Goal: Task Accomplishment & Management: Use online tool/utility

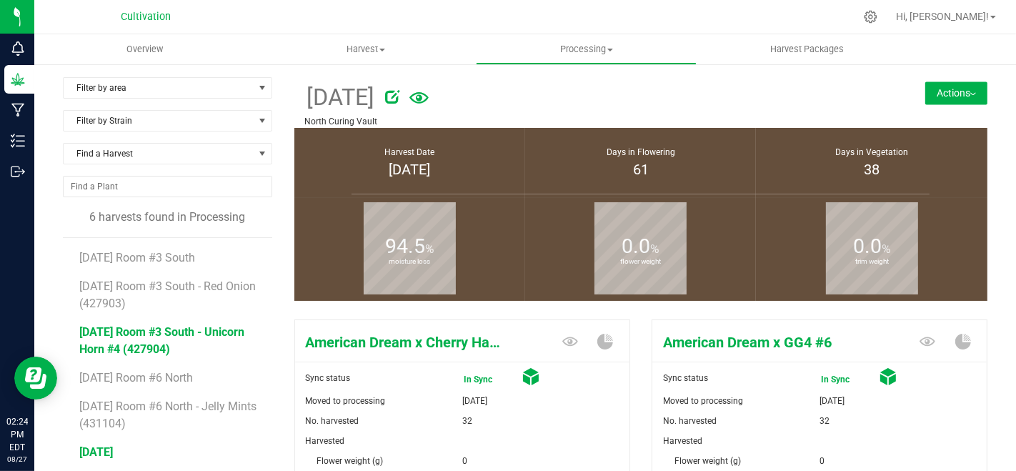
click at [203, 336] on span "[DATE] Room #3 South - Unicorn Horn #4 (427904)" at bounding box center [161, 340] width 165 height 31
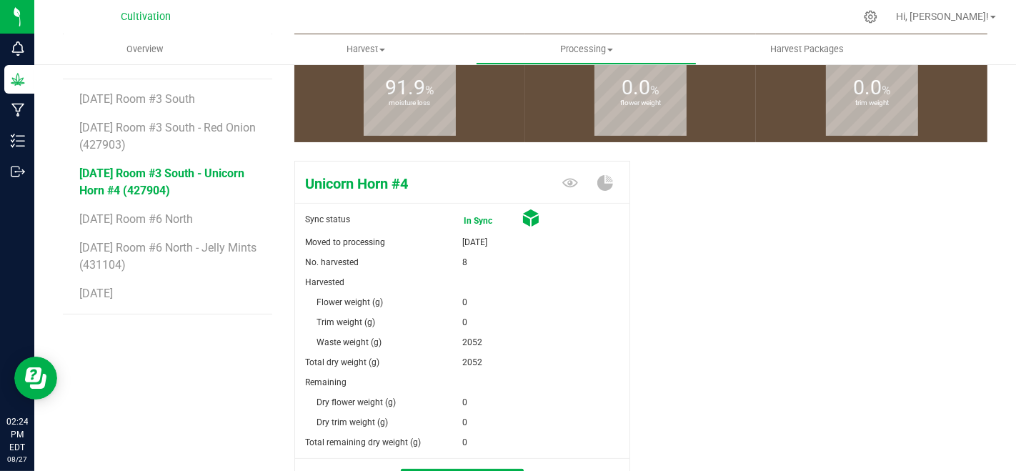
scroll to position [238, 0]
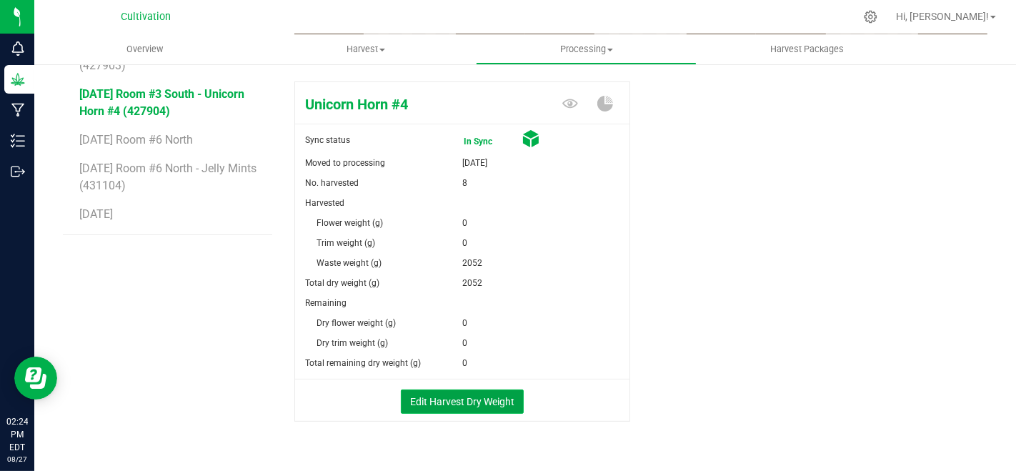
click at [493, 403] on button "Edit Harvest Dry Weight" at bounding box center [462, 401] width 123 height 24
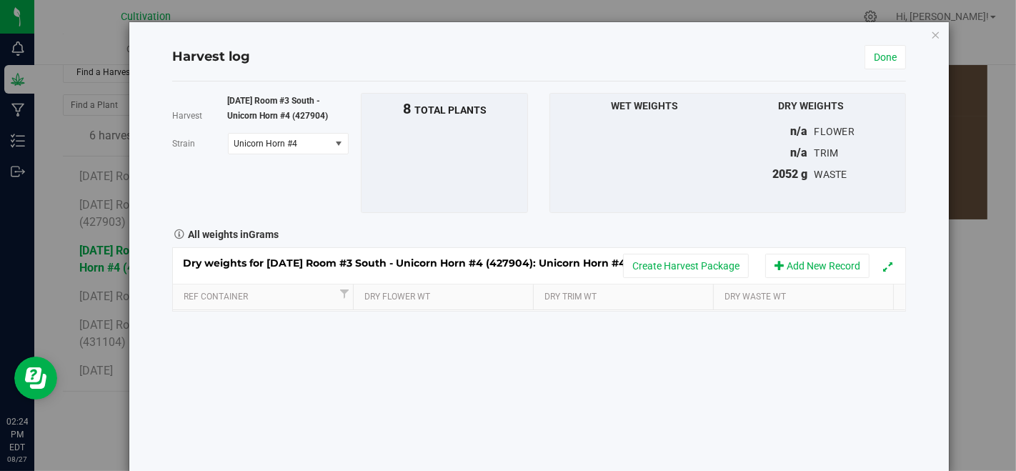
scroll to position [238, 0]
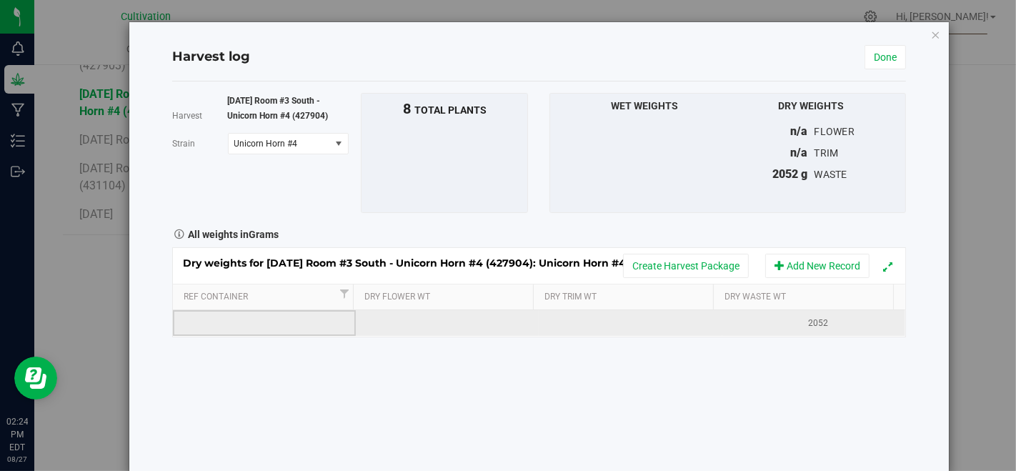
click at [318, 319] on td at bounding box center [264, 323] width 183 height 26
type input "[DATE]"
type input "2936"
type input "1373"
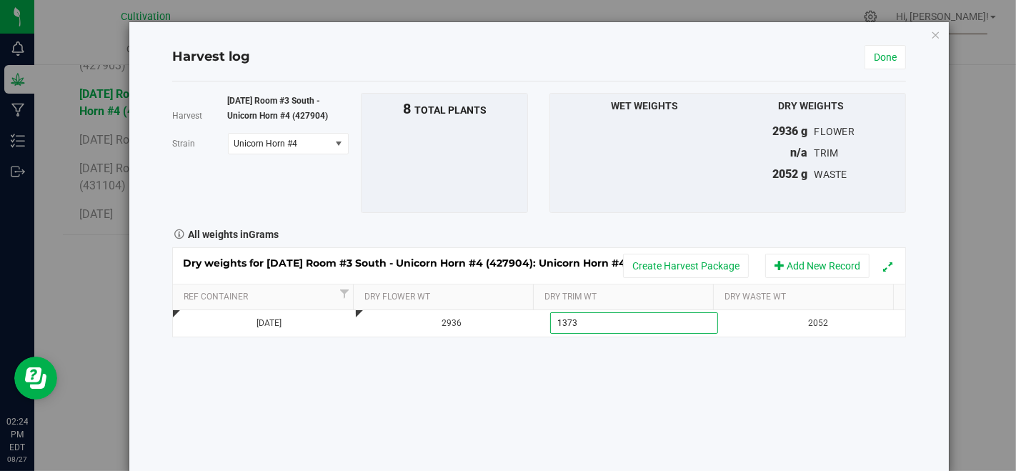
click at [338, 385] on div "Harvest [DATE] Room #3 South - Unicorn Horn #4 (427904) [GEOGRAPHIC_DATA] Unico…" at bounding box center [539, 276] width 734 height 391
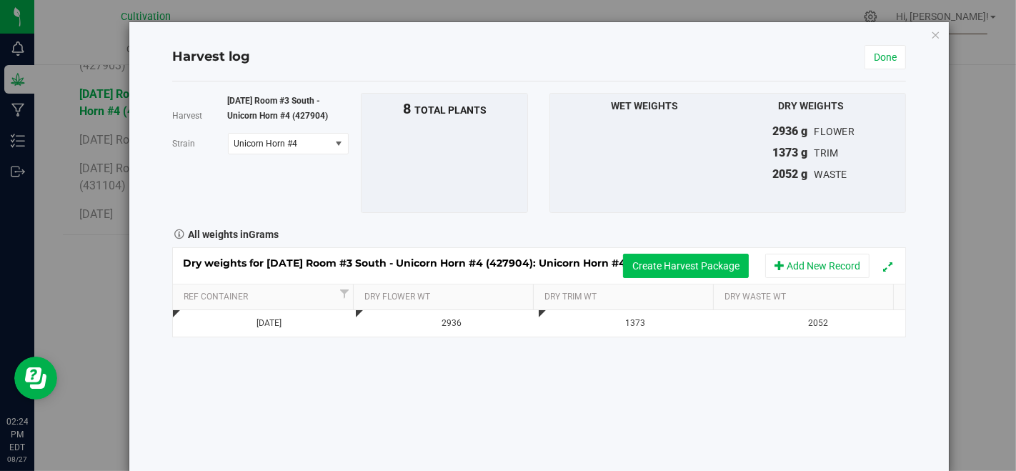
click at [719, 254] on button "Create Harvest Package" at bounding box center [686, 266] width 126 height 24
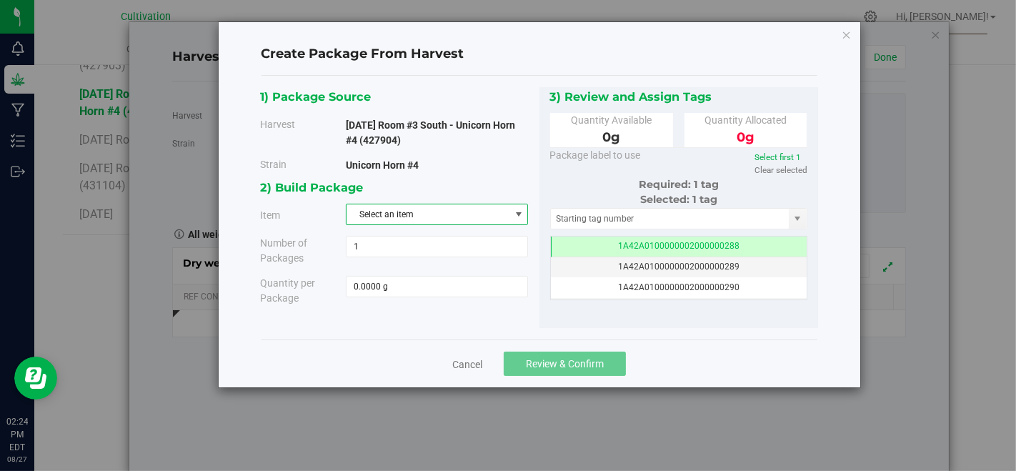
click at [456, 209] on span "Select an item" at bounding box center [427, 214] width 163 height 20
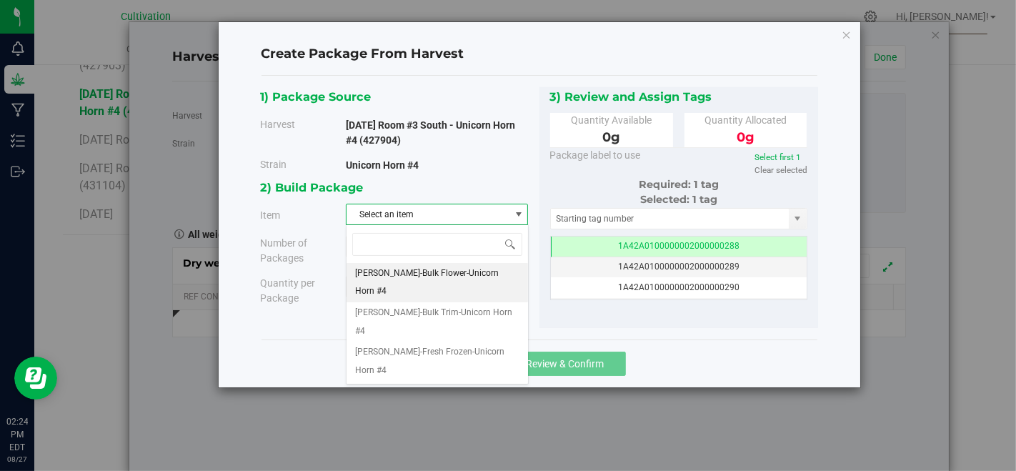
click at [478, 271] on span "[PERSON_NAME]-Bulk Flower-Unicorn Horn #4" at bounding box center [437, 282] width 164 height 36
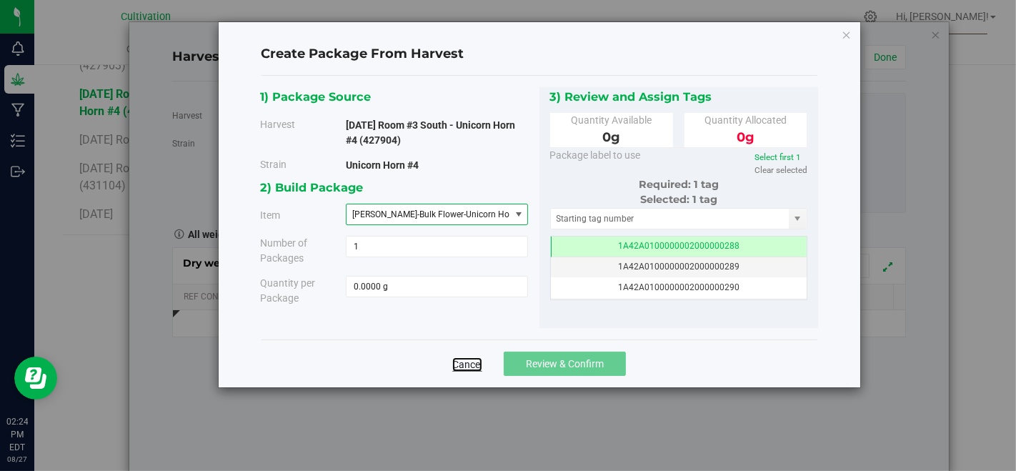
click at [467, 362] on link "Cancel" at bounding box center [467, 364] width 30 height 14
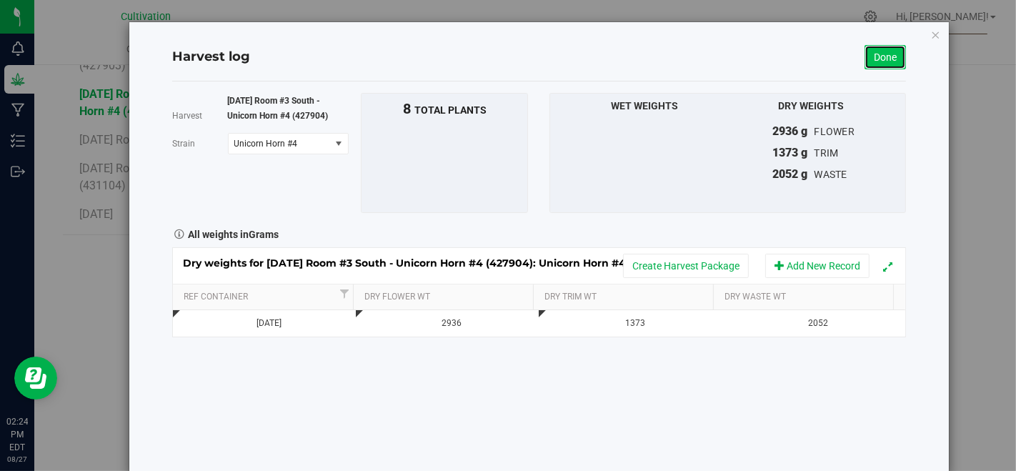
click at [886, 51] on link "Done" at bounding box center [884, 57] width 41 height 24
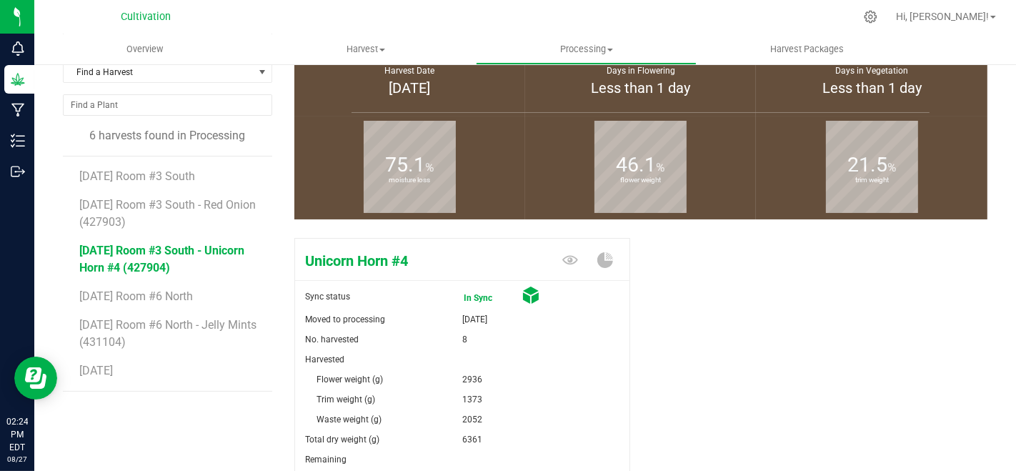
scroll to position [238, 0]
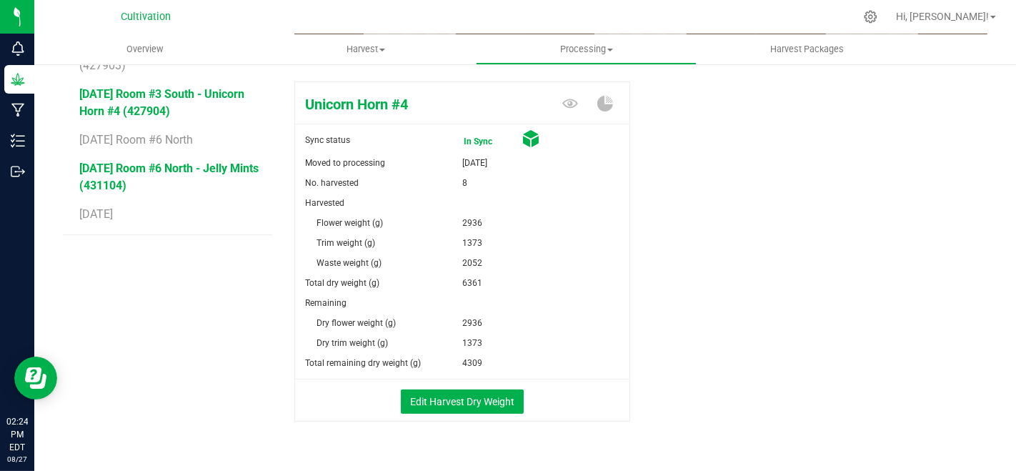
click at [110, 168] on span "[DATE] Room #6 North - Jelly Mints (431104)" at bounding box center [168, 176] width 179 height 31
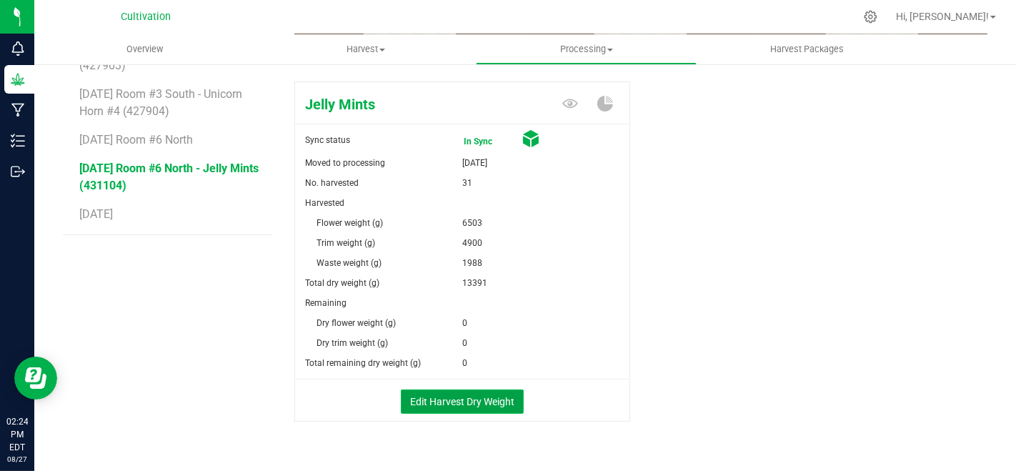
click at [484, 398] on button "Edit Harvest Dry Weight" at bounding box center [462, 401] width 123 height 24
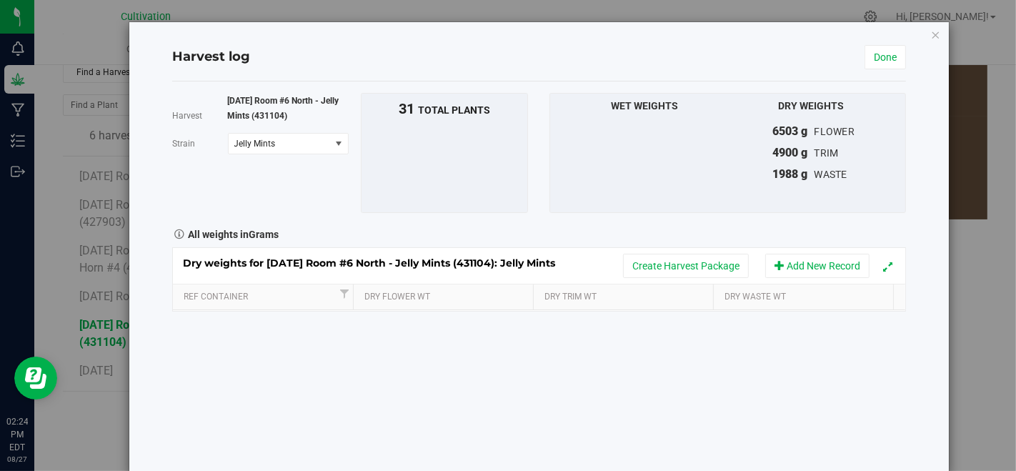
scroll to position [238, 0]
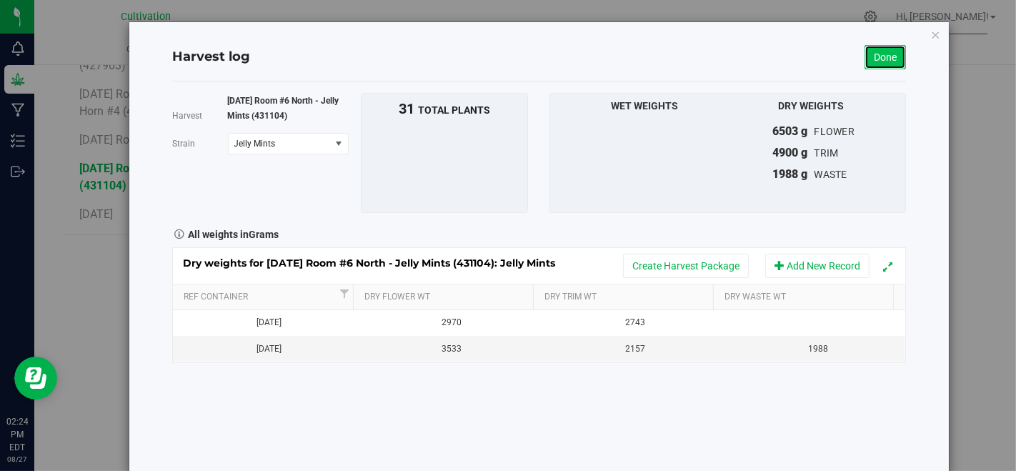
click at [882, 52] on link "Done" at bounding box center [884, 57] width 41 height 24
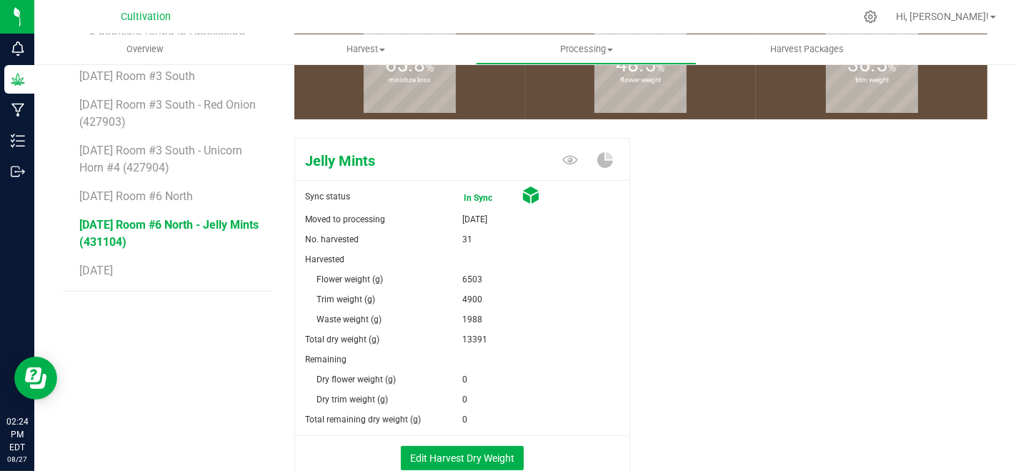
scroll to position [159, 0]
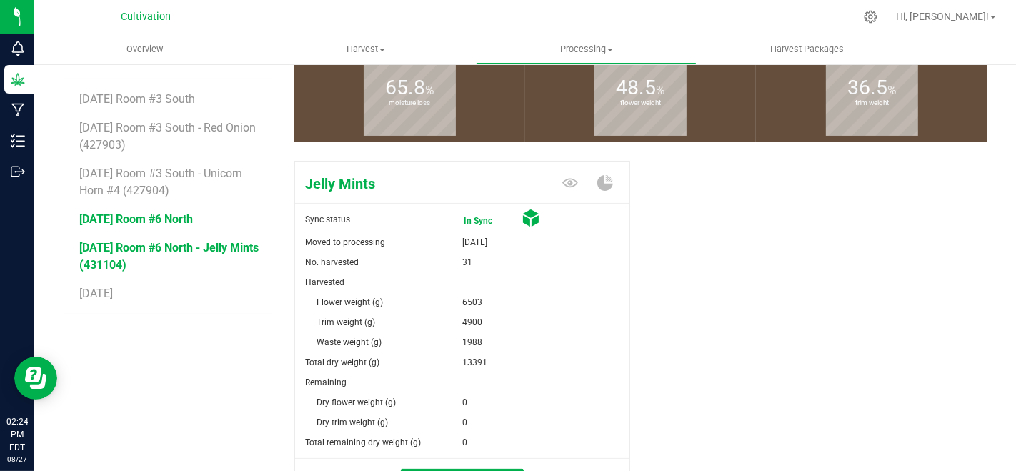
click at [166, 213] on span "[DATE] Room #6 North" at bounding box center [136, 219] width 114 height 14
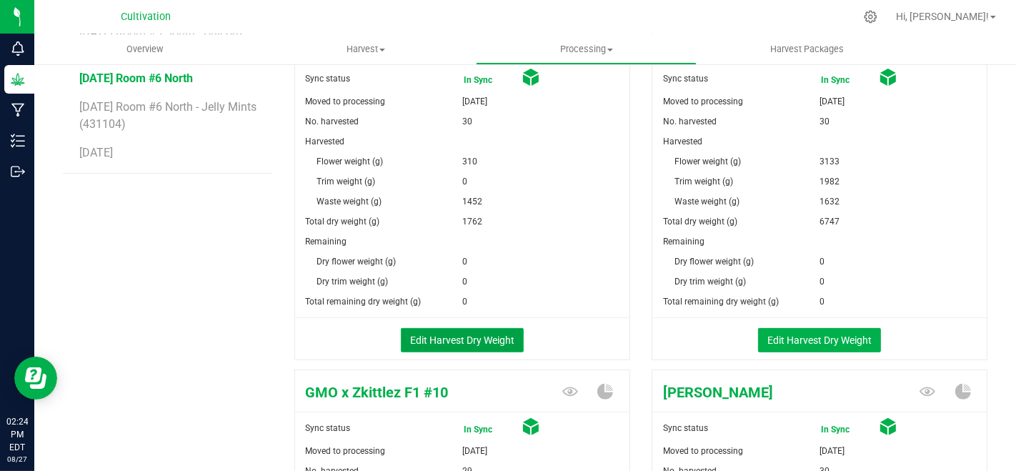
click at [469, 347] on button "Edit Harvest Dry Weight" at bounding box center [462, 340] width 123 height 24
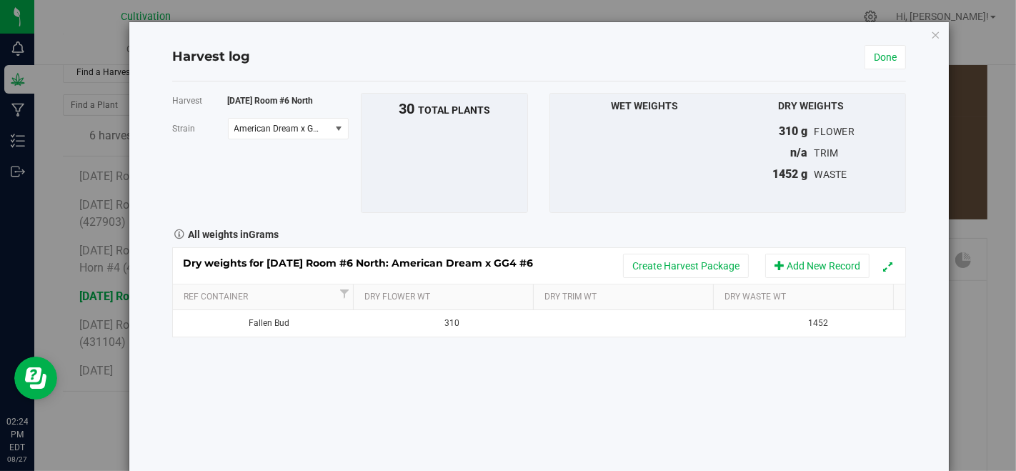
scroll to position [299, 0]
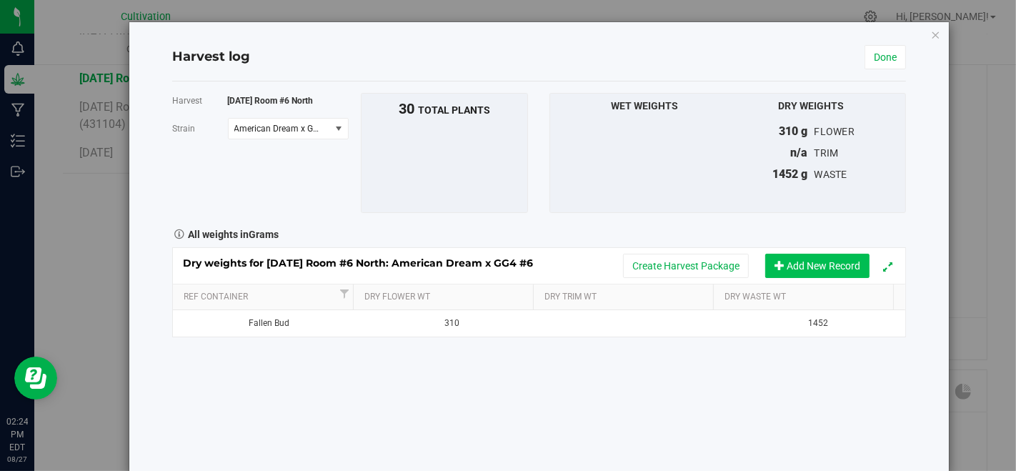
click at [802, 258] on button "Add New Record" at bounding box center [817, 266] width 104 height 24
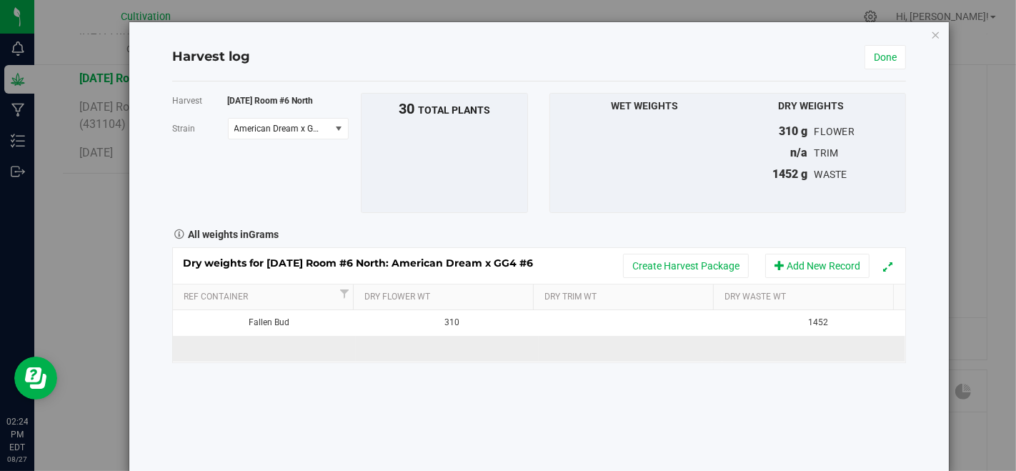
click at [277, 356] on td at bounding box center [264, 349] width 183 height 26
type input "[DATE]"
type input "3792"
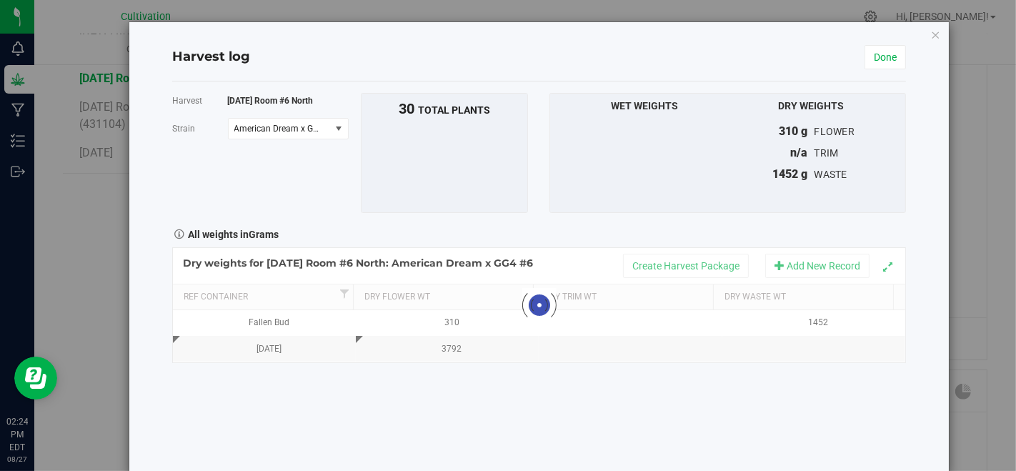
click at [404, 423] on div "Harvest [DATE] Room #6 North [GEOGRAPHIC_DATA] American Dream x GG4 #6 Select s…" at bounding box center [539, 276] width 734 height 391
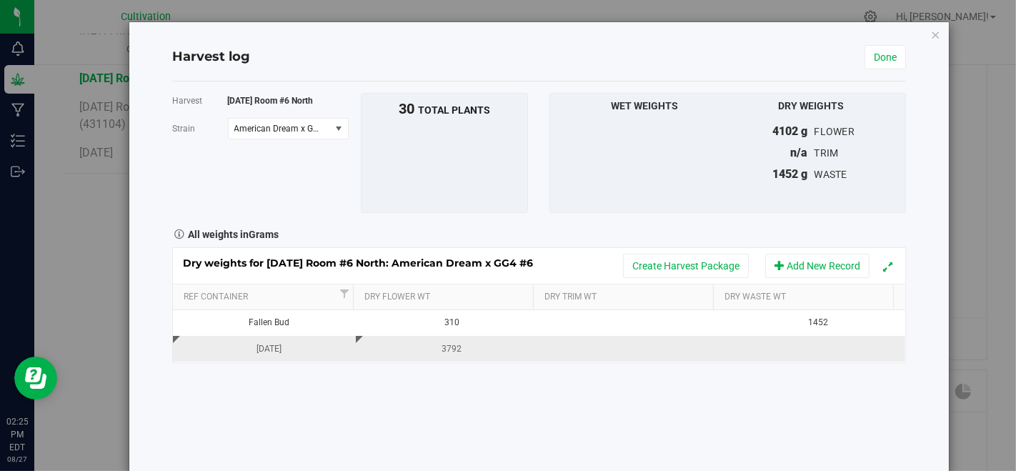
click at [560, 359] on div "Harvest [DATE] Room #6 North [GEOGRAPHIC_DATA] American Dream x GG4 #6 Select s…" at bounding box center [539, 276] width 734 height 391
click at [563, 351] on td at bounding box center [630, 349] width 183 height 26
type input "1847"
click at [576, 396] on div "Harvest [DATE] Room #6 North [GEOGRAPHIC_DATA] American Dream x GG4 #6 Select s…" at bounding box center [539, 276] width 734 height 391
click at [864, 60] on link "Done" at bounding box center [884, 57] width 41 height 24
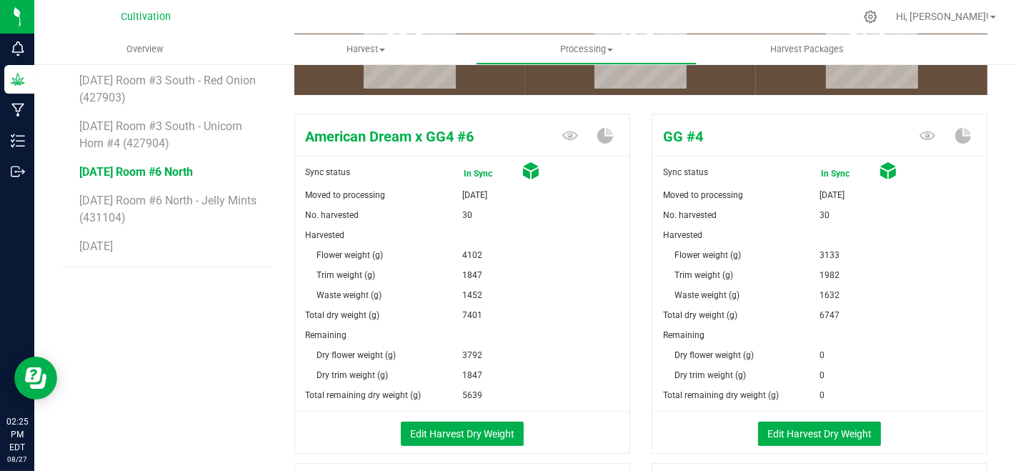
scroll to position [61, 0]
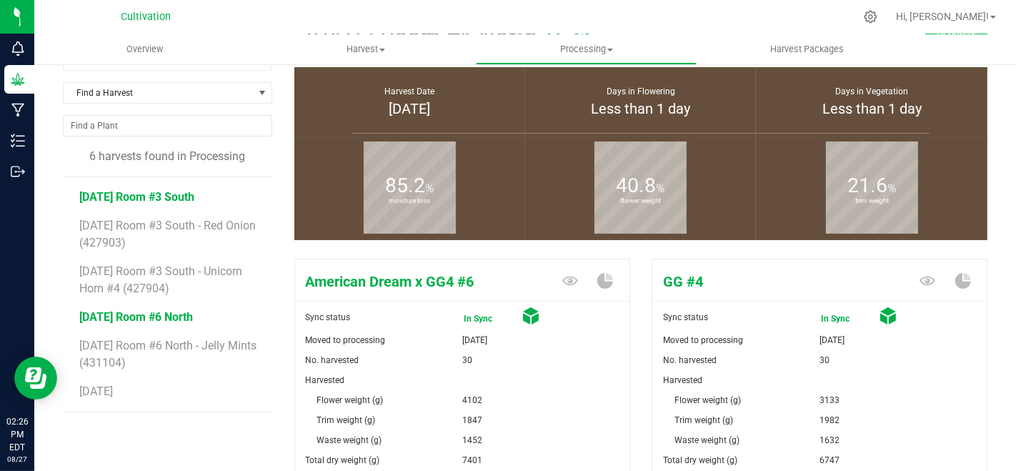
click at [189, 190] on span "[DATE] Room #3 South" at bounding box center [136, 197] width 115 height 14
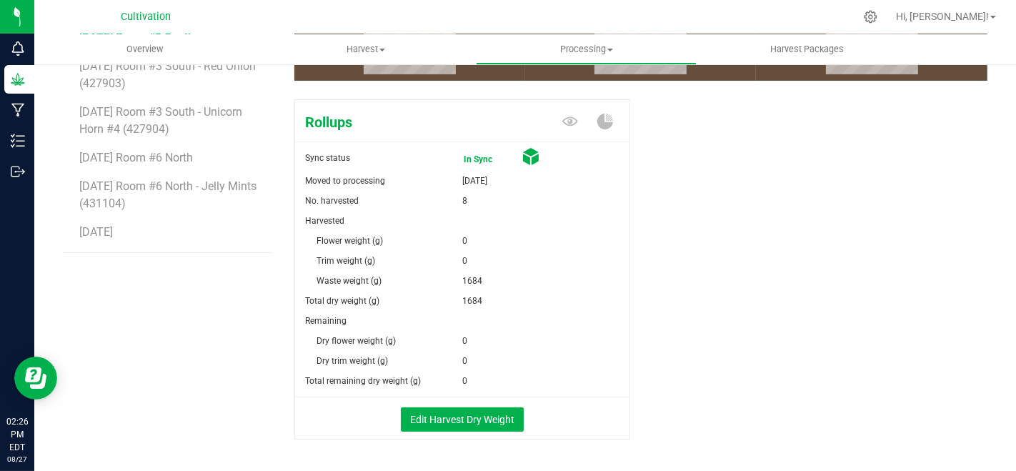
scroll to position [141, 0]
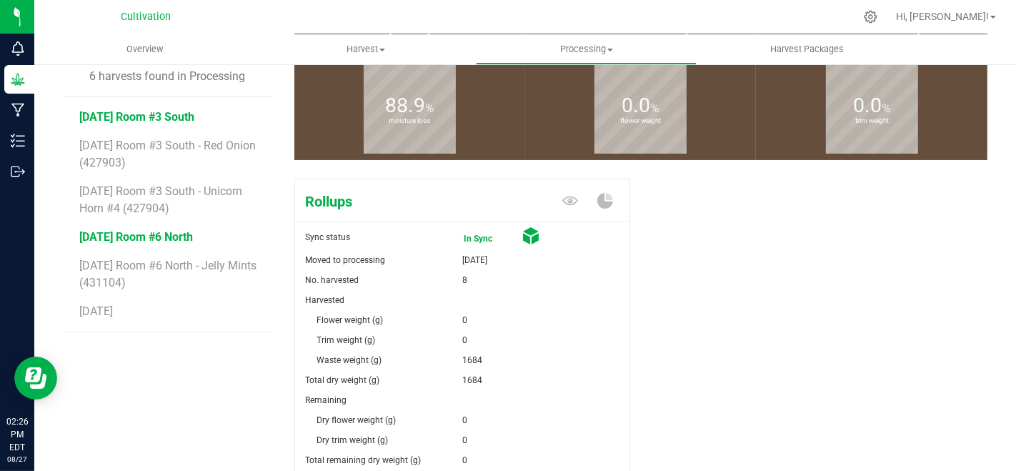
click at [193, 234] on span "[DATE] Room #6 North" at bounding box center [136, 237] width 114 height 14
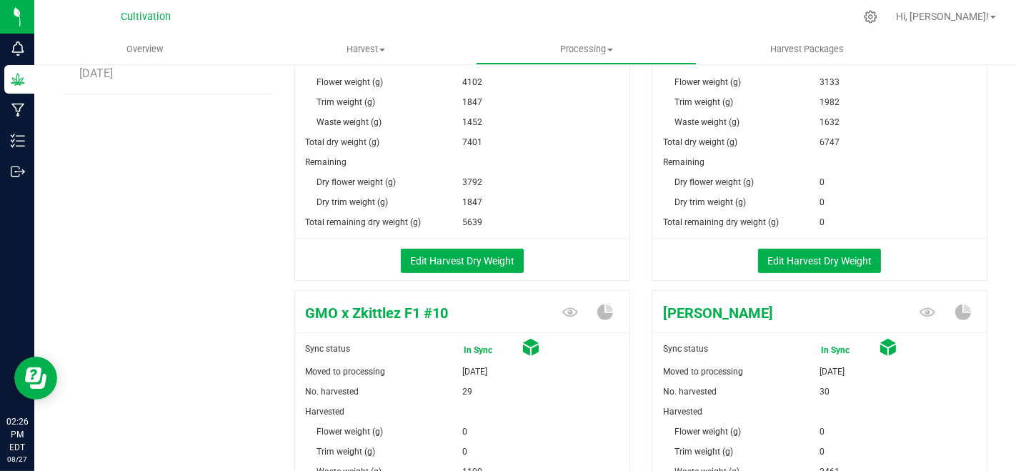
scroll to position [61, 0]
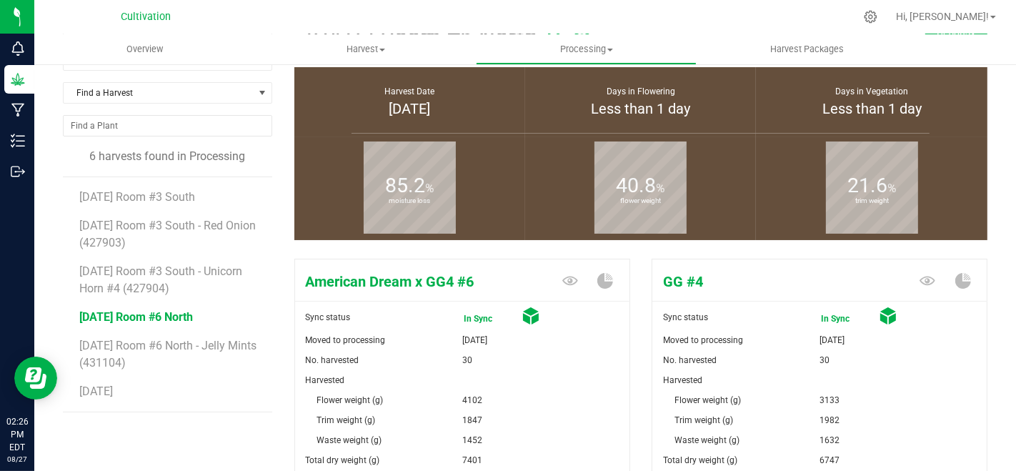
click at [241, 410] on div "6 harvests found in Processing [DATE] Room #3 South [DATE] Room #3 South - [GEO…" at bounding box center [173, 286] width 221 height 276
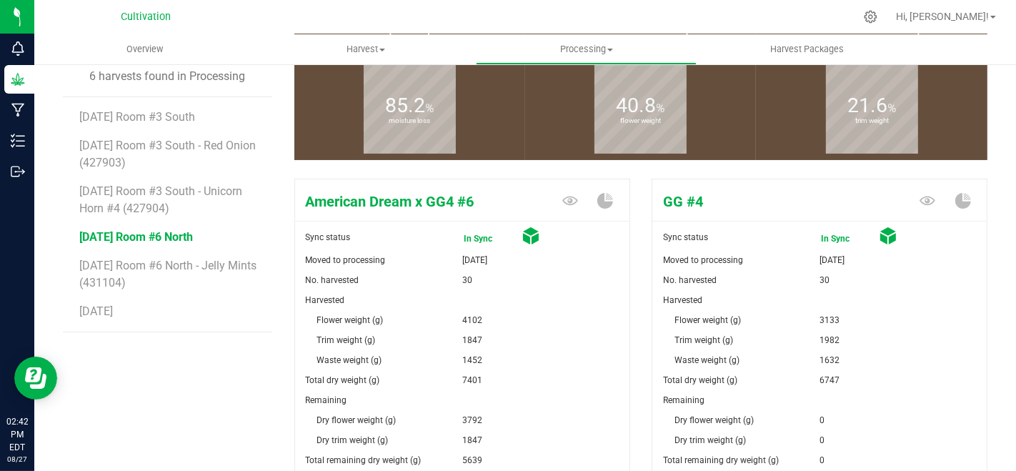
scroll to position [220, 0]
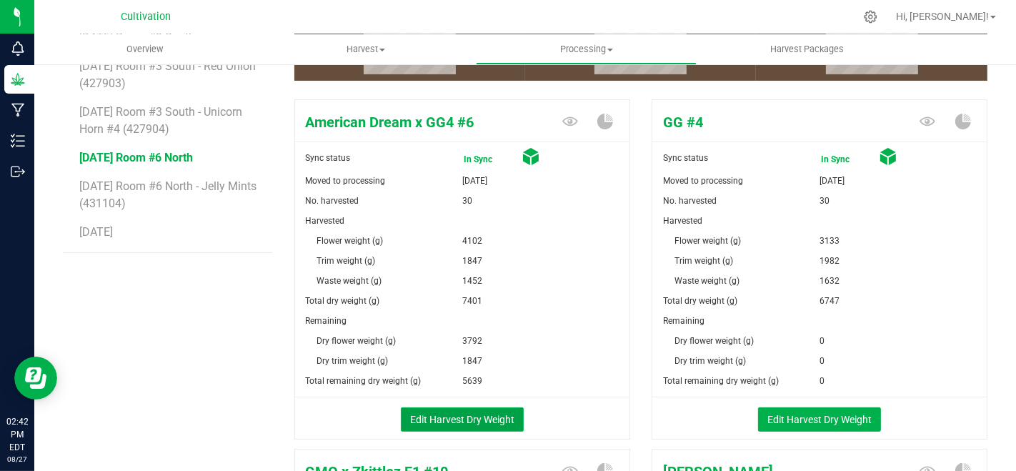
click at [491, 420] on button "Edit Harvest Dry Weight" at bounding box center [462, 419] width 123 height 24
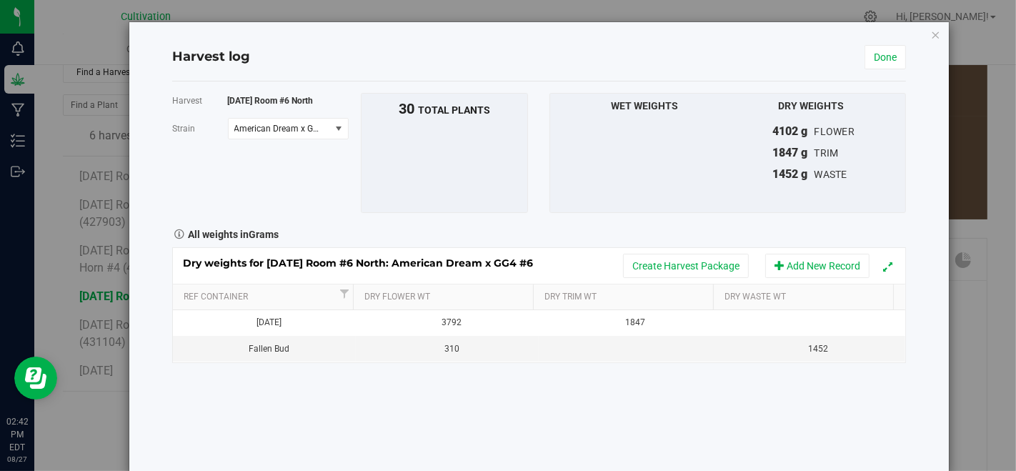
scroll to position [220, 0]
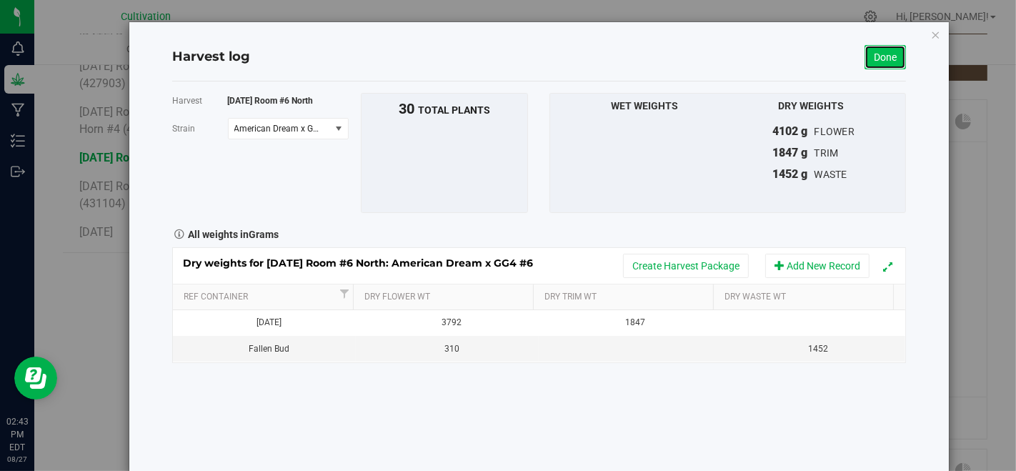
click at [872, 59] on link "Done" at bounding box center [884, 57] width 41 height 24
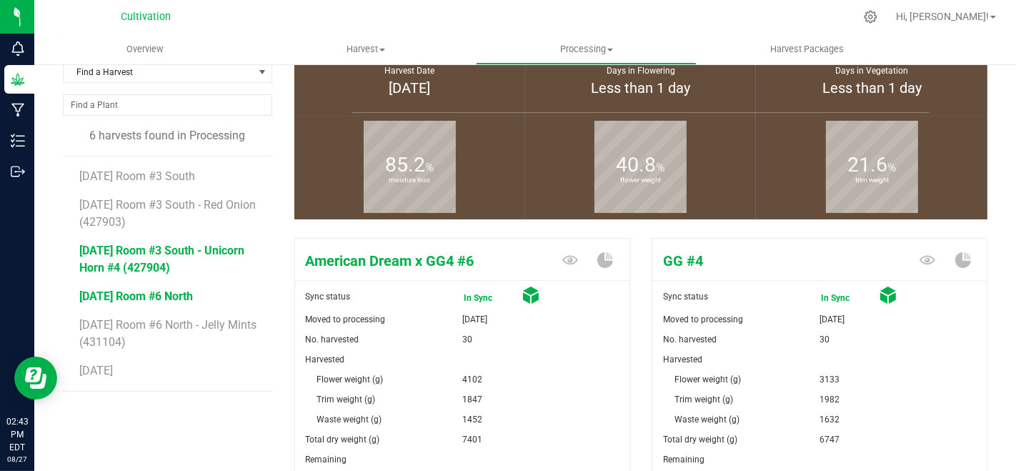
scroll to position [220, 0]
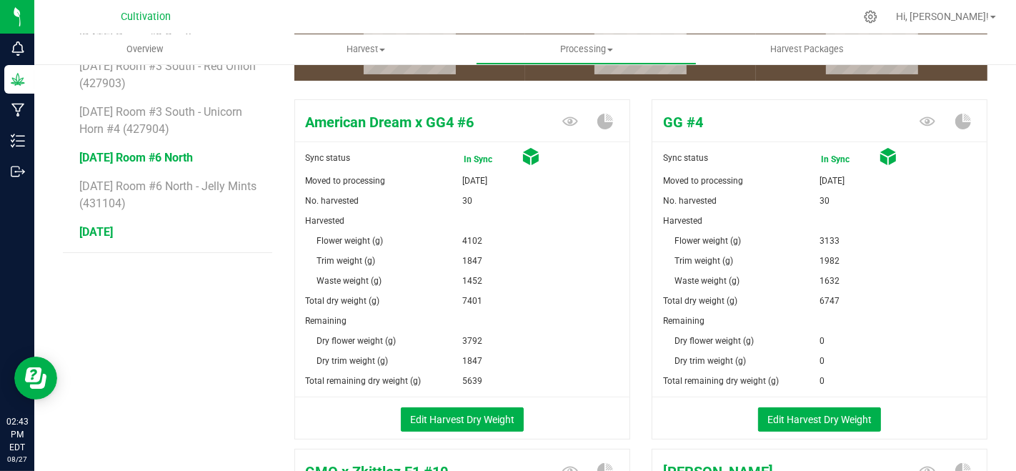
click at [104, 231] on span "[DATE]" at bounding box center [96, 232] width 34 height 14
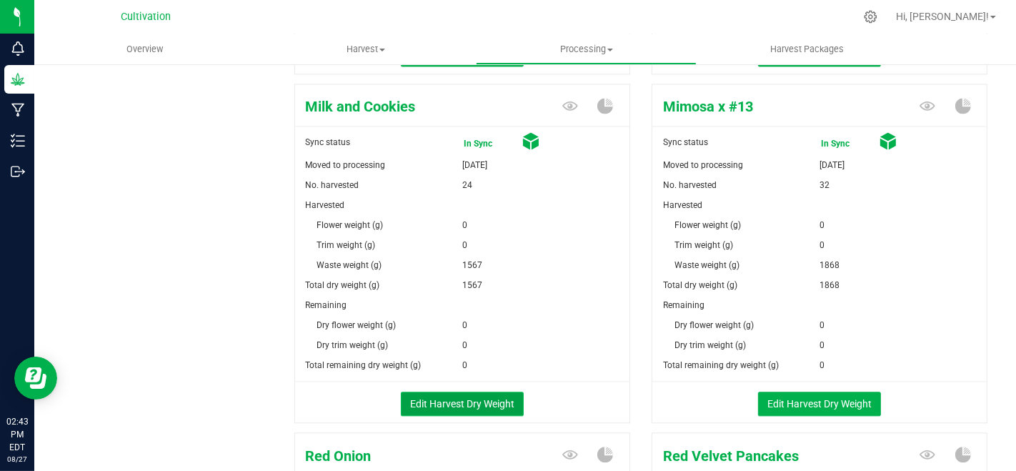
click at [505, 391] on button "Edit Harvest Dry Weight" at bounding box center [462, 403] width 123 height 24
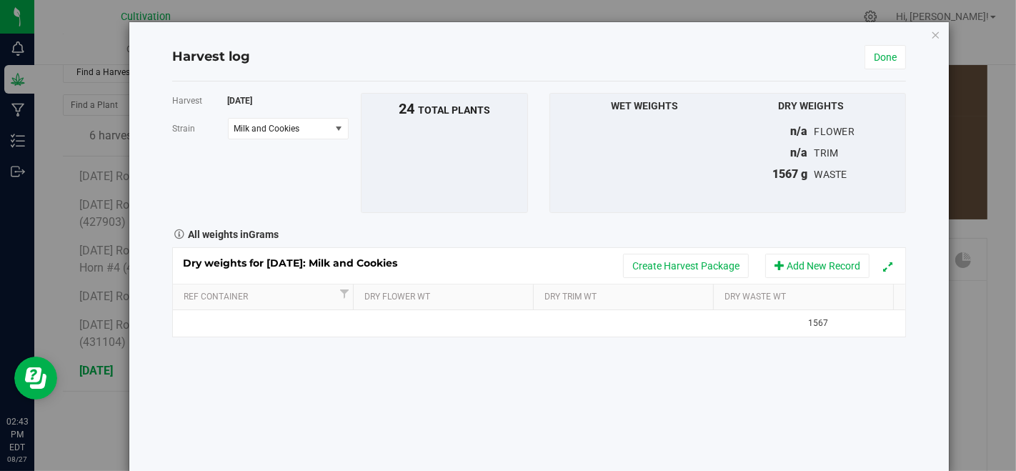
scroll to position [2680, 0]
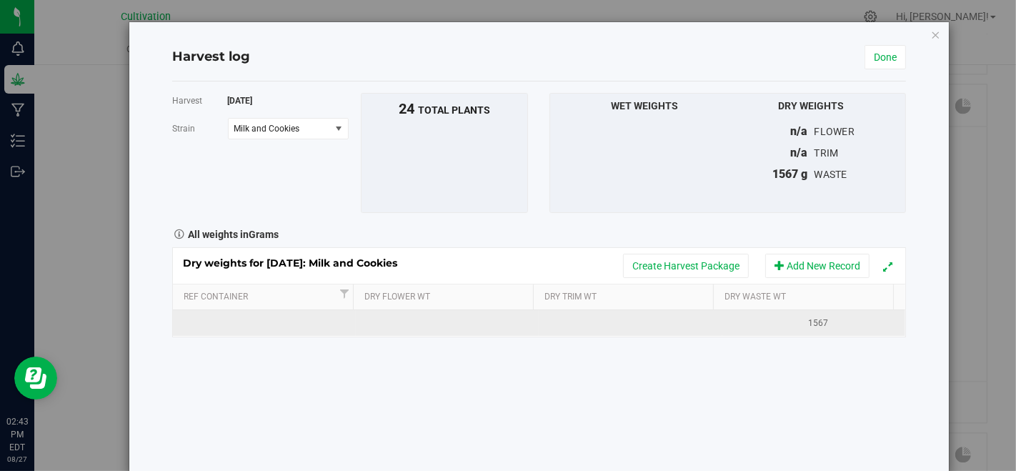
click at [294, 324] on td at bounding box center [264, 323] width 183 height 26
type input "[DATE]"
type input "1166"
type input "679"
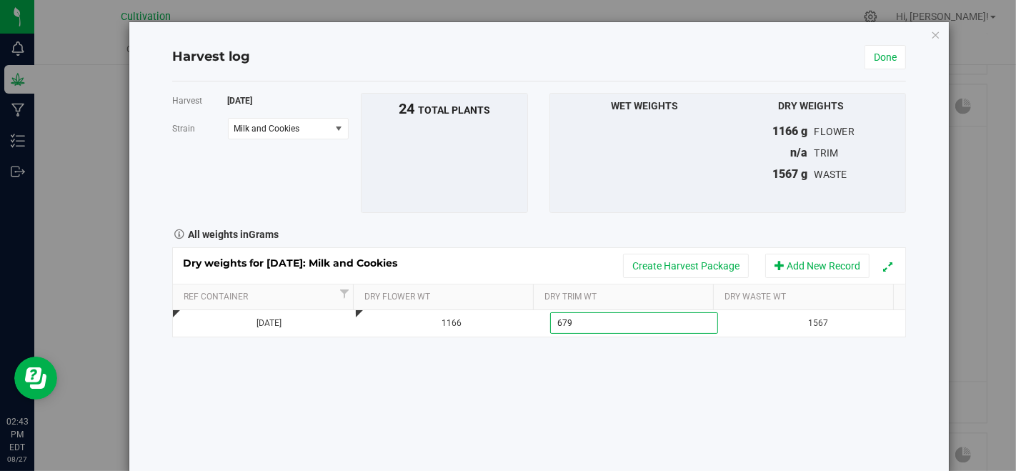
drag, startPoint x: 398, startPoint y: 405, endPoint x: 427, endPoint y: 406, distance: 28.6
click at [404, 405] on div "Harvest [DATE] [GEOGRAPHIC_DATA] Milk and Cookies Select strain American Dream …" at bounding box center [539, 276] width 734 height 391
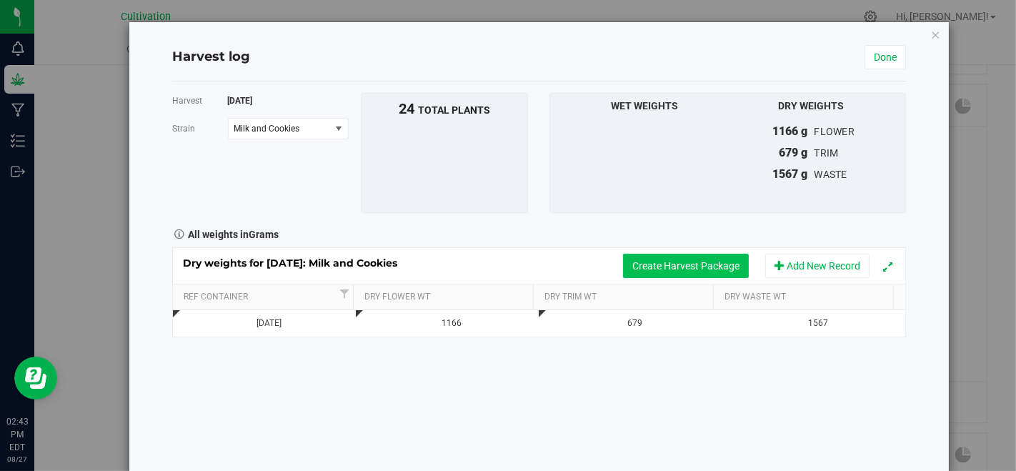
click at [727, 254] on button "Create Harvest Package" at bounding box center [686, 266] width 126 height 24
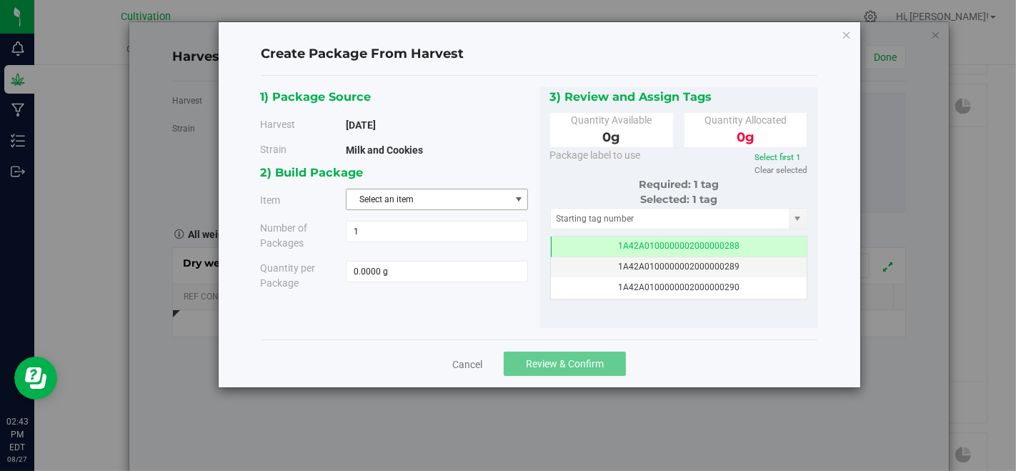
click at [494, 196] on span "Select an item" at bounding box center [427, 199] width 163 height 20
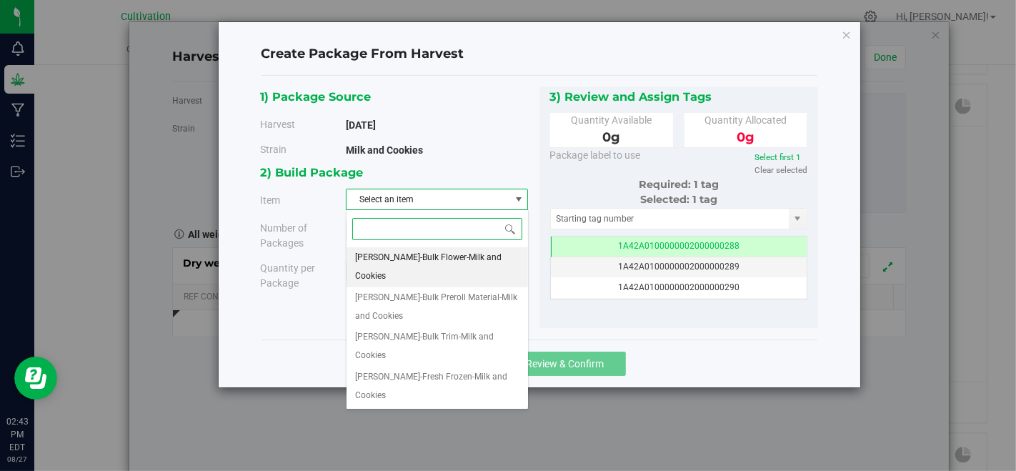
click at [477, 254] on span "[PERSON_NAME]-Bulk Flower-Milk and Cookies" at bounding box center [437, 267] width 164 height 36
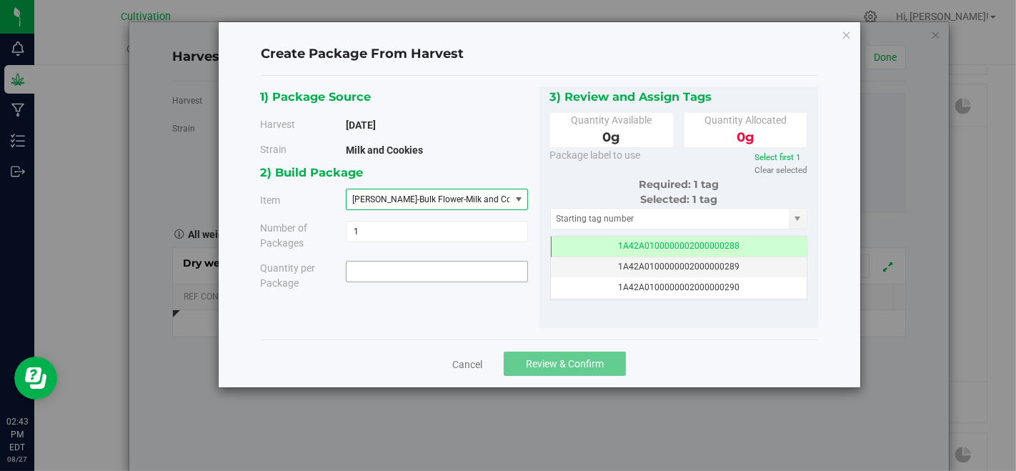
click at [479, 261] on span at bounding box center [437, 271] width 182 height 21
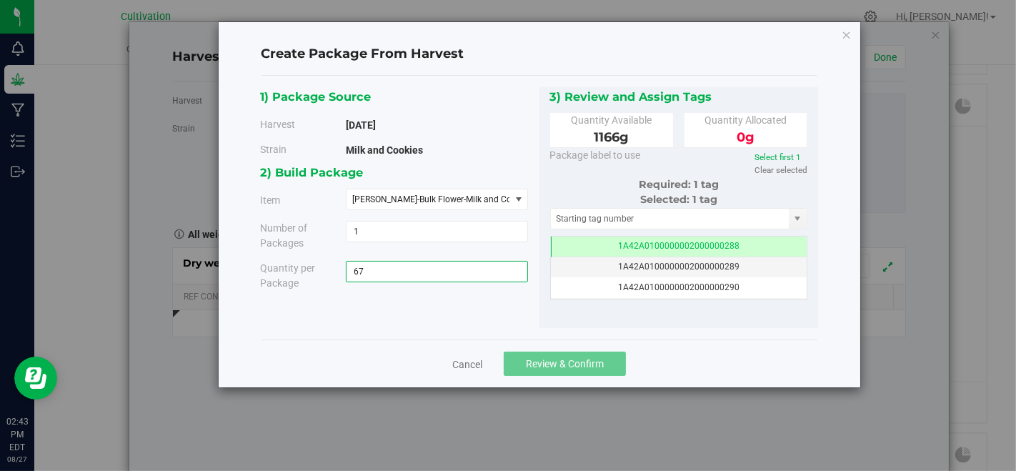
type input "6"
type input "1166"
type input "1166.0000 g"
click at [559, 219] on input "text" at bounding box center [670, 219] width 239 height 20
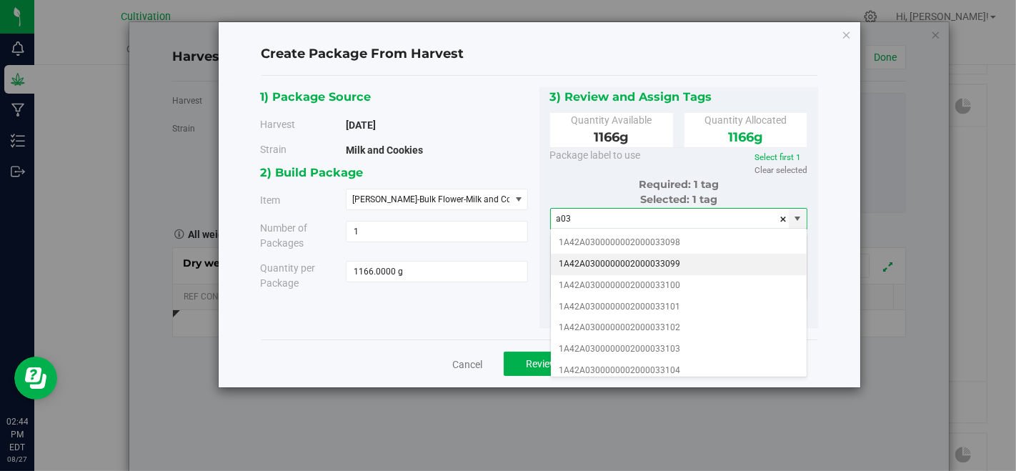
scroll to position [238, 0]
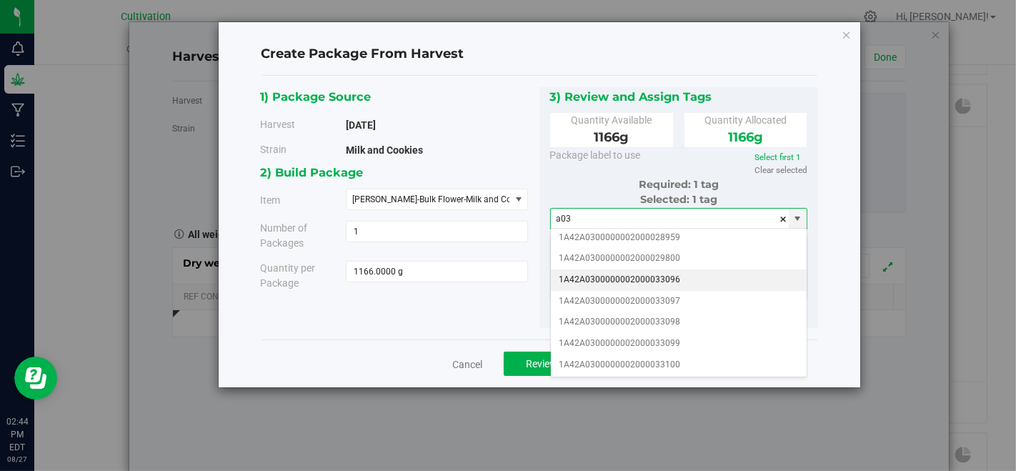
click at [720, 272] on li "1A42A0300000002000033096" at bounding box center [679, 279] width 256 height 21
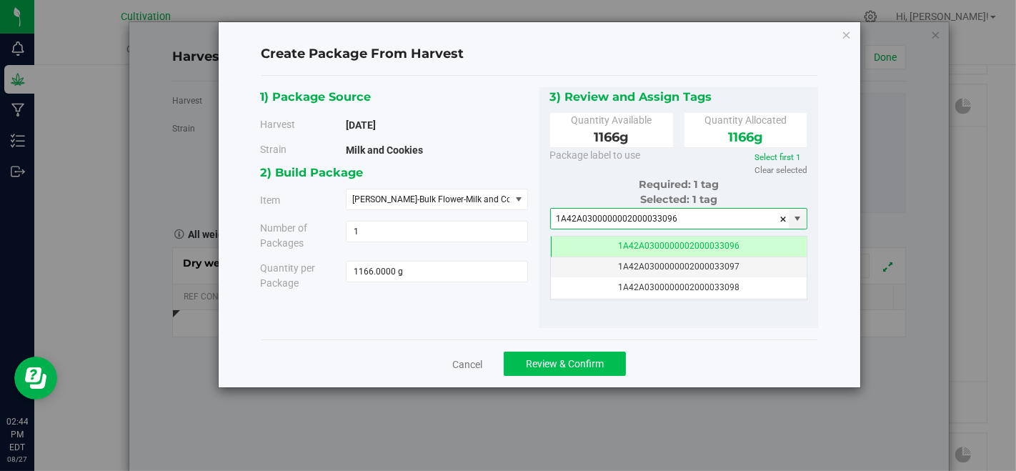
type input "1A42A0300000002000033096"
click at [606, 360] on button "Review & Confirm" at bounding box center [565, 363] width 122 height 24
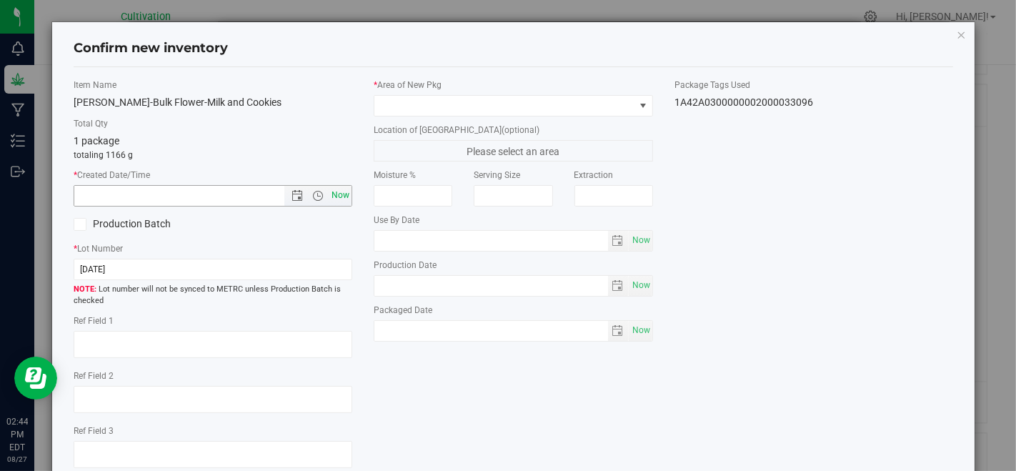
click at [339, 189] on span "Now" at bounding box center [341, 195] width 24 height 21
type input "[DATE] 2:44 PM"
click at [334, 254] on div "* Lot Number [DATE] Lot number will not be synced to METRC unless Production Ba…" at bounding box center [213, 274] width 279 height 65
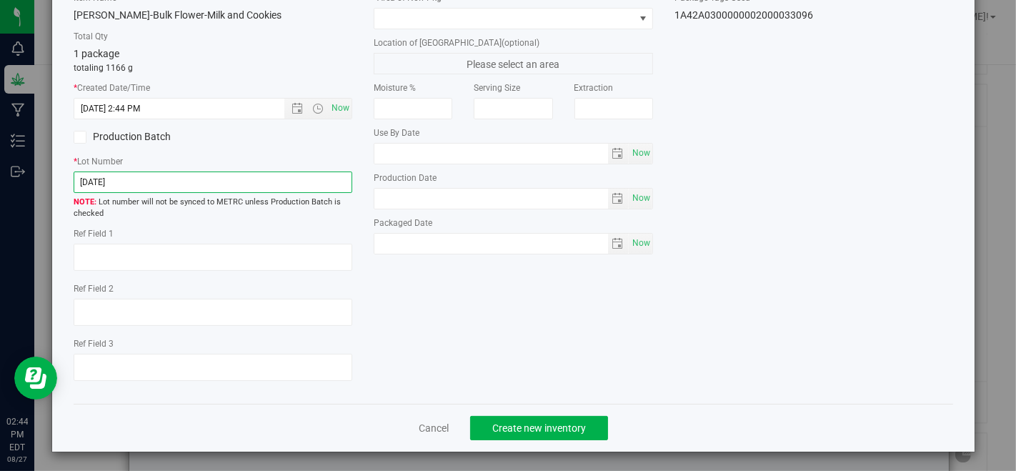
click at [316, 181] on input "[DATE]" at bounding box center [213, 181] width 279 height 21
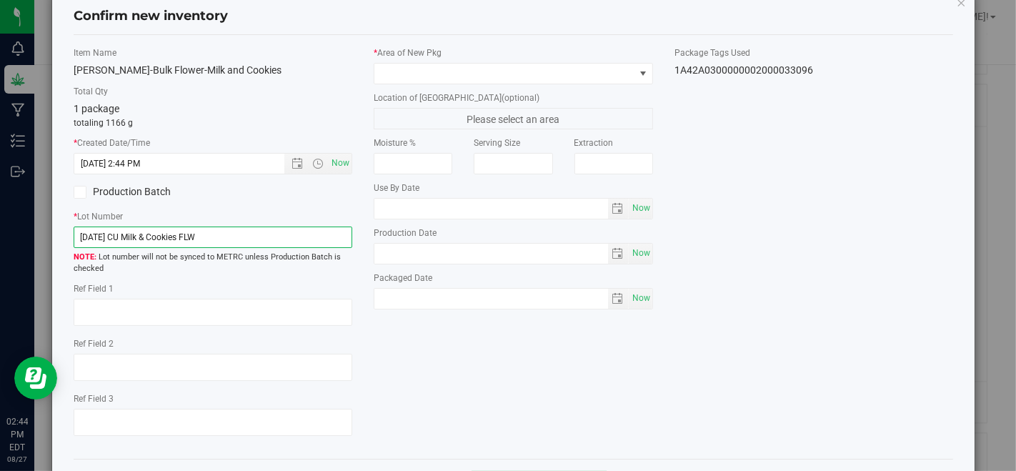
scroll to position [8, 0]
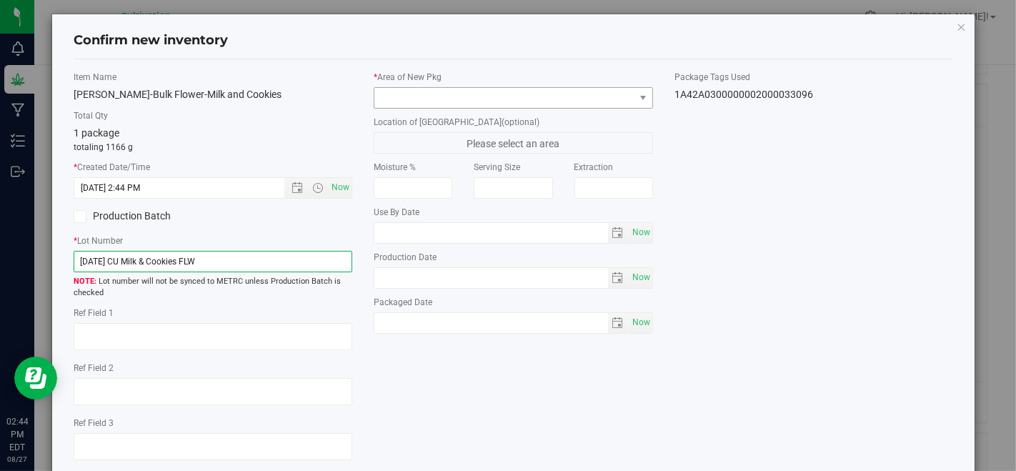
type input "[DATE] CU Milk & Cookies FLW"
click at [434, 88] on span at bounding box center [503, 98] width 259 height 20
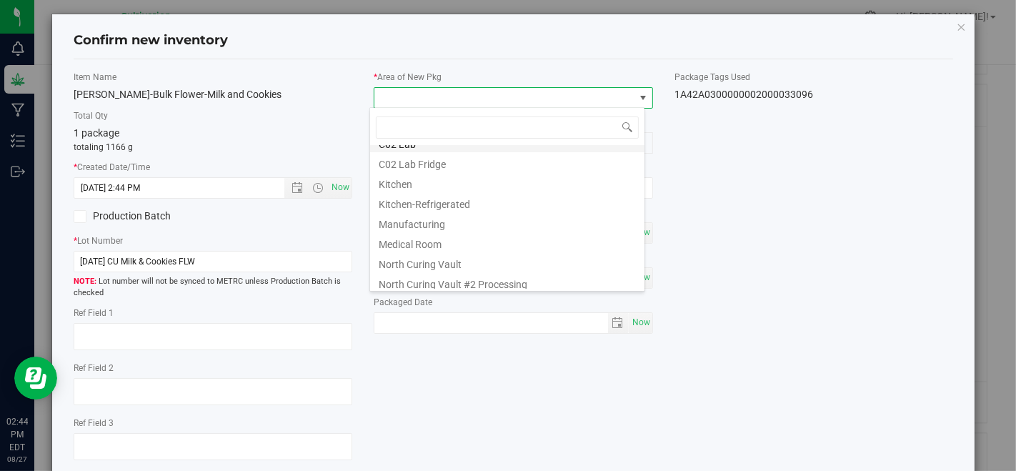
scroll to position [79, 0]
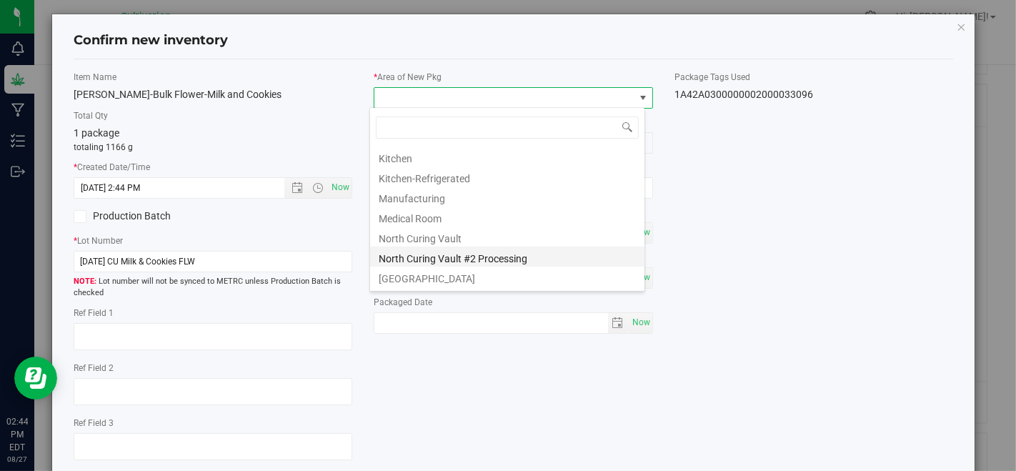
click at [464, 258] on li "North Curing Vault #2 Processing" at bounding box center [507, 256] width 274 height 20
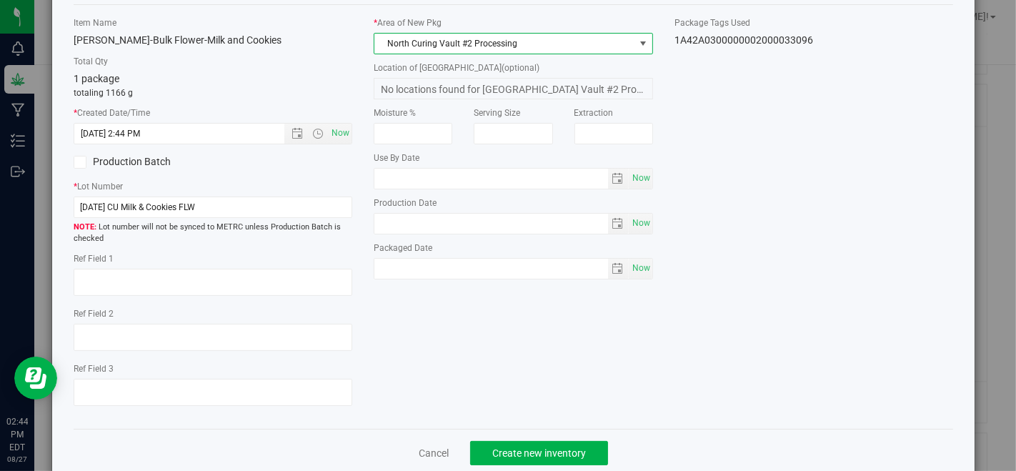
scroll to position [87, 0]
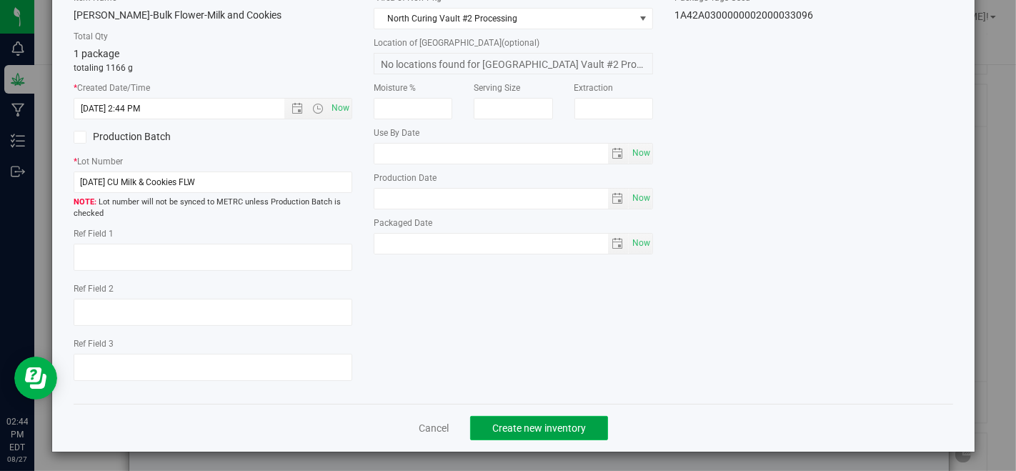
click at [509, 429] on span "Create new inventory" at bounding box center [539, 427] width 94 height 11
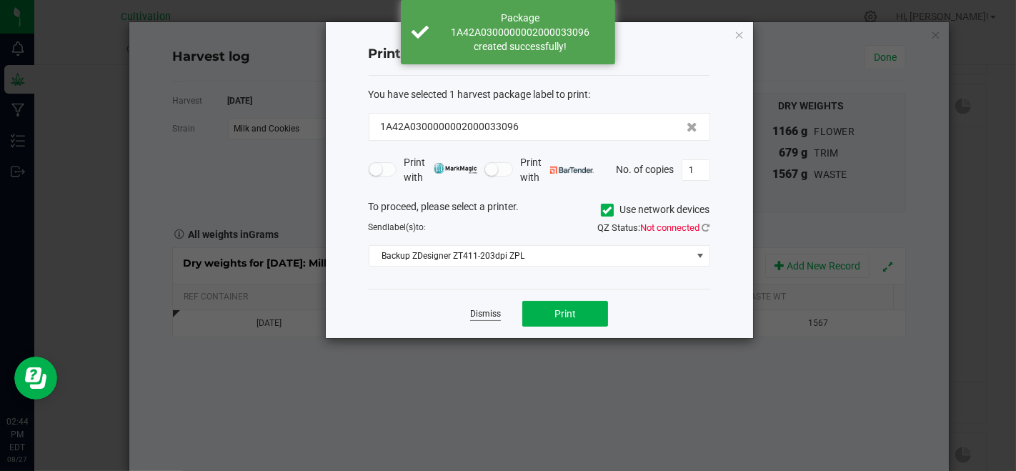
click at [489, 316] on link "Dismiss" at bounding box center [485, 314] width 31 height 12
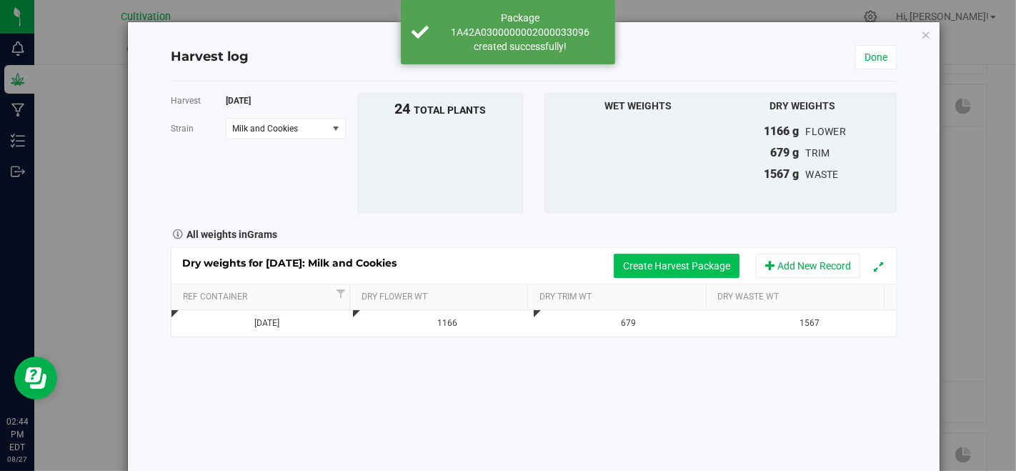
click at [713, 274] on button "Create Harvest Package" at bounding box center [677, 266] width 126 height 24
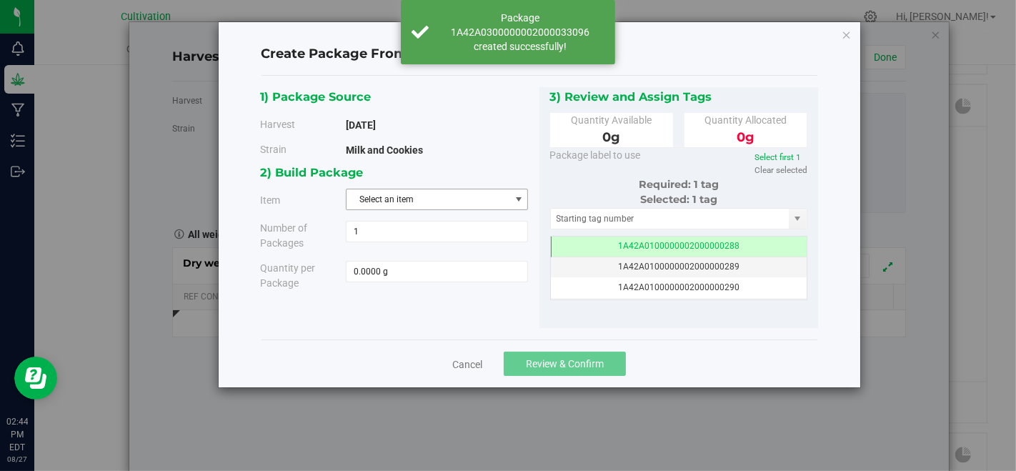
click at [394, 194] on span "Select an item" at bounding box center [427, 199] width 163 height 20
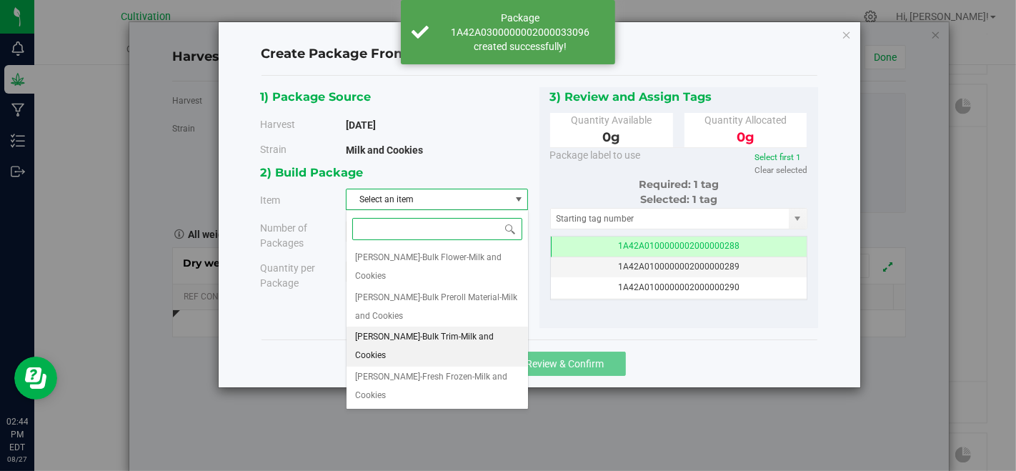
click at [437, 328] on span "[PERSON_NAME]-Bulk Trim-Milk and Cookies" at bounding box center [437, 346] width 164 height 36
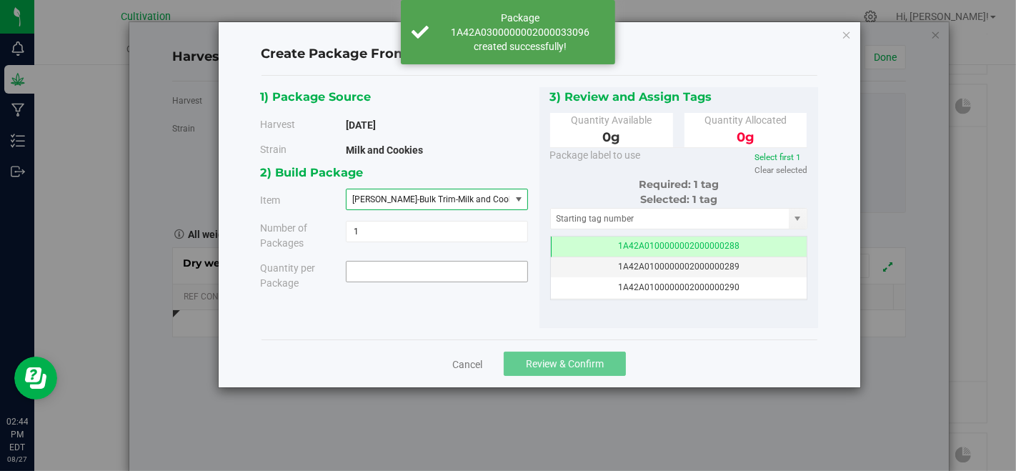
click at [439, 274] on span at bounding box center [437, 271] width 182 height 21
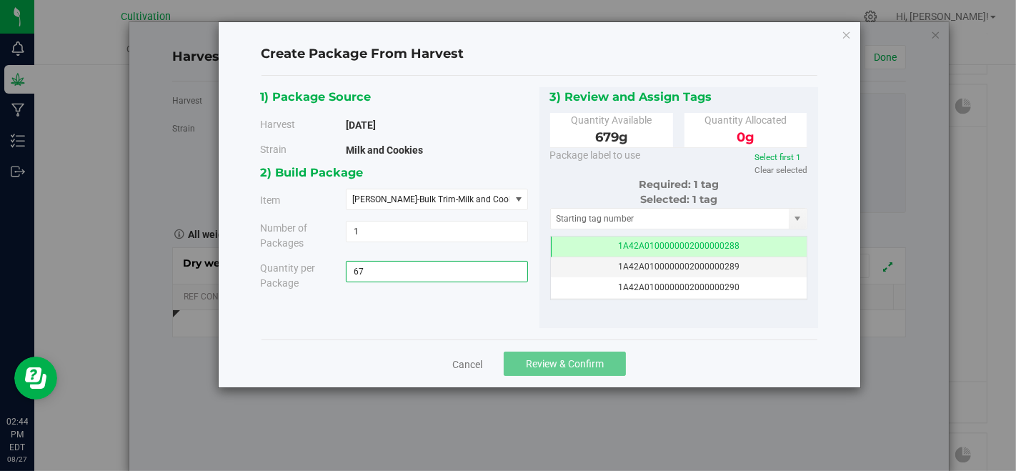
type input "679"
type input "679.0000 g"
click at [577, 213] on input "text" at bounding box center [670, 219] width 239 height 20
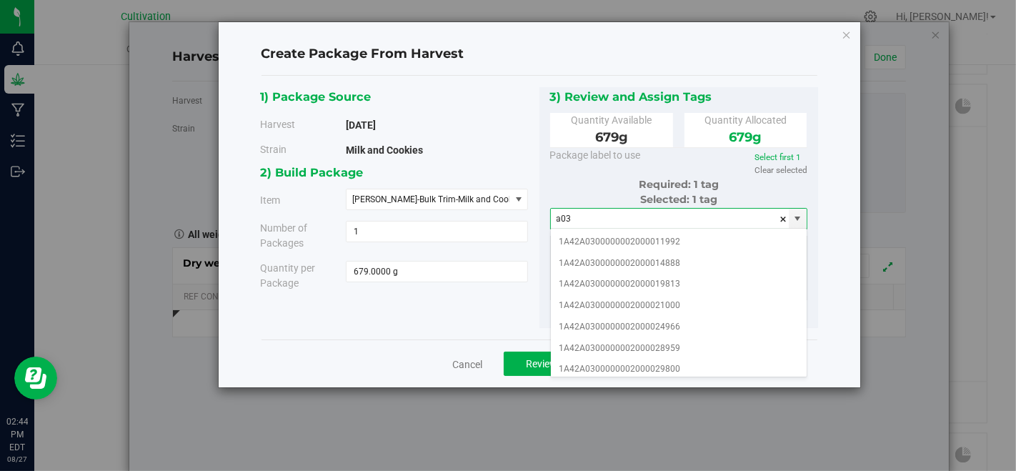
scroll to position [159, 0]
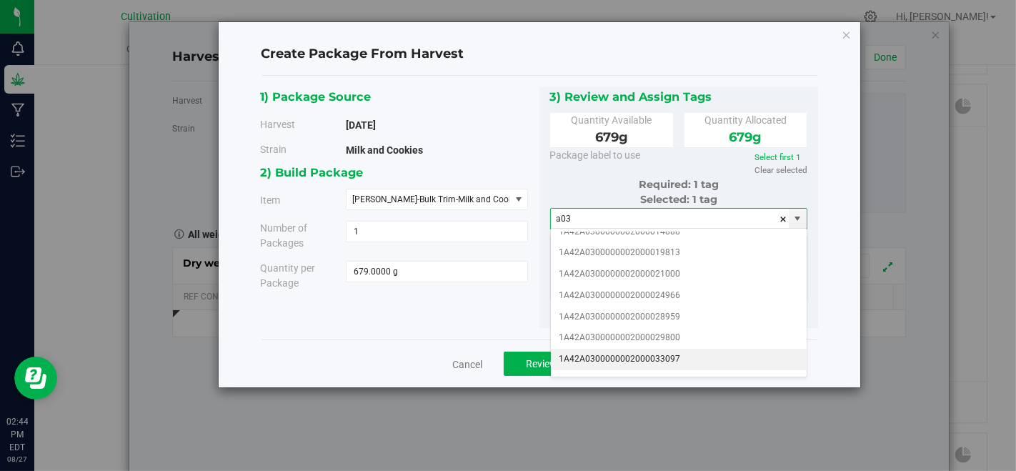
click at [687, 349] on li "1A42A0300000002000033097" at bounding box center [679, 359] width 256 height 21
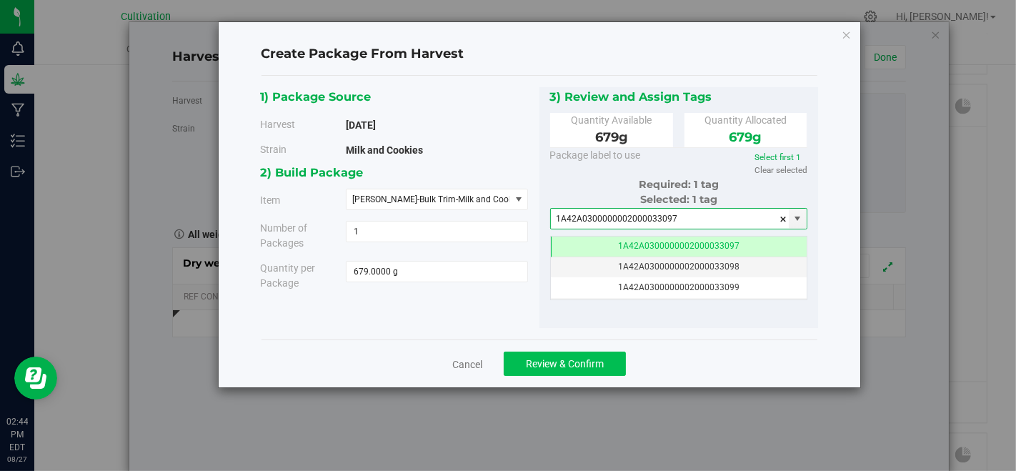
type input "1A42A0300000002000033097"
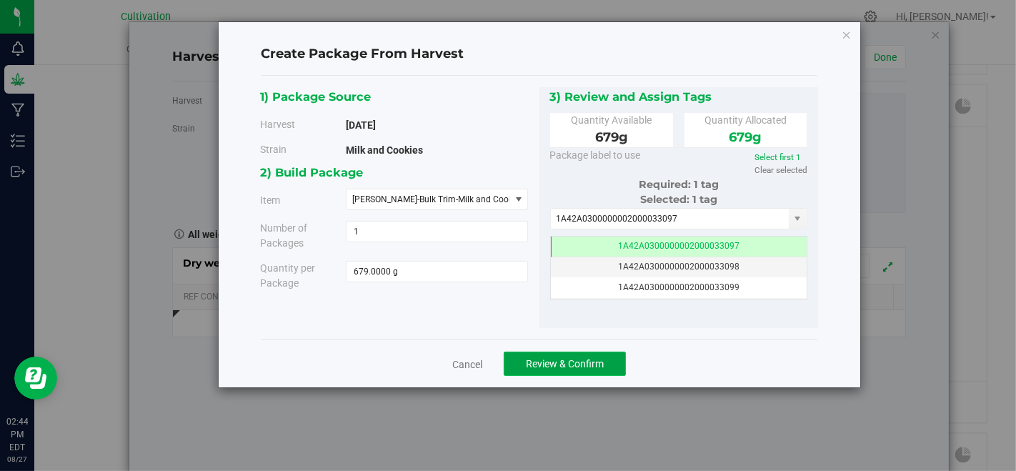
click at [622, 359] on button "Review & Confirm" at bounding box center [565, 363] width 122 height 24
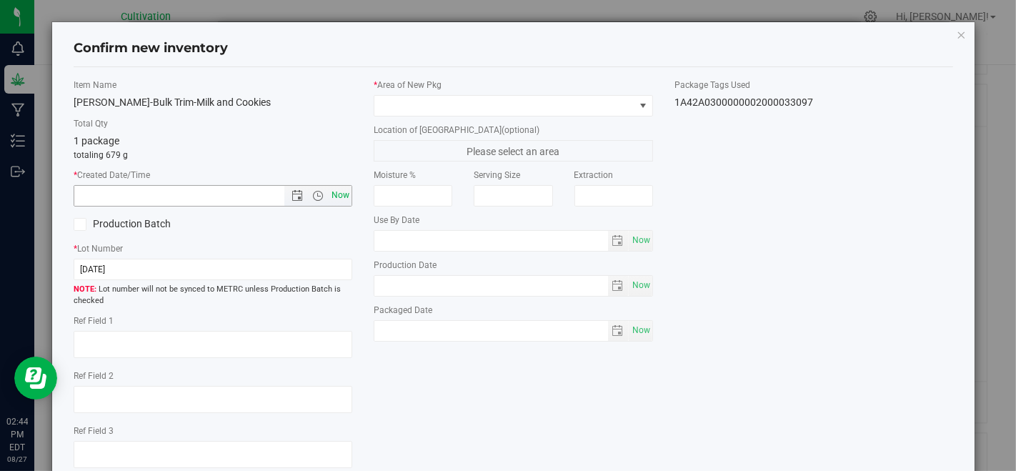
click at [343, 199] on span "Now" at bounding box center [341, 195] width 24 height 21
type input "[DATE] 2:44 PM"
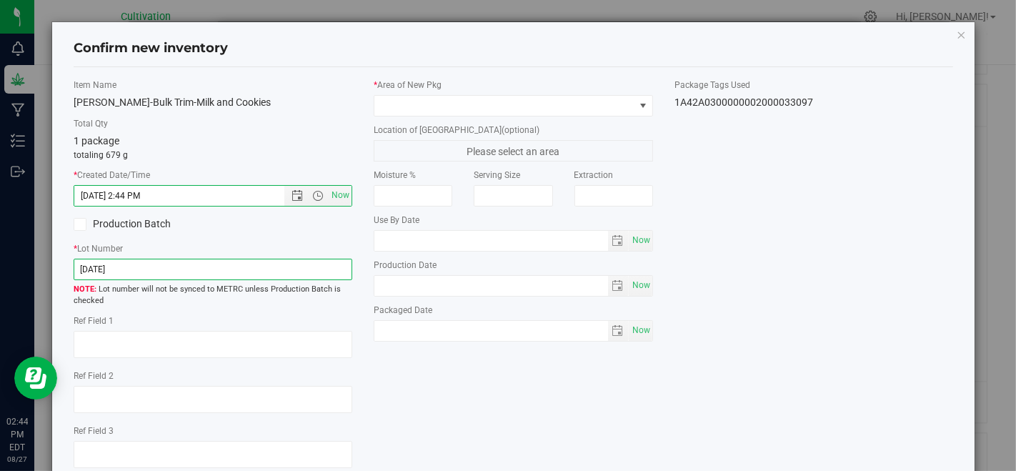
drag, startPoint x: 318, startPoint y: 276, endPoint x: 309, endPoint y: 266, distance: 13.6
click at [318, 276] on input "[DATE]" at bounding box center [213, 269] width 279 height 21
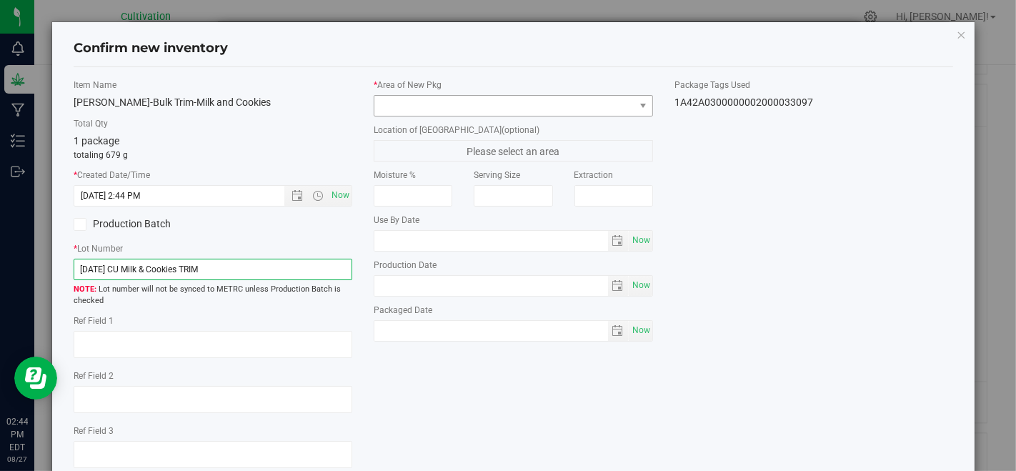
type input "[DATE] CU Milk & Cookies TRIM"
click at [444, 105] on span at bounding box center [503, 106] width 259 height 20
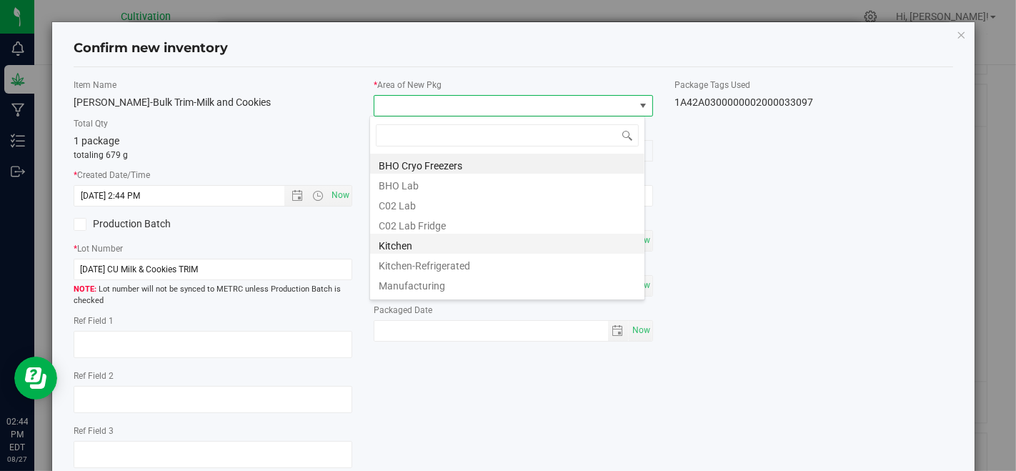
scroll to position [79, 0]
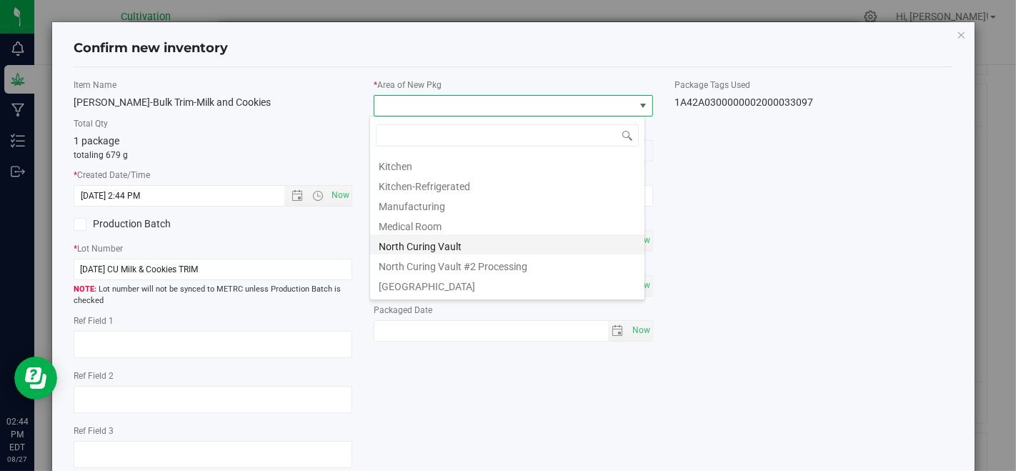
click at [462, 243] on li "North Curing Vault" at bounding box center [507, 244] width 274 height 20
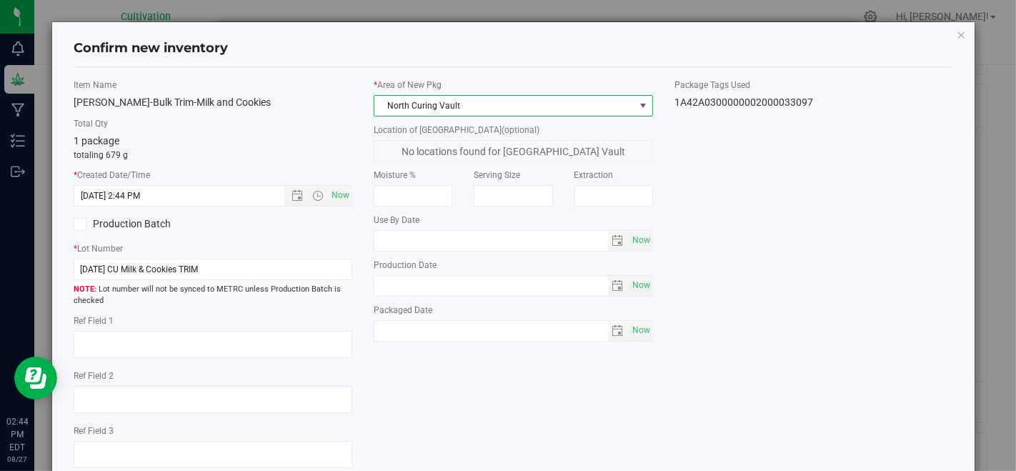
scroll to position [87, 0]
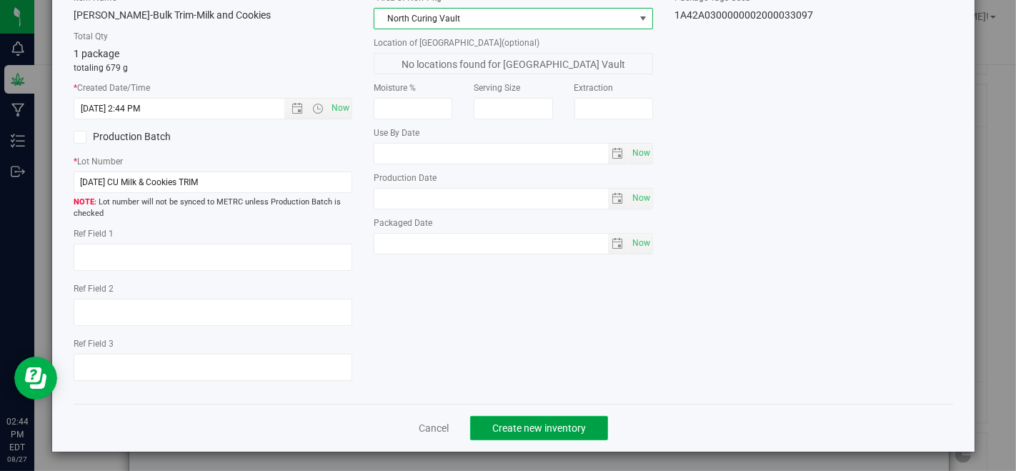
click at [520, 422] on span "Create new inventory" at bounding box center [539, 427] width 94 height 11
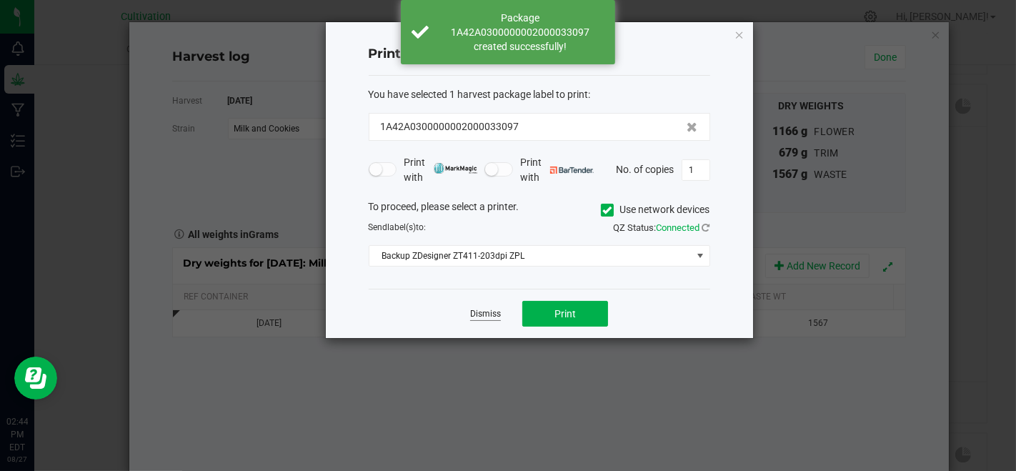
click at [475, 311] on link "Dismiss" at bounding box center [485, 314] width 31 height 12
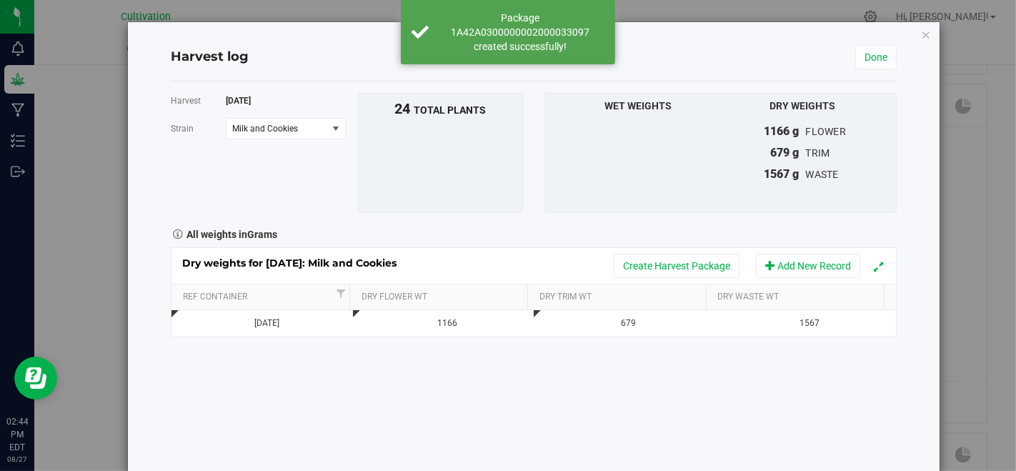
click at [866, 69] on div "Harvest log Done" at bounding box center [534, 58] width 726 height 48
click at [862, 61] on link "Done" at bounding box center [875, 57] width 41 height 24
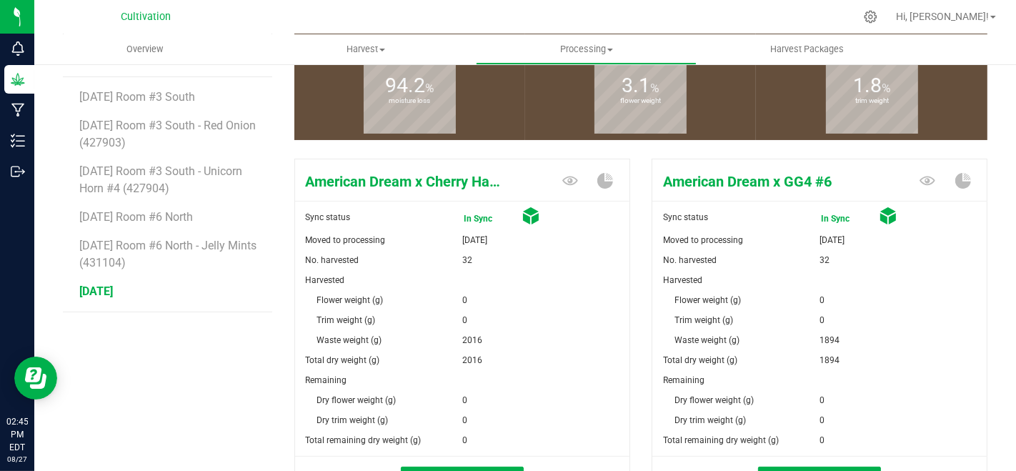
scroll to position [141, 0]
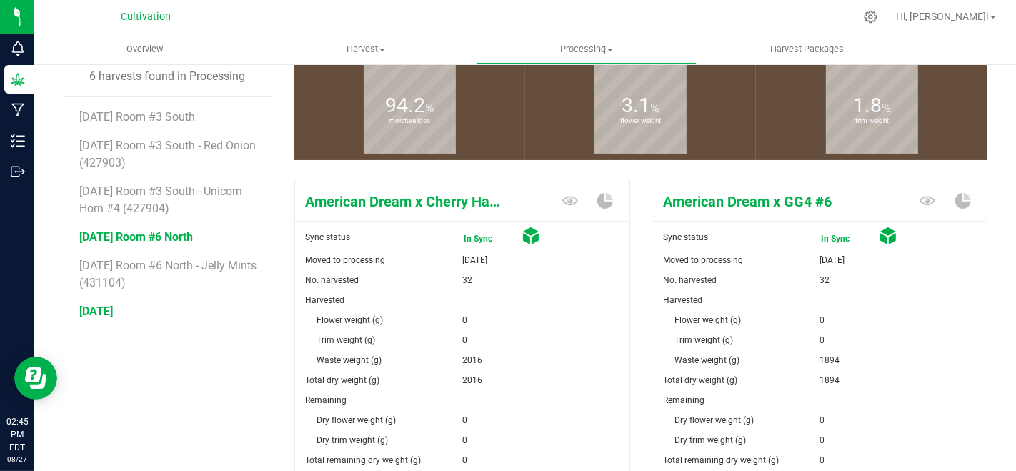
click at [186, 230] on span "[DATE] Room #6 North" at bounding box center [136, 237] width 114 height 14
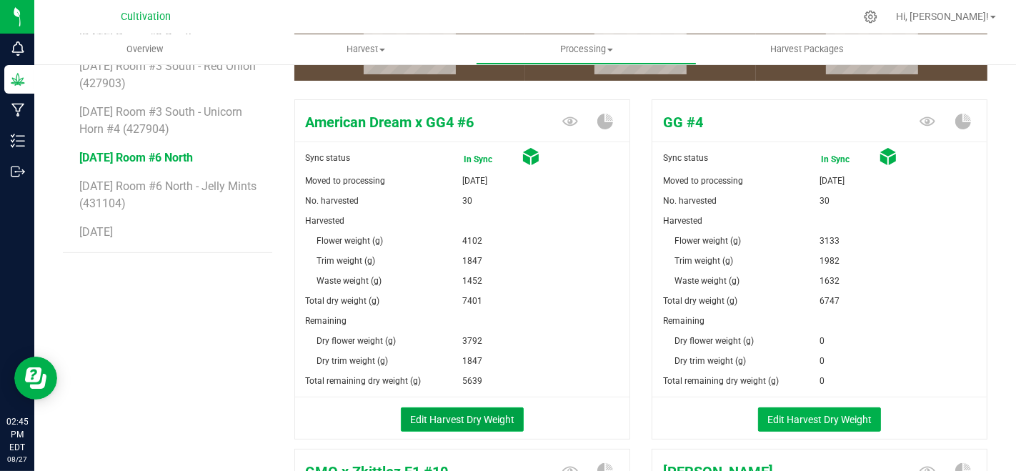
click at [492, 415] on button "Edit Harvest Dry Weight" at bounding box center [462, 419] width 123 height 24
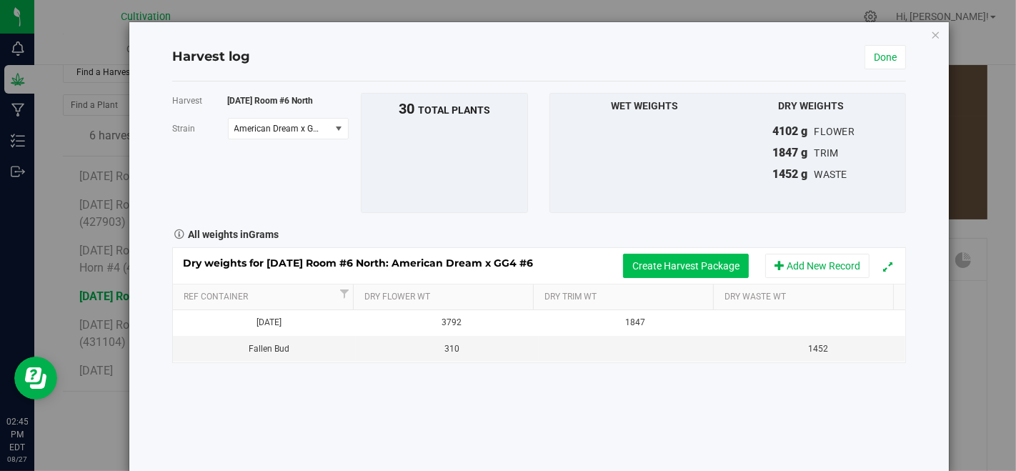
scroll to position [220, 0]
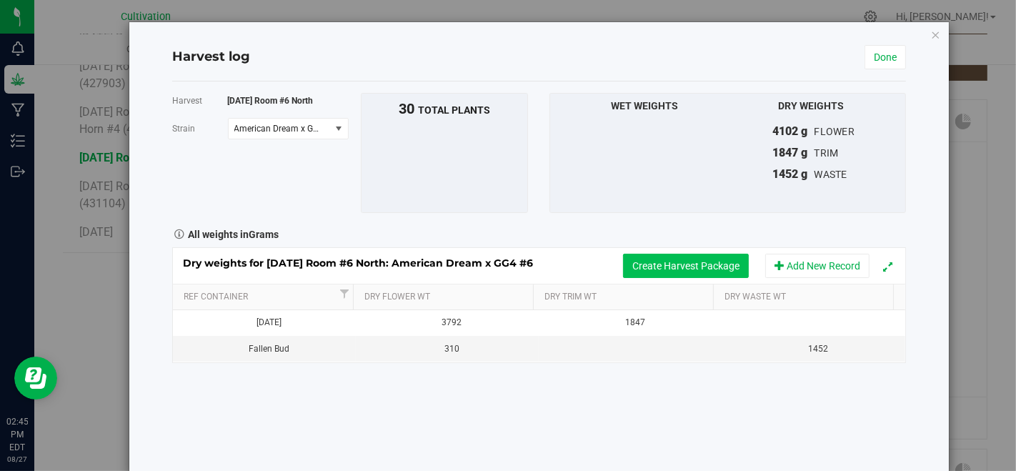
click at [647, 260] on button "Create Harvest Package" at bounding box center [686, 266] width 126 height 24
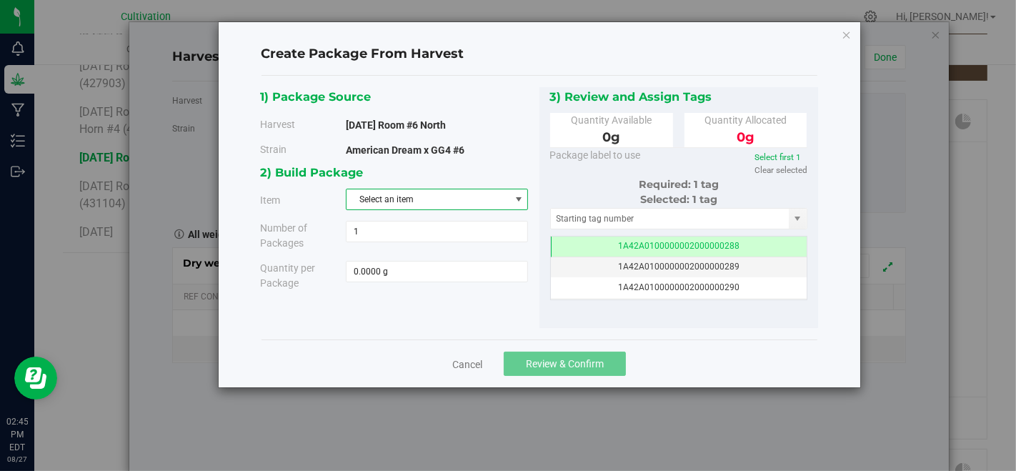
click at [472, 204] on span "Select an item" at bounding box center [427, 199] width 163 height 20
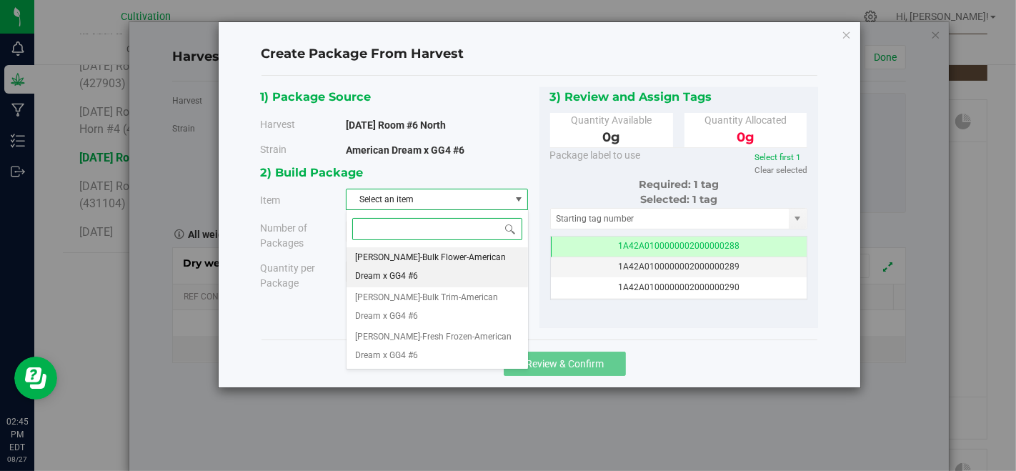
click at [477, 236] on input at bounding box center [436, 229] width 169 height 22
click at [478, 249] on span "[PERSON_NAME]-Bulk Flower-American Dream x GG4 #6" at bounding box center [437, 267] width 164 height 36
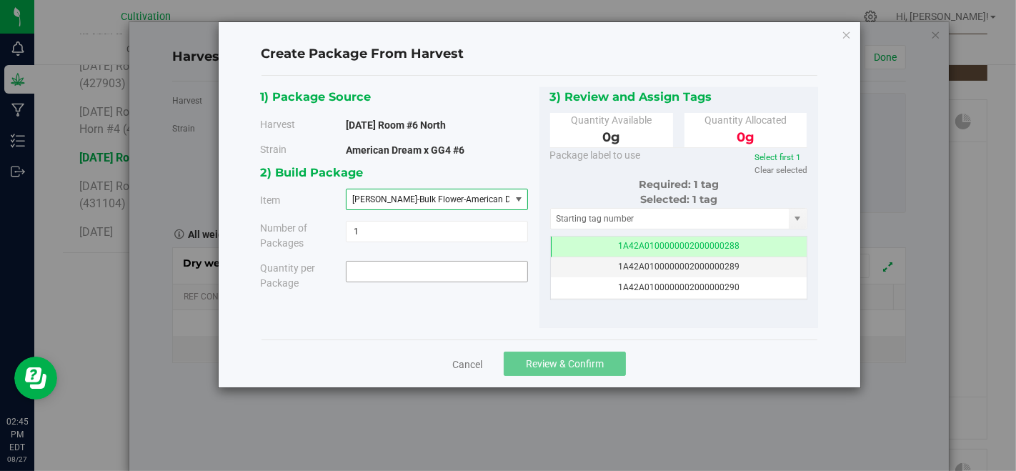
click at [484, 276] on span at bounding box center [437, 271] width 182 height 21
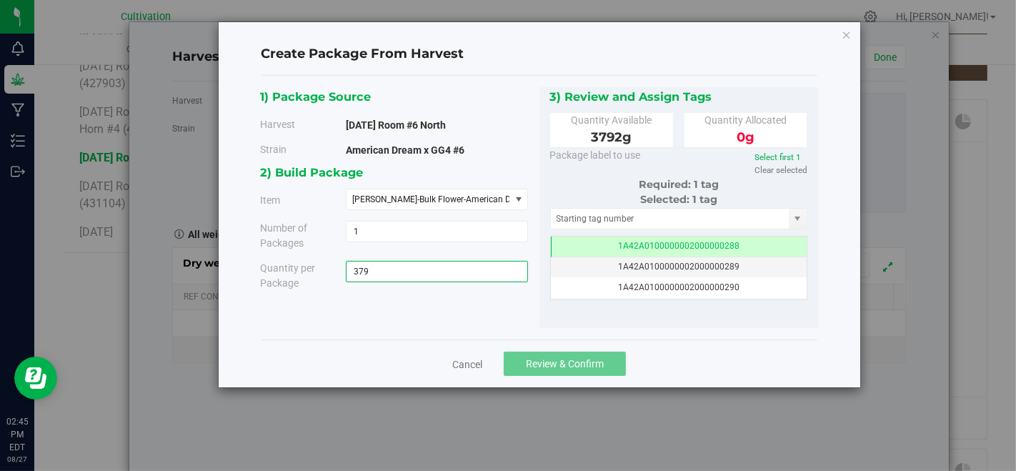
type input "3792"
type input "3792.0000 g"
click at [611, 209] on input "text" at bounding box center [670, 219] width 239 height 20
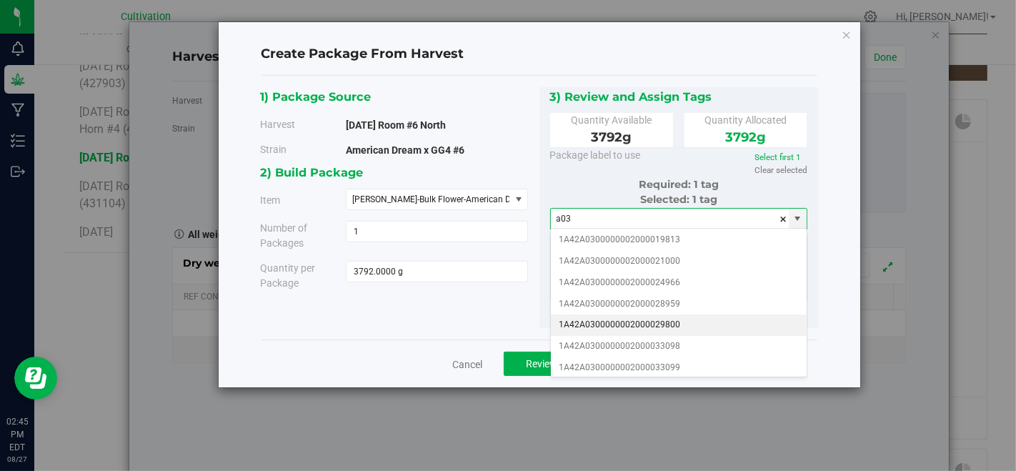
scroll to position [159, 0]
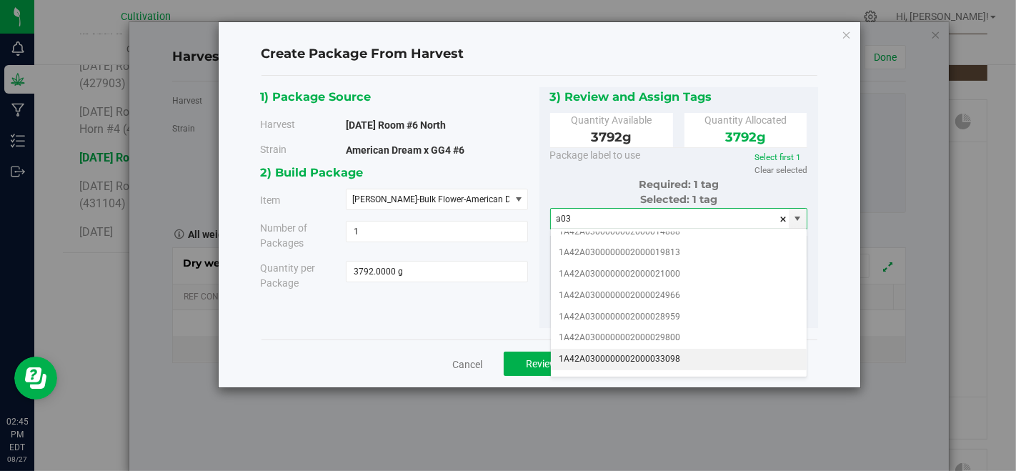
click at [697, 349] on li "1A42A0300000002000033098" at bounding box center [679, 359] width 256 height 21
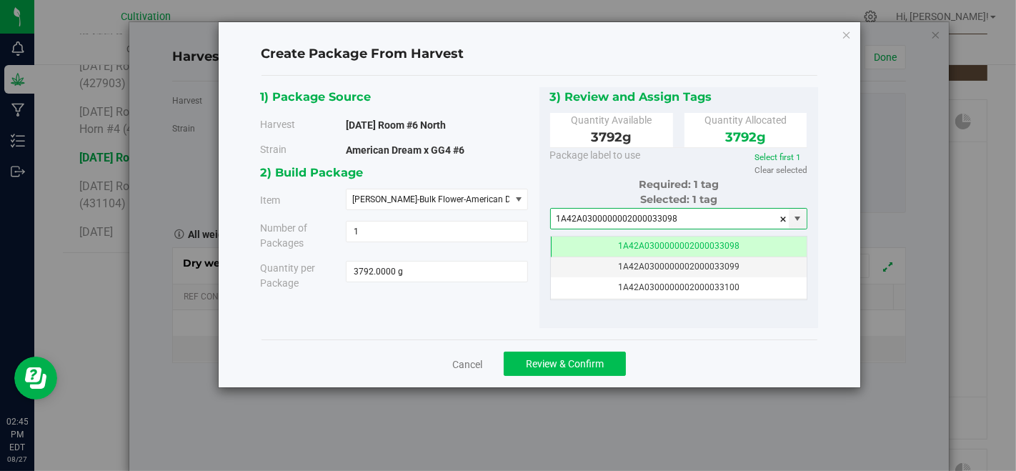
type input "1A42A0300000002000033098"
click at [575, 356] on button "Review & Confirm" at bounding box center [565, 363] width 122 height 24
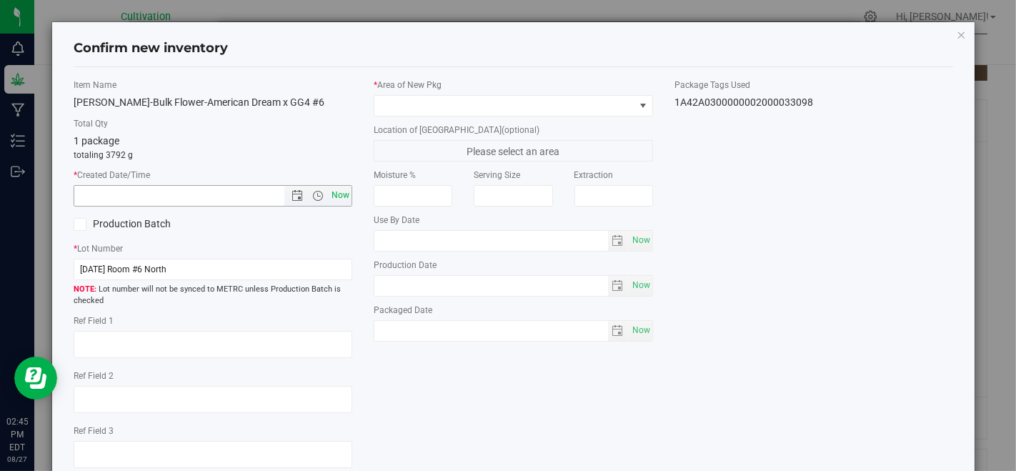
click at [343, 196] on span "Now" at bounding box center [341, 195] width 24 height 21
type input "[DATE] 2:45 PM"
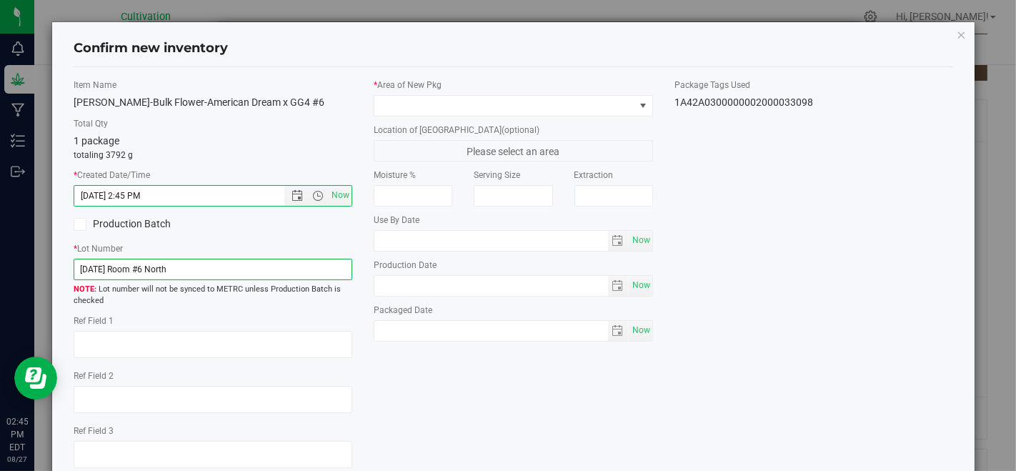
click at [294, 267] on input "[DATE] Room #6 North" at bounding box center [213, 269] width 279 height 21
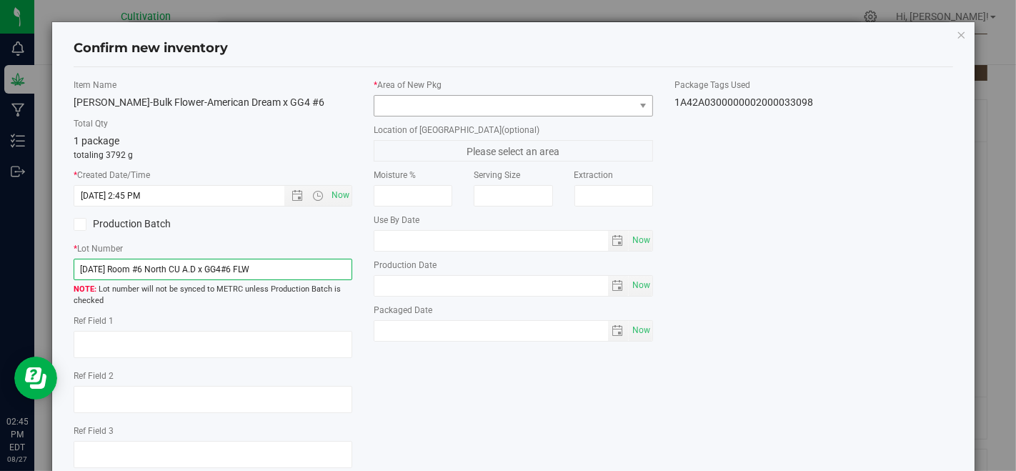
type input "[DATE] Room #6 North CU A.D x GG4#6 FLW"
click at [498, 108] on span at bounding box center [503, 106] width 259 height 20
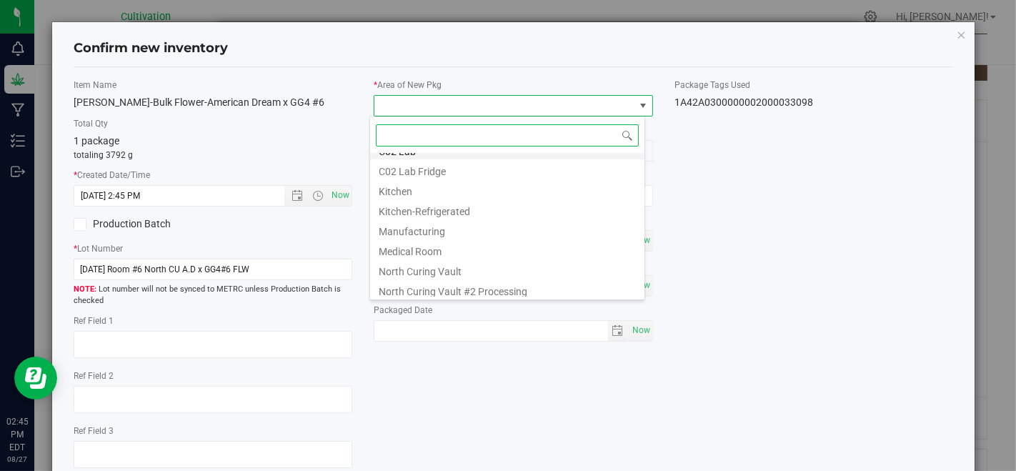
scroll to position [79, 0]
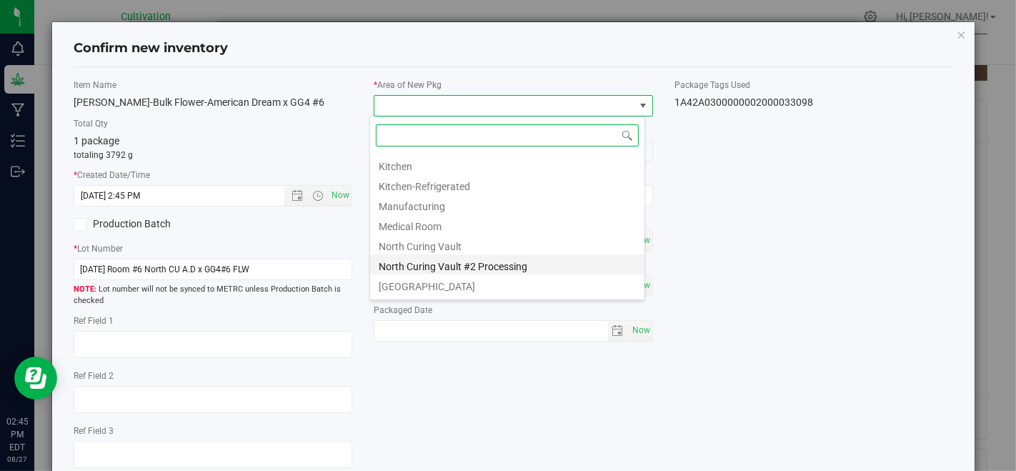
click at [505, 262] on li "North Curing Vault #2 Processing" at bounding box center [507, 264] width 274 height 20
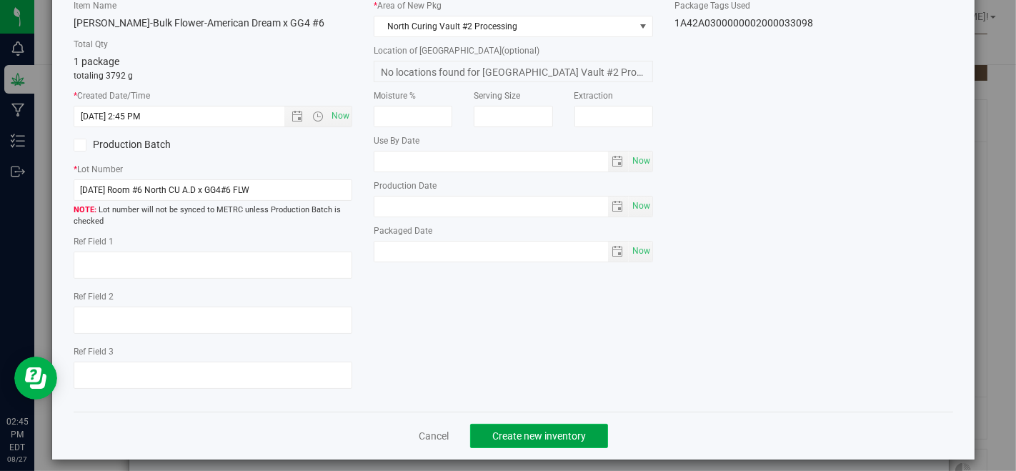
click at [494, 431] on span "Create new inventory" at bounding box center [539, 435] width 94 height 11
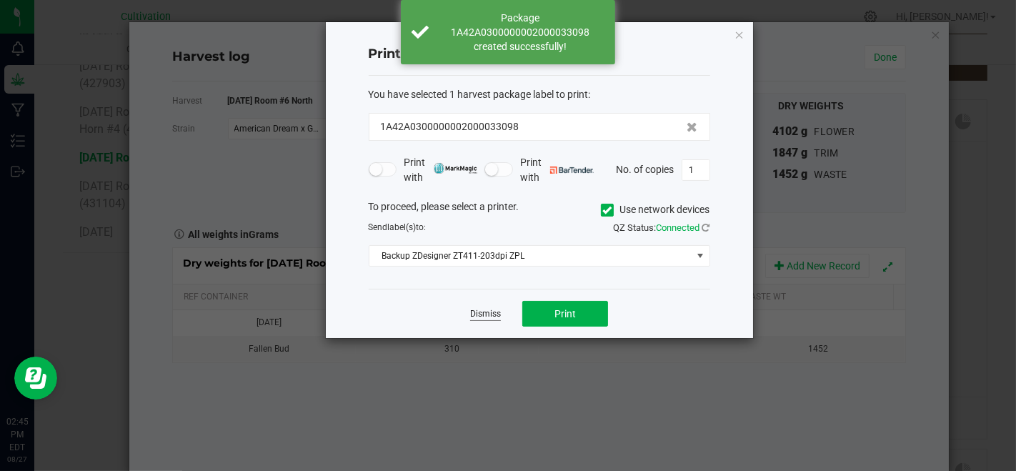
click at [494, 317] on link "Dismiss" at bounding box center [485, 314] width 31 height 12
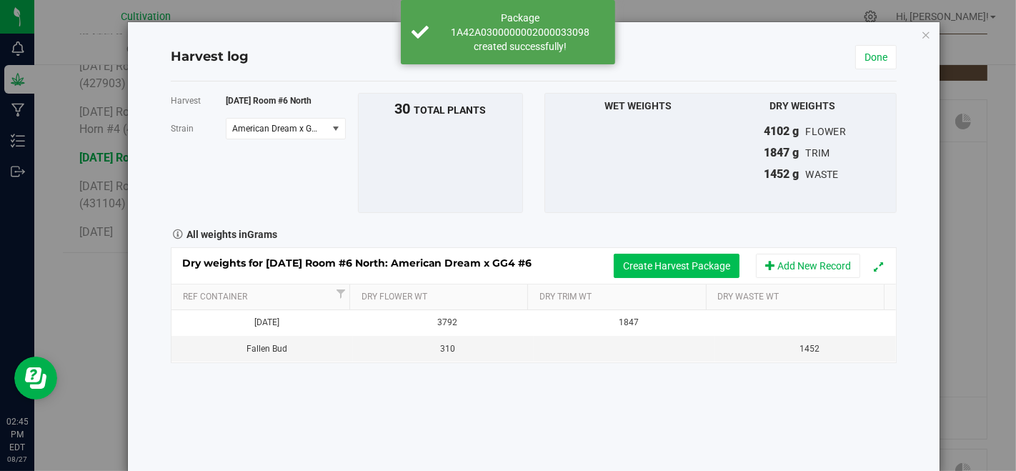
click at [649, 269] on button "Create Harvest Package" at bounding box center [677, 266] width 126 height 24
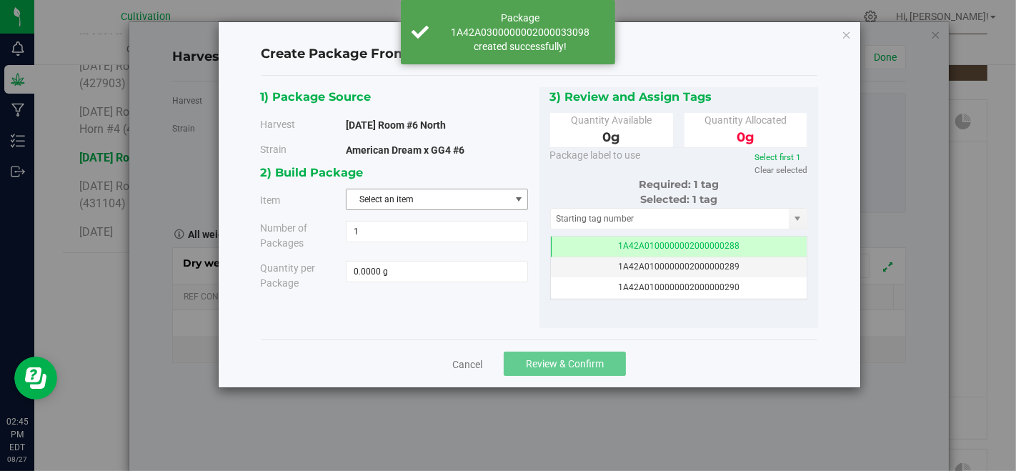
click at [453, 201] on span "Select an item" at bounding box center [427, 199] width 163 height 20
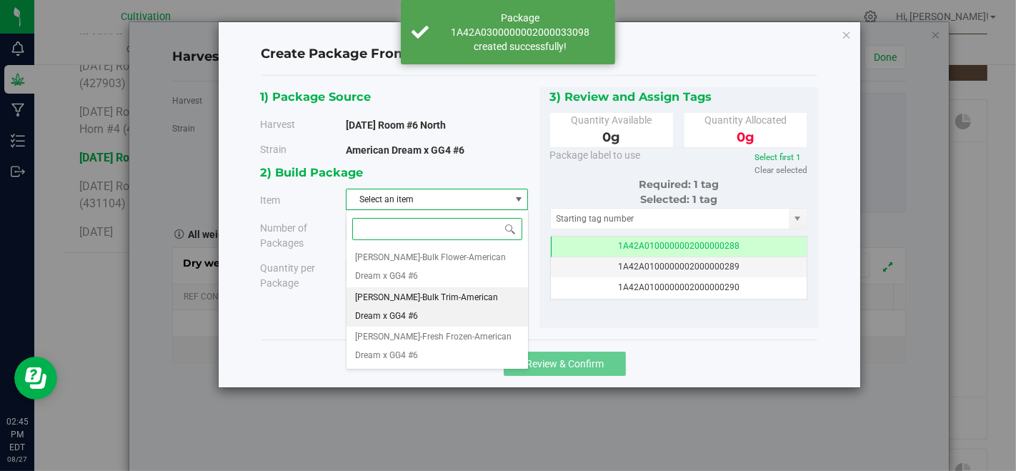
click at [460, 295] on span "[PERSON_NAME]-Bulk Trim-American Dream x GG4 #6" at bounding box center [437, 307] width 164 height 36
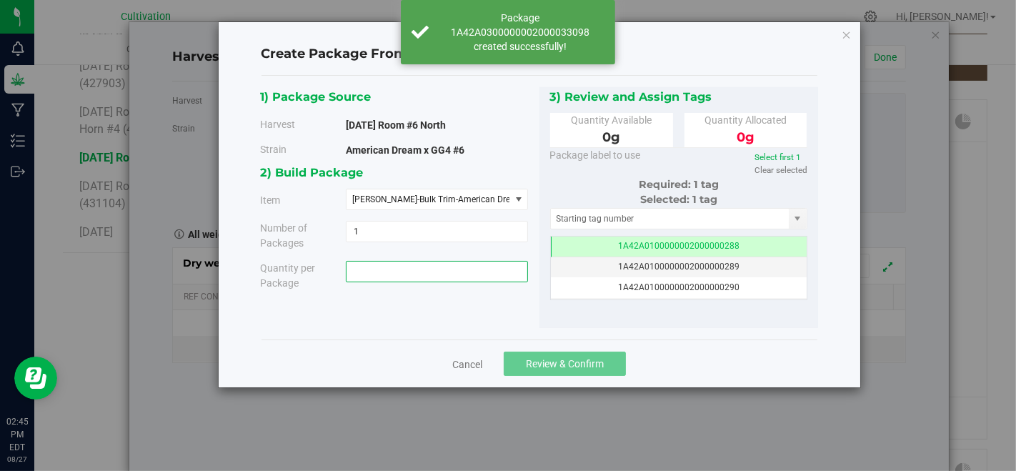
click at [451, 272] on span at bounding box center [437, 271] width 182 height 21
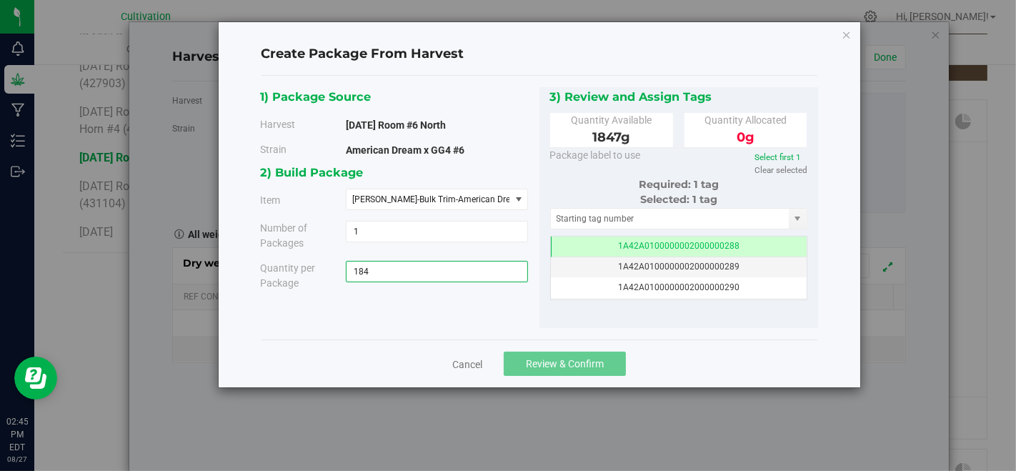
type input "1847"
type input "1847.0000 g"
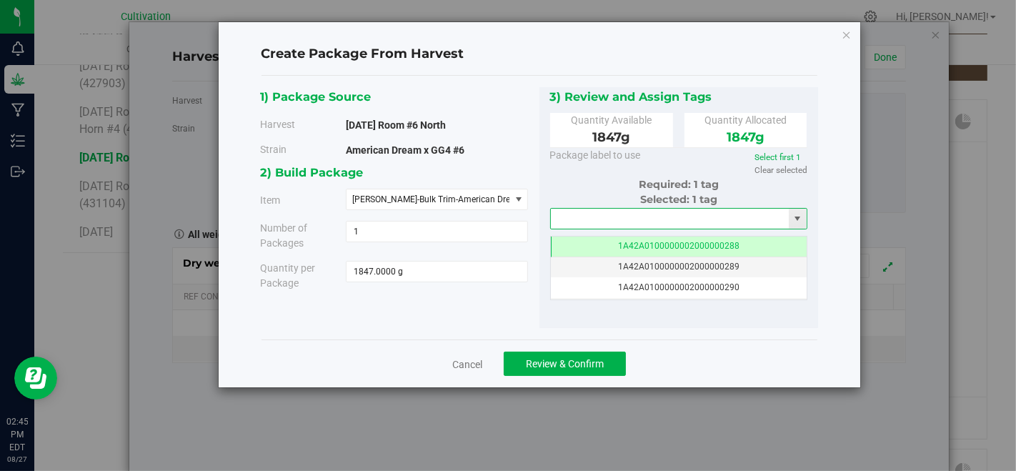
click at [562, 221] on input "text" at bounding box center [670, 219] width 239 height 20
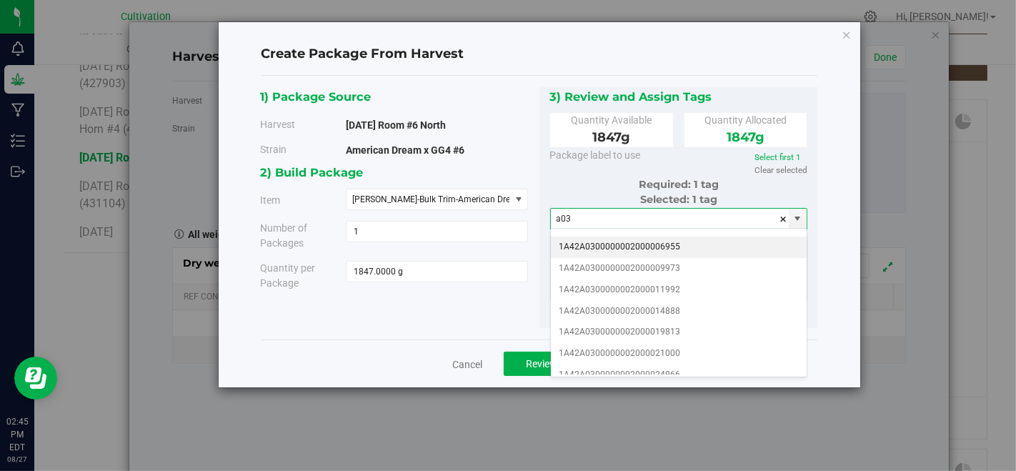
scroll to position [159, 0]
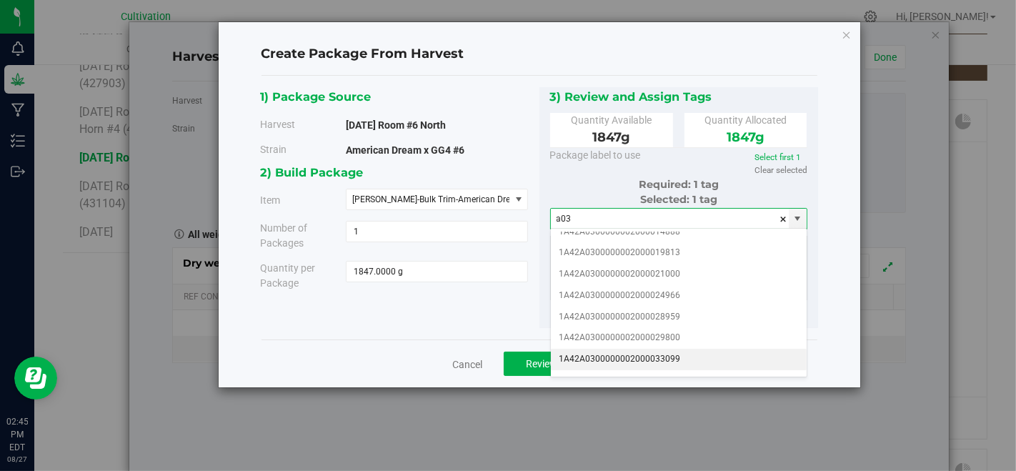
drag, startPoint x: 699, startPoint y: 346, endPoint x: 651, endPoint y: 344, distance: 47.9
click at [698, 349] on li "1A42A0300000002000033099" at bounding box center [679, 359] width 256 height 21
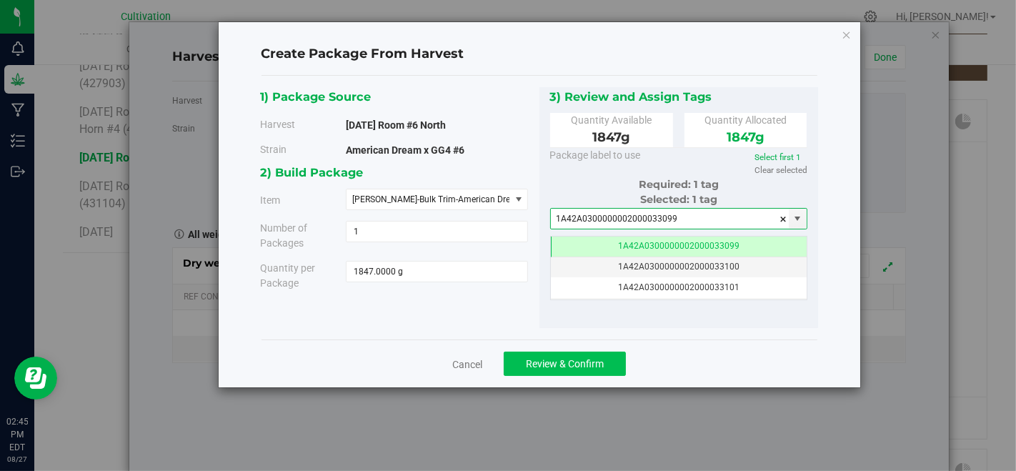
type input "1A42A0300000002000033099"
click at [592, 366] on span "Review & Confirm" at bounding box center [565, 363] width 78 height 11
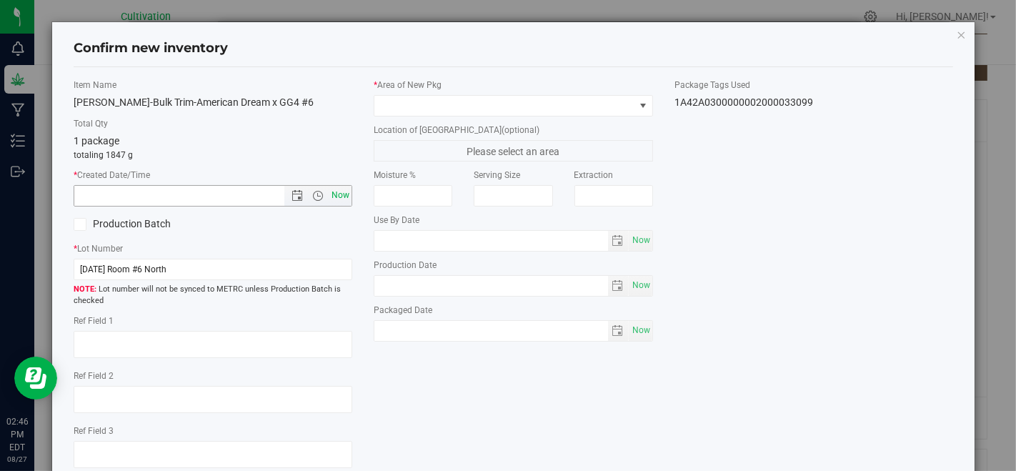
click at [336, 189] on span "Now" at bounding box center [341, 195] width 24 height 21
type input "[DATE] 2:46 PM"
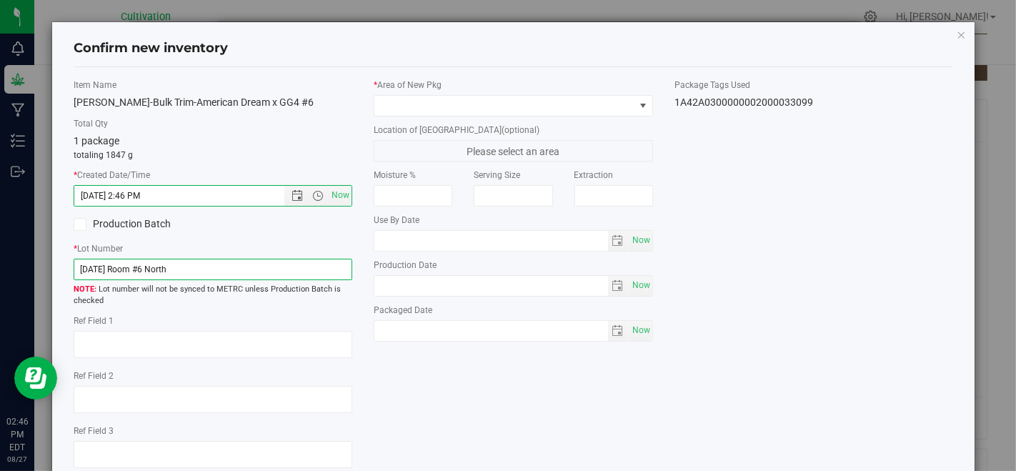
click at [313, 266] on input "[DATE] Room #6 North" at bounding box center [213, 269] width 279 height 21
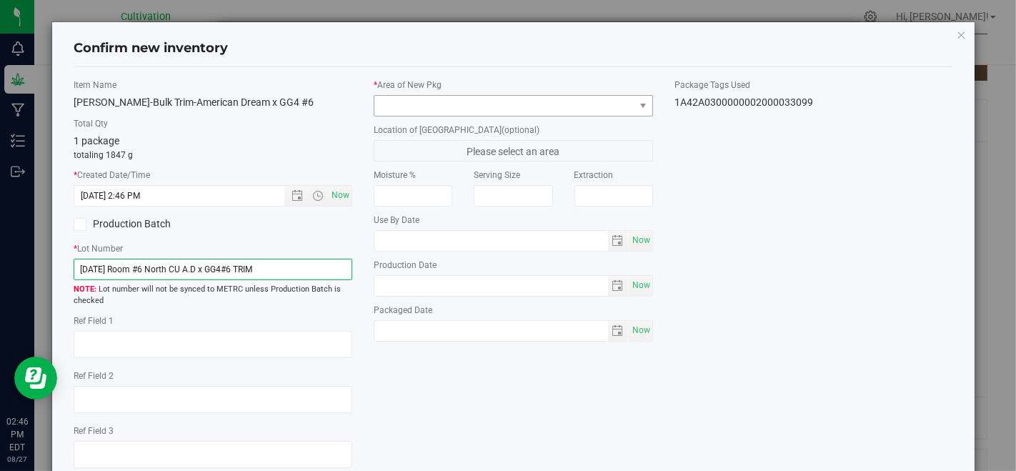
type input "[DATE] Room #6 North CU A.D x GG4#6 TRIM"
click at [413, 112] on span at bounding box center [503, 106] width 259 height 20
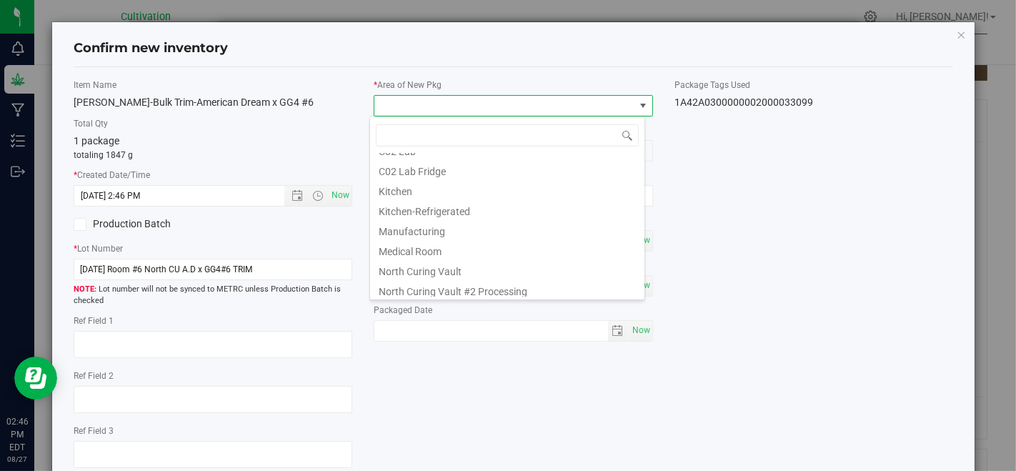
scroll to position [79, 0]
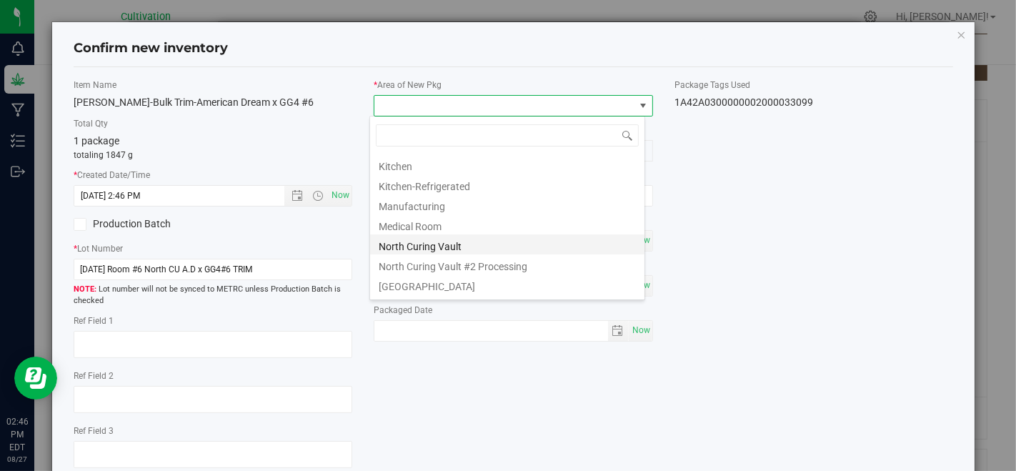
click at [451, 244] on li "North Curing Vault" at bounding box center [507, 244] width 274 height 20
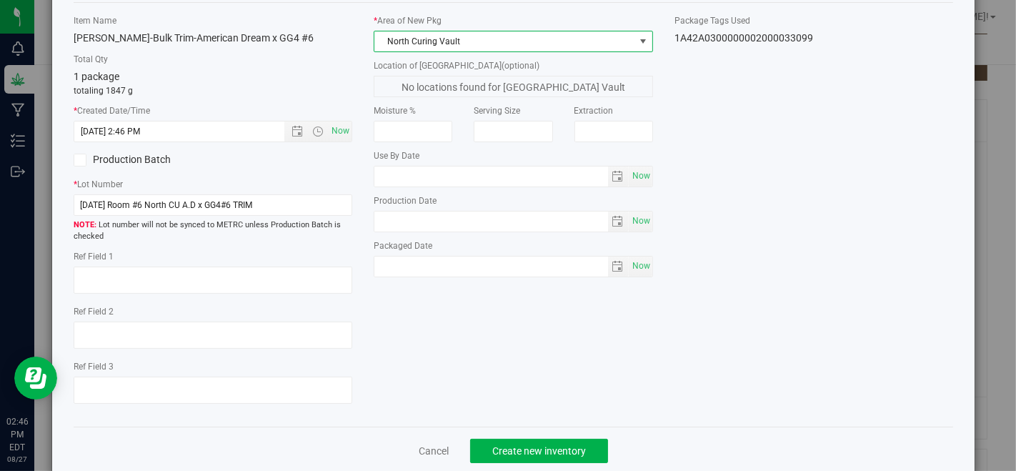
scroll to position [87, 0]
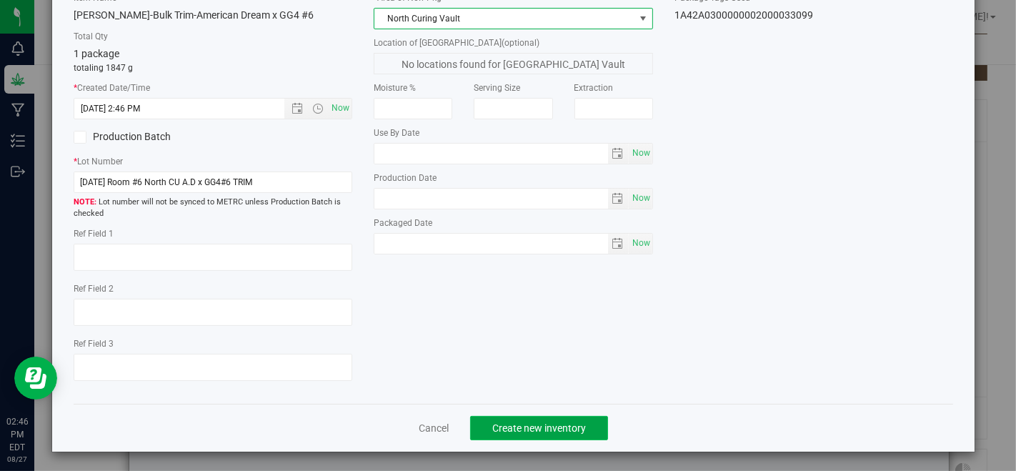
click at [507, 422] on span "Create new inventory" at bounding box center [539, 427] width 94 height 11
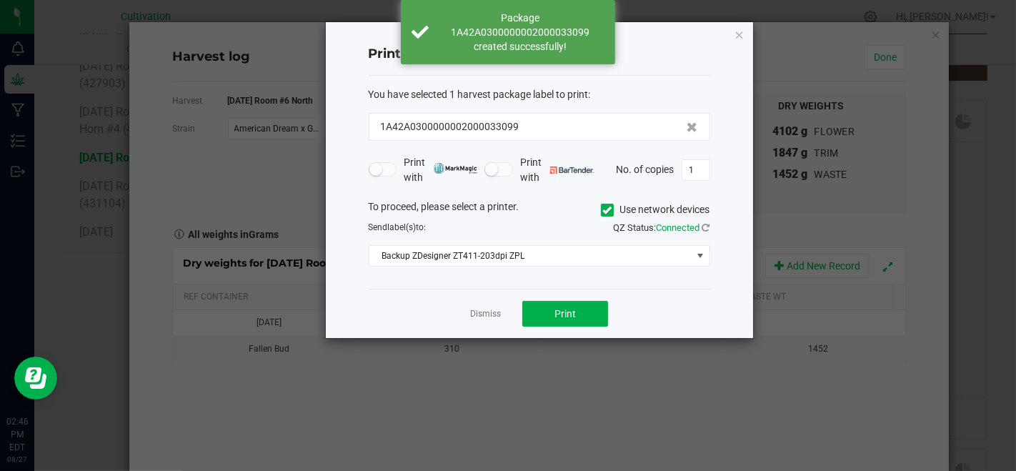
click at [496, 311] on link "Dismiss" at bounding box center [485, 314] width 31 height 12
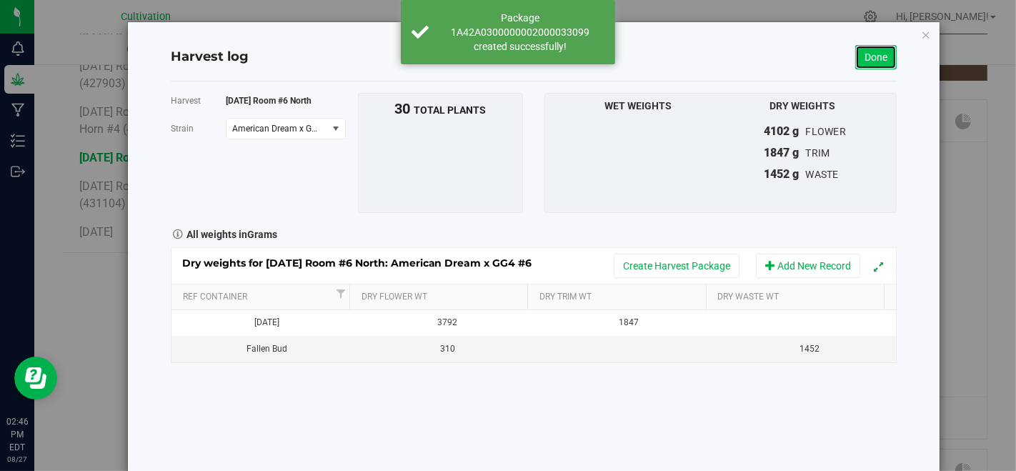
click at [888, 60] on link "Done" at bounding box center [875, 57] width 41 height 24
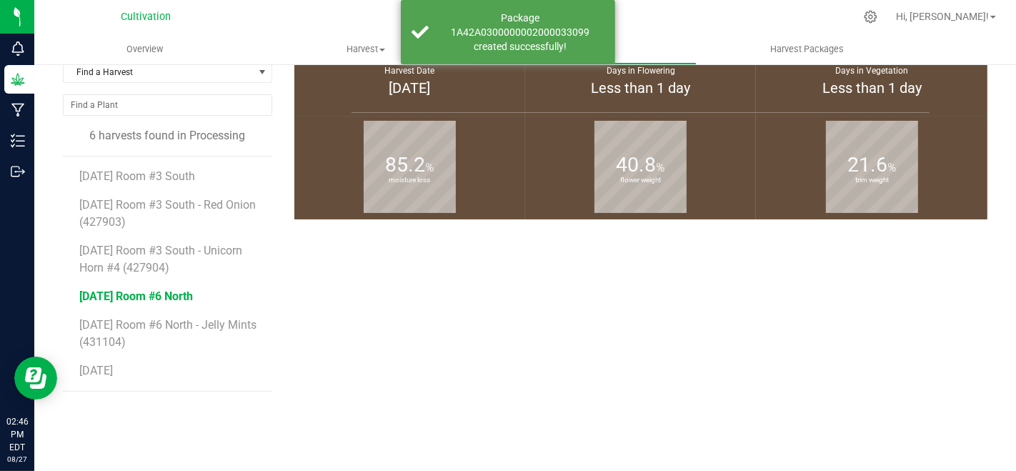
scroll to position [220, 0]
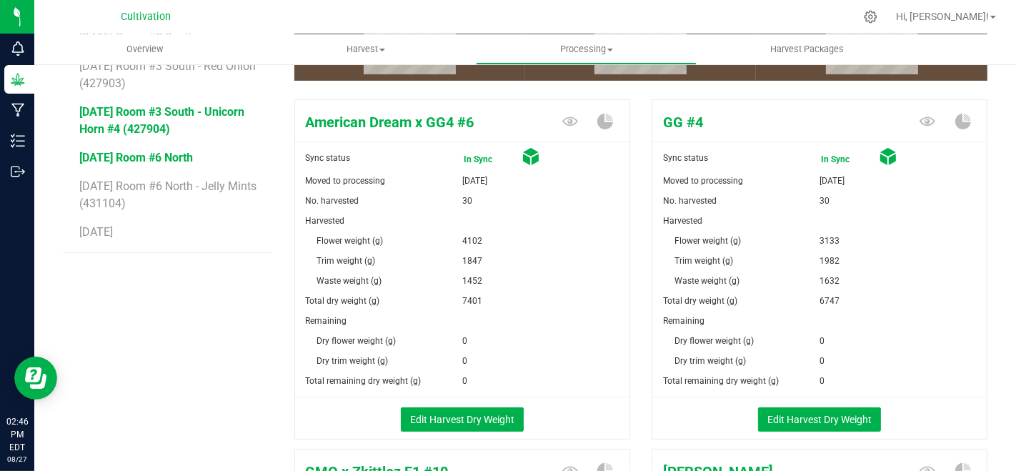
click at [144, 121] on span "[DATE] Room #3 South - Unicorn Horn #4 (427904)" at bounding box center [161, 120] width 165 height 31
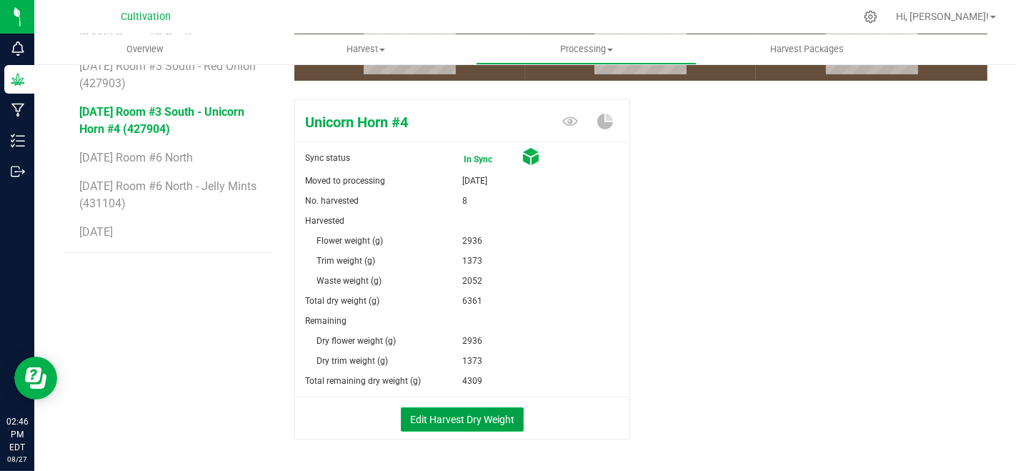
click at [496, 423] on button "Edit Harvest Dry Weight" at bounding box center [462, 419] width 123 height 24
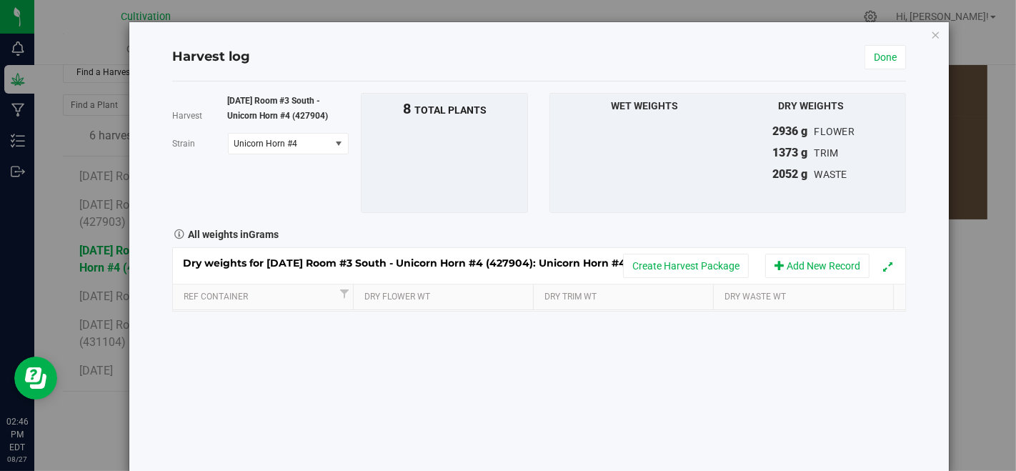
scroll to position [220, 0]
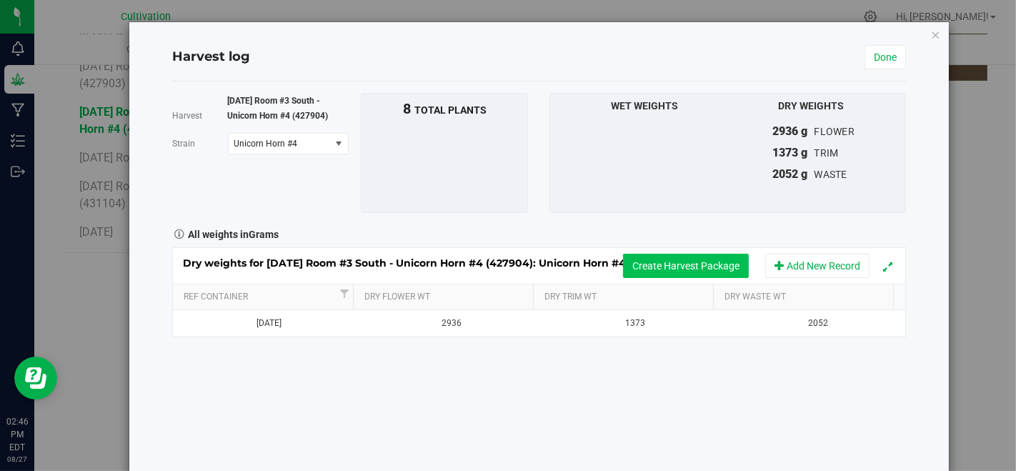
click at [687, 264] on button "Create Harvest Package" at bounding box center [686, 266] width 126 height 24
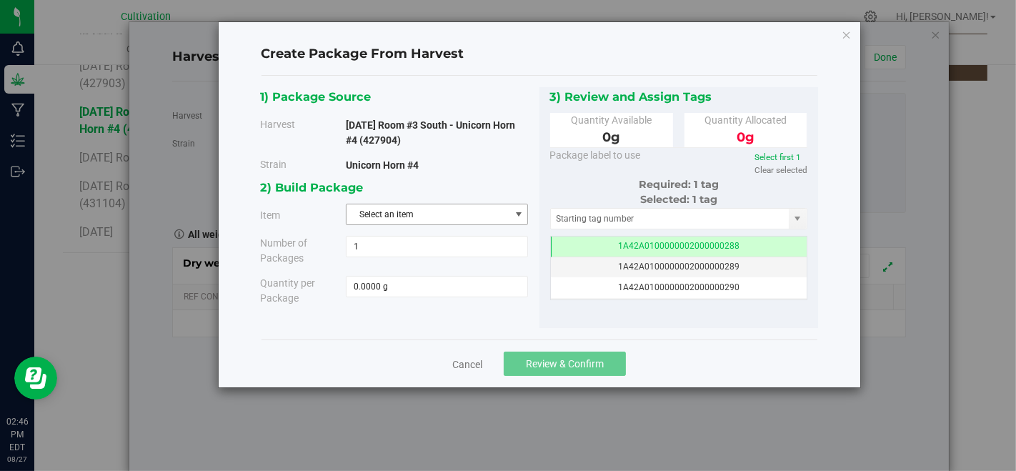
click at [487, 209] on span "Select an item" at bounding box center [427, 214] width 163 height 20
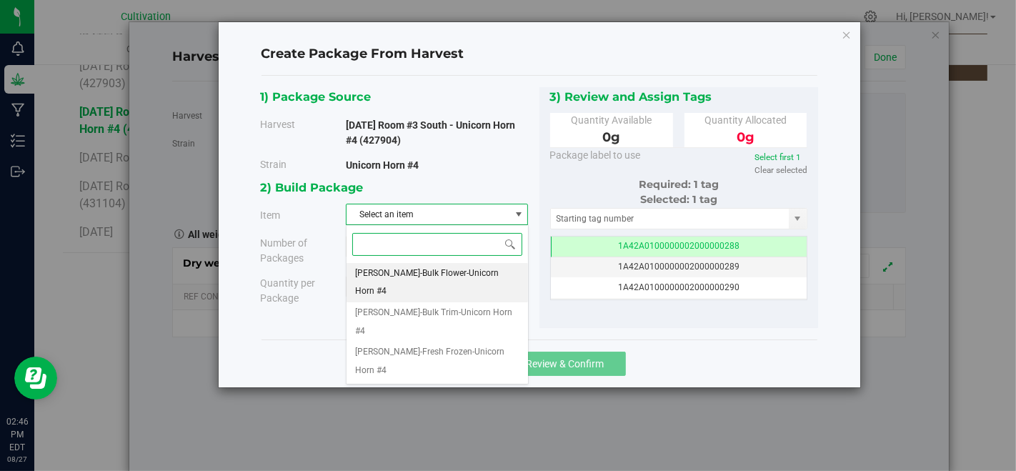
click at [481, 268] on span "[PERSON_NAME]-Bulk Flower-Unicorn Horn #4" at bounding box center [437, 282] width 164 height 36
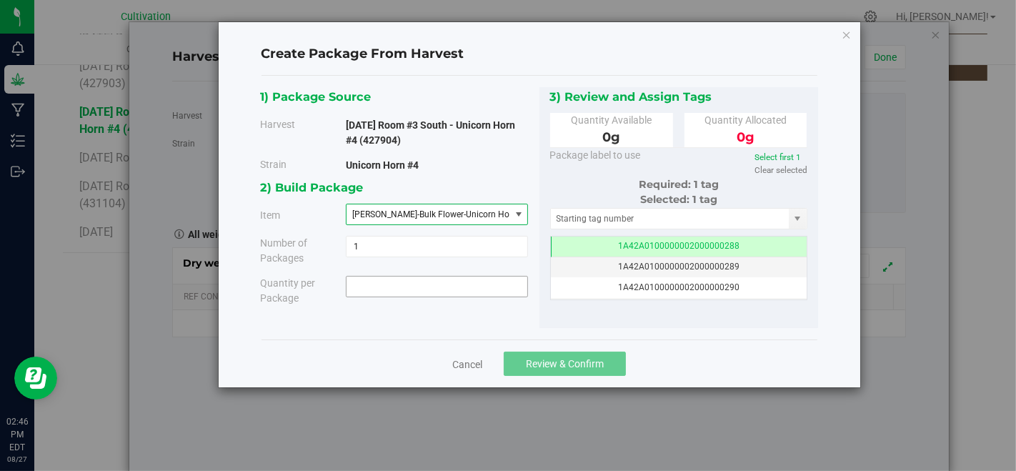
click at [477, 288] on span at bounding box center [437, 286] width 182 height 21
type input "2936"
type input "2936.0000 g"
click at [612, 213] on input "text" at bounding box center [670, 219] width 239 height 20
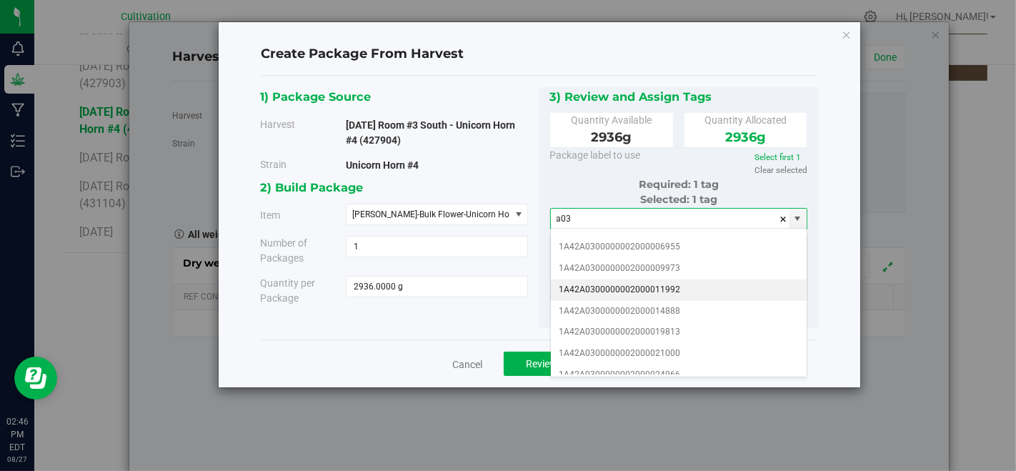
scroll to position [159, 0]
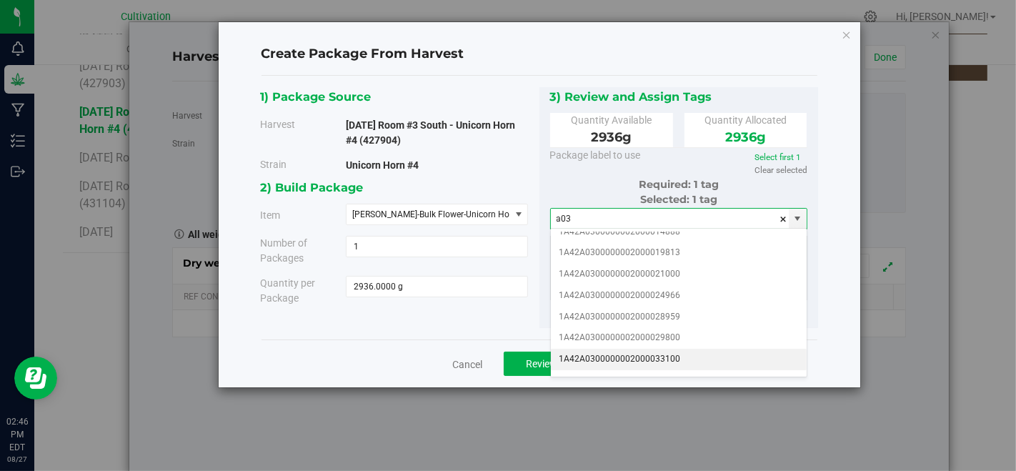
click at [698, 358] on li "1A42A0300000002000033100" at bounding box center [679, 359] width 256 height 21
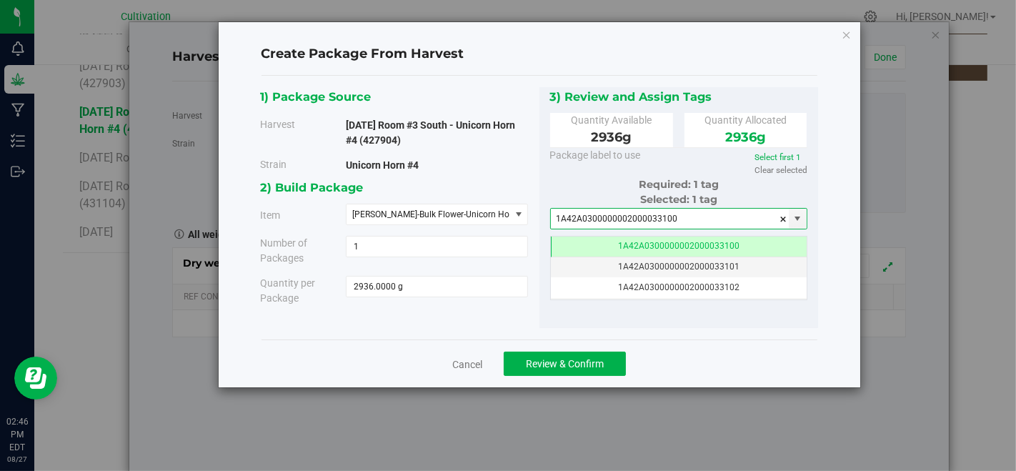
type input "1A42A0300000002000033100"
click at [589, 382] on div "Cancel Review & Confirm" at bounding box center [539, 363] width 556 height 48
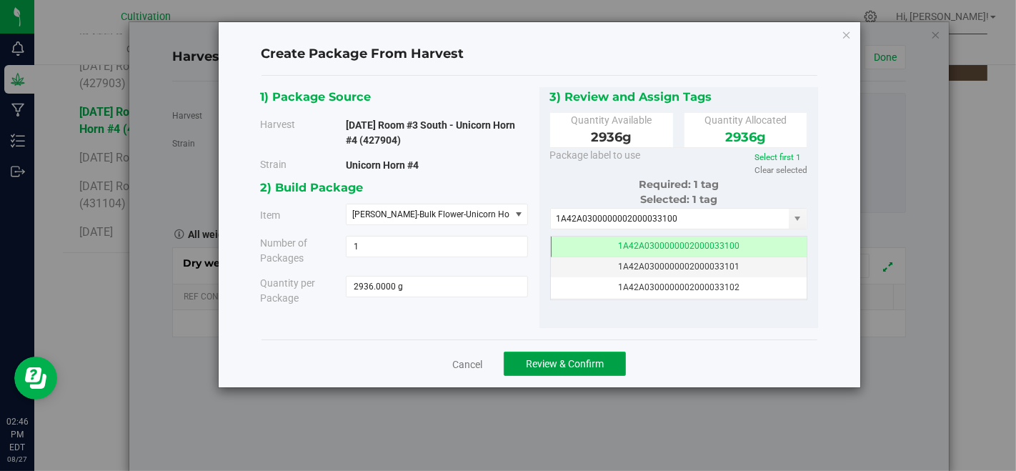
click at [580, 358] on span "Review & Confirm" at bounding box center [565, 363] width 78 height 11
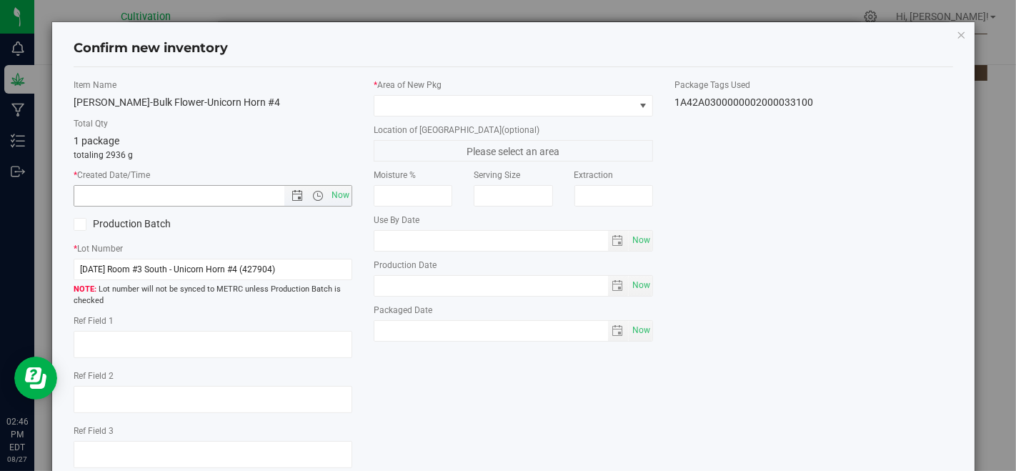
drag, startPoint x: 335, startPoint y: 200, endPoint x: 334, endPoint y: 209, distance: 8.6
click at [335, 204] on span "Now" at bounding box center [341, 195] width 24 height 21
type input "[DATE] 2:46 PM"
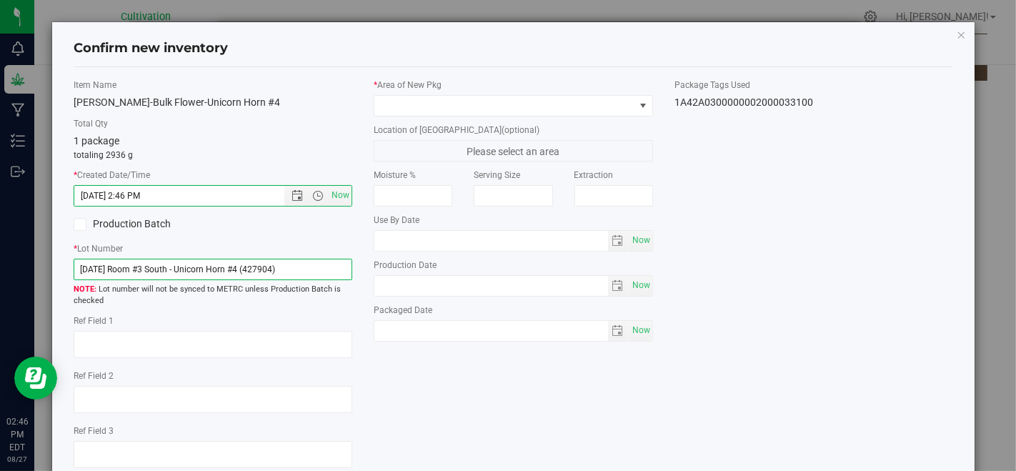
click at [324, 270] on input "[DATE] Room #3 South - Unicorn Horn #4 (427904)" at bounding box center [213, 269] width 279 height 21
type input "[DATE] Room #3 South CU Unicorn Horn #4(TS) FLW"
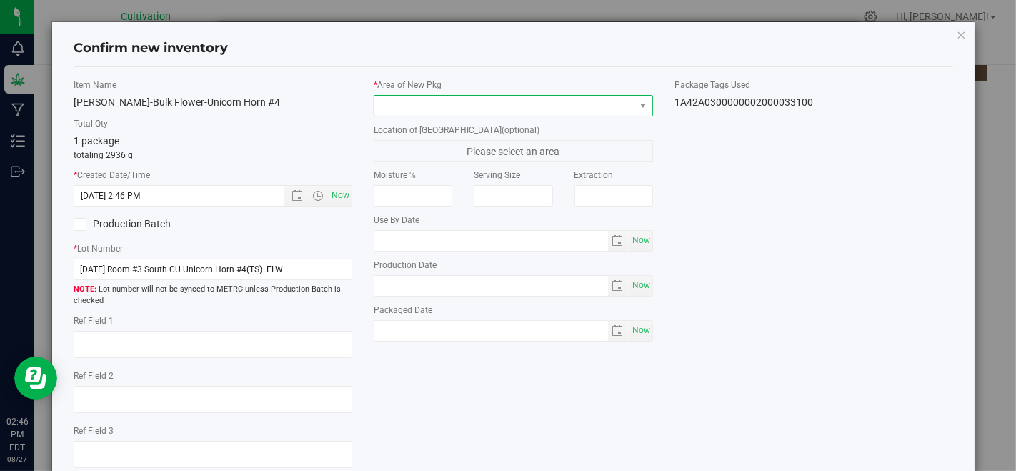
click at [408, 98] on span at bounding box center [503, 106] width 259 height 20
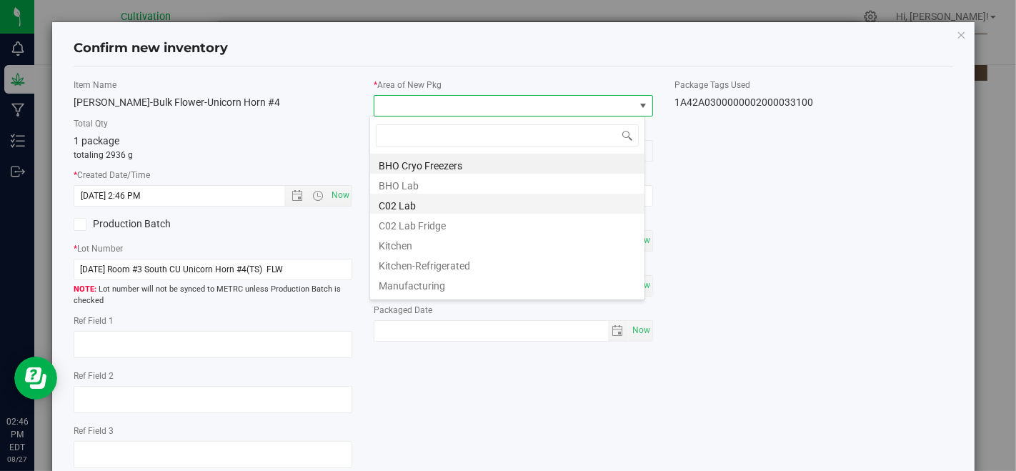
scroll to position [79, 0]
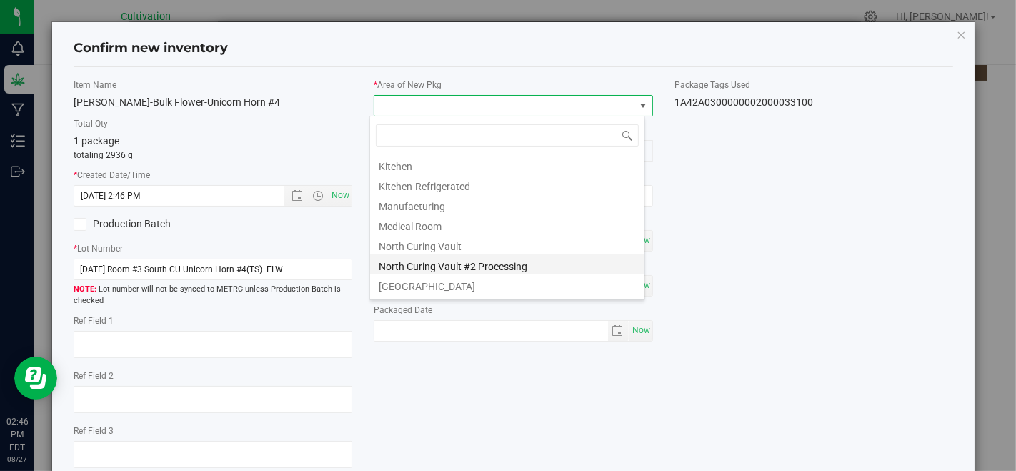
click at [447, 264] on li "North Curing Vault #2 Processing" at bounding box center [507, 264] width 274 height 20
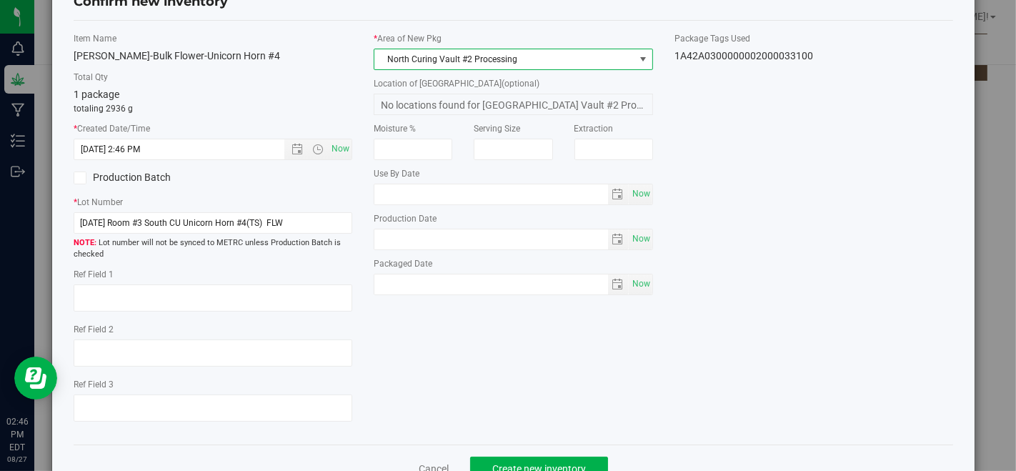
scroll to position [87, 0]
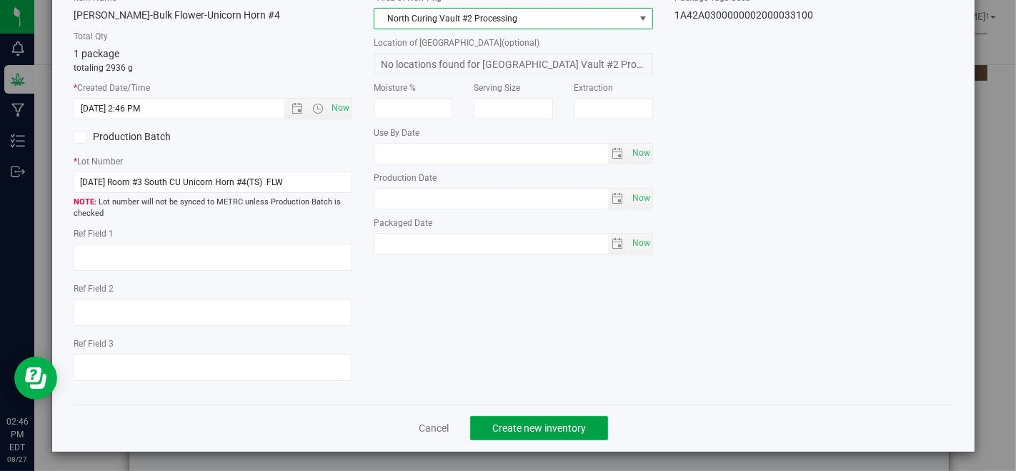
click at [503, 427] on span "Create new inventory" at bounding box center [539, 427] width 94 height 11
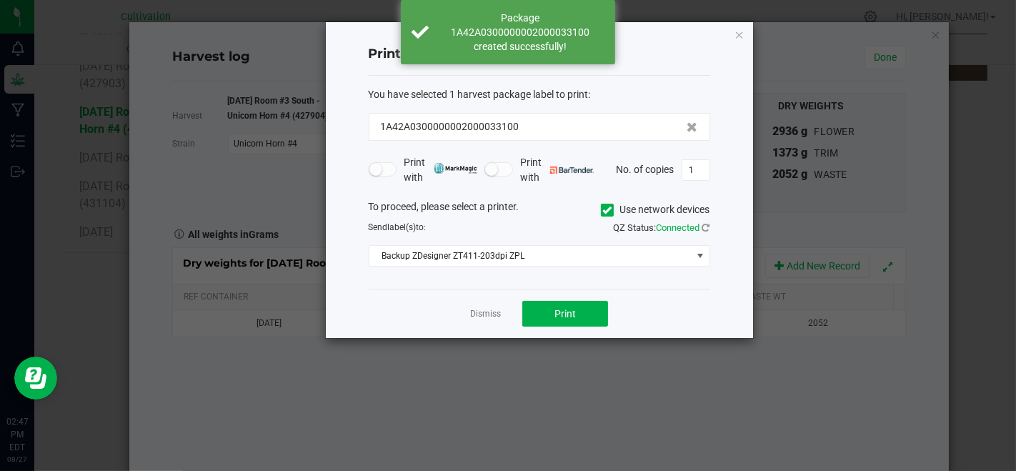
click at [466, 309] on div "Dismiss Print" at bounding box center [539, 313] width 341 height 49
click at [473, 316] on link "Dismiss" at bounding box center [485, 314] width 31 height 12
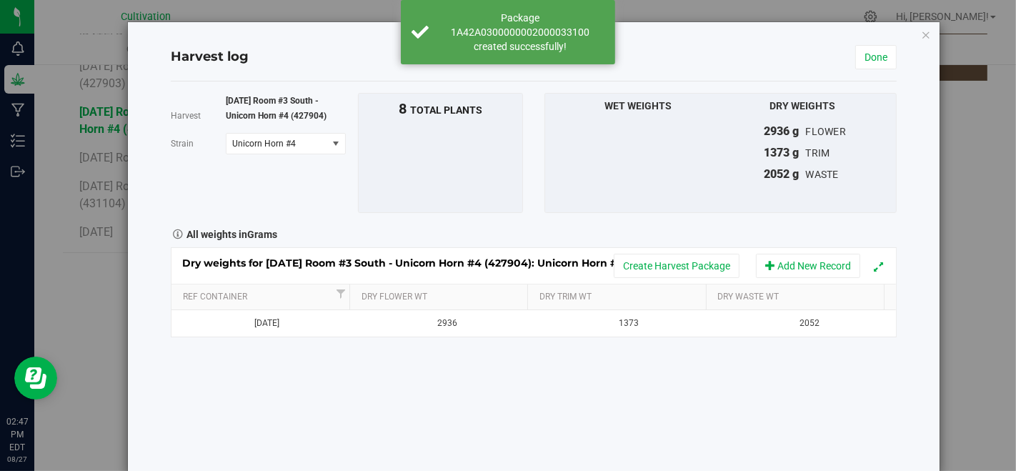
click at [667, 250] on div "Dry weights for [DATE] Room #3 South - Unicorn Horn #4 (427904): Unicorn Horn #…" at bounding box center [533, 266] width 724 height 36
click at [672, 265] on button "Create Harvest Package" at bounding box center [677, 266] width 126 height 24
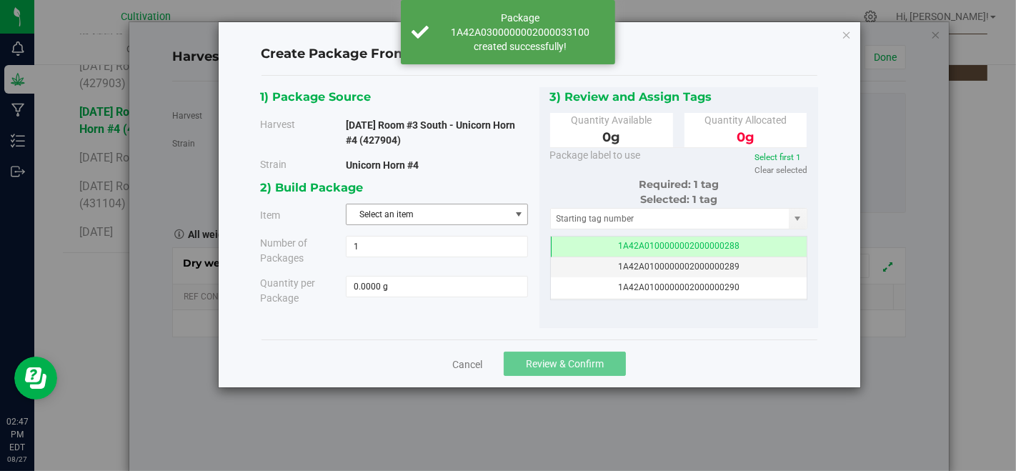
click at [429, 211] on span "Select an item" at bounding box center [427, 214] width 163 height 20
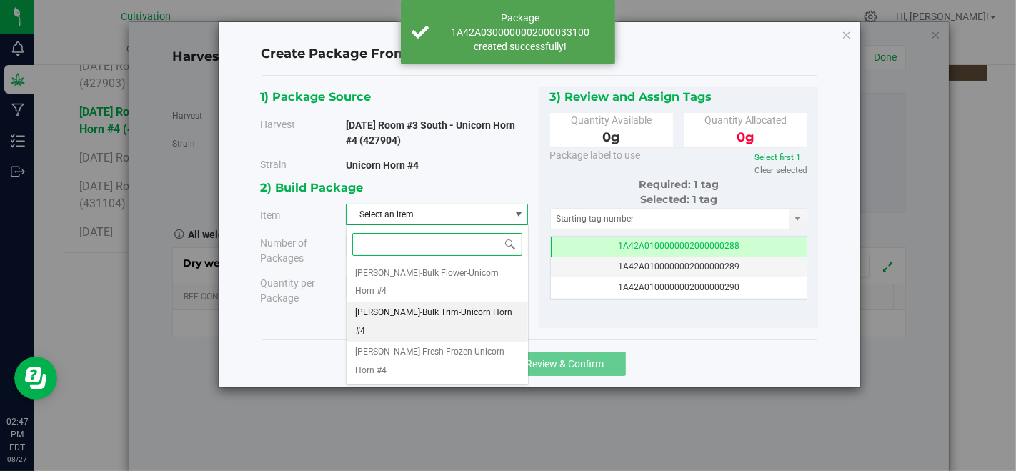
click at [439, 304] on span "[PERSON_NAME]-Bulk Trim-Unicorn Horn #4" at bounding box center [437, 322] width 164 height 36
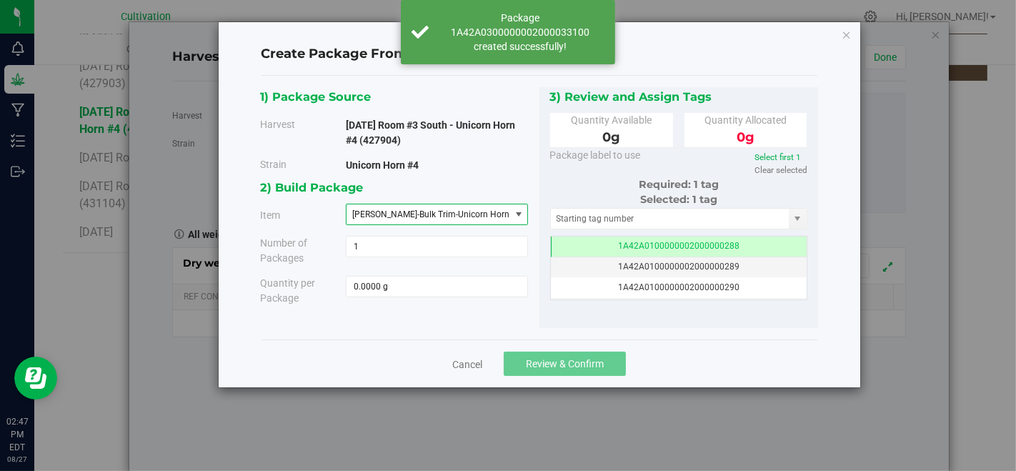
drag, startPoint x: 461, startPoint y: 256, endPoint x: 462, endPoint y: 268, distance: 12.2
click at [461, 257] on div "Number of Packages 1 1" at bounding box center [394, 251] width 290 height 30
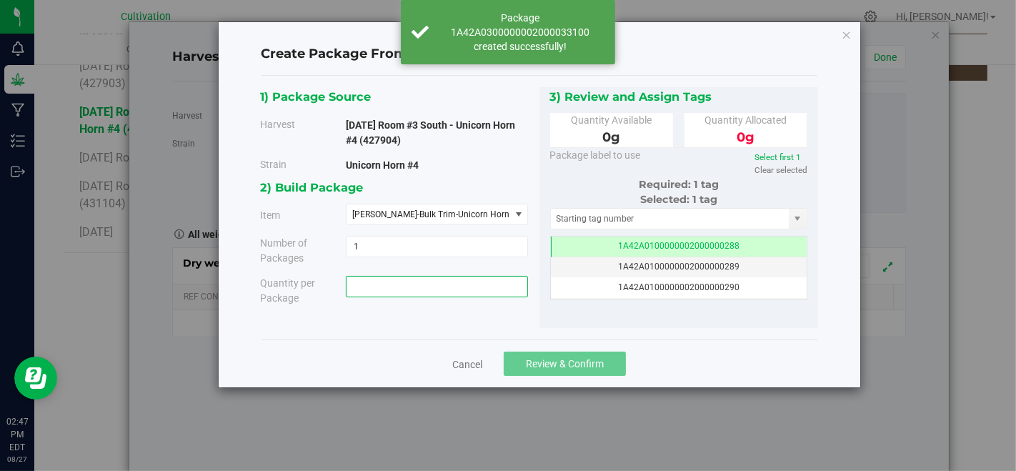
click at [462, 284] on span at bounding box center [437, 286] width 182 height 21
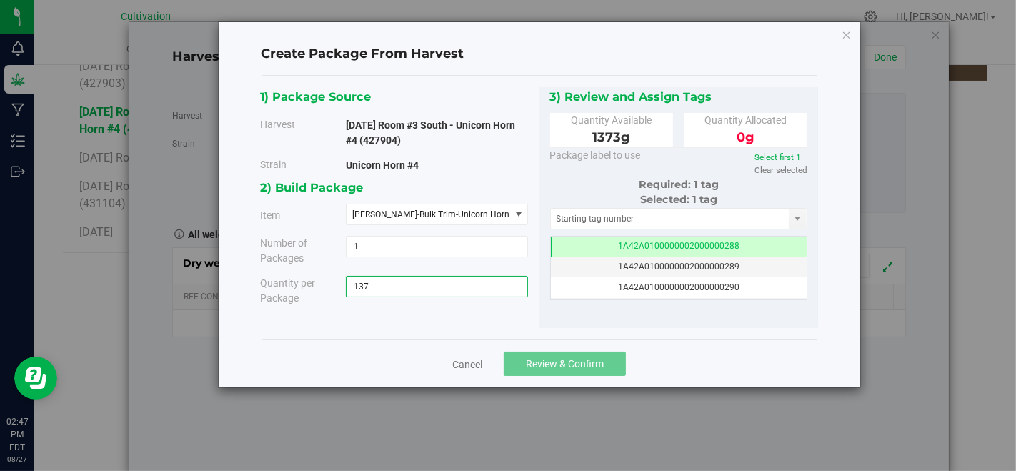
type input "1373"
type input "1373.0000 g"
click at [604, 219] on input "text" at bounding box center [670, 219] width 239 height 20
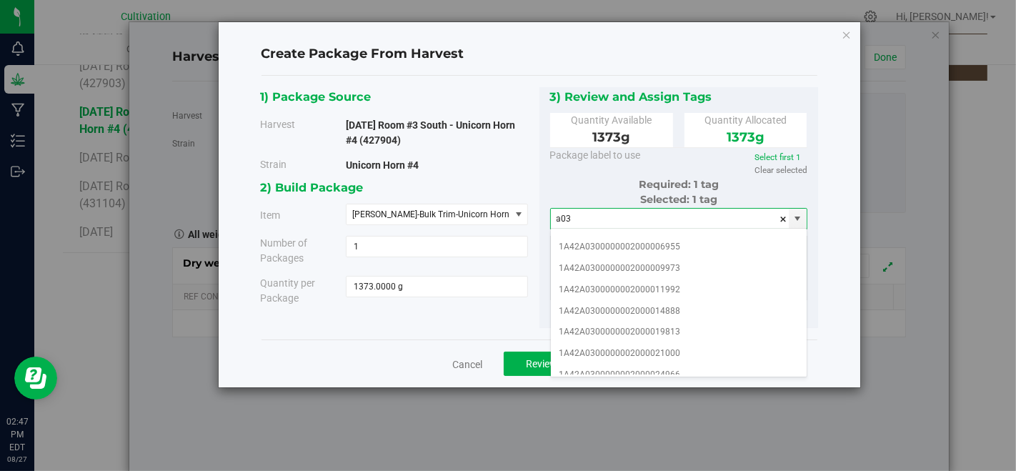
scroll to position [159, 0]
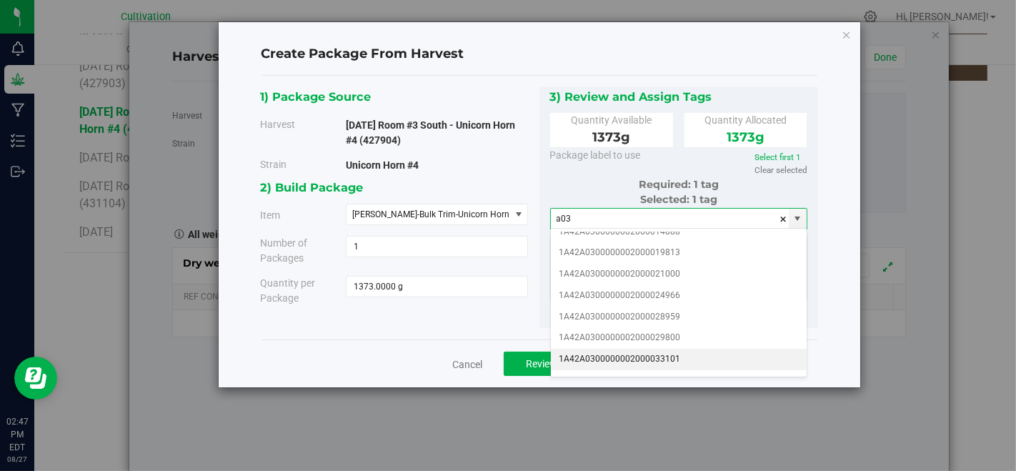
click at [698, 349] on li "1A42A0300000002000033101" at bounding box center [679, 359] width 256 height 21
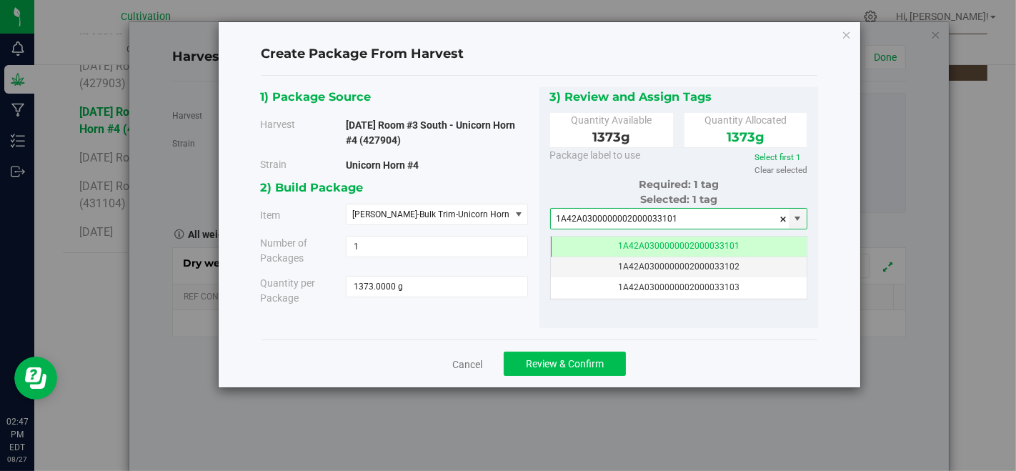
type input "1A42A0300000002000033101"
click at [573, 358] on span "Review & Confirm" at bounding box center [565, 363] width 78 height 11
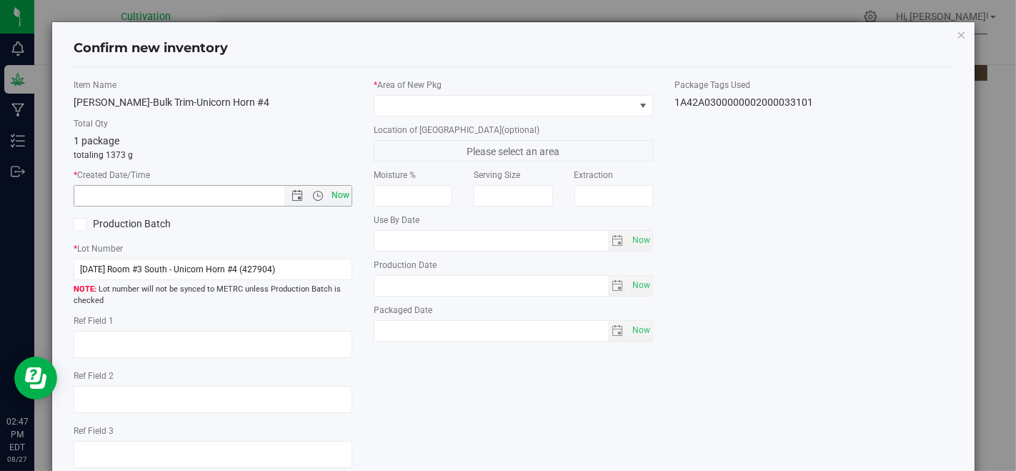
click at [343, 199] on span "Now" at bounding box center [341, 195] width 24 height 21
type input "[DATE] 2:47 PM"
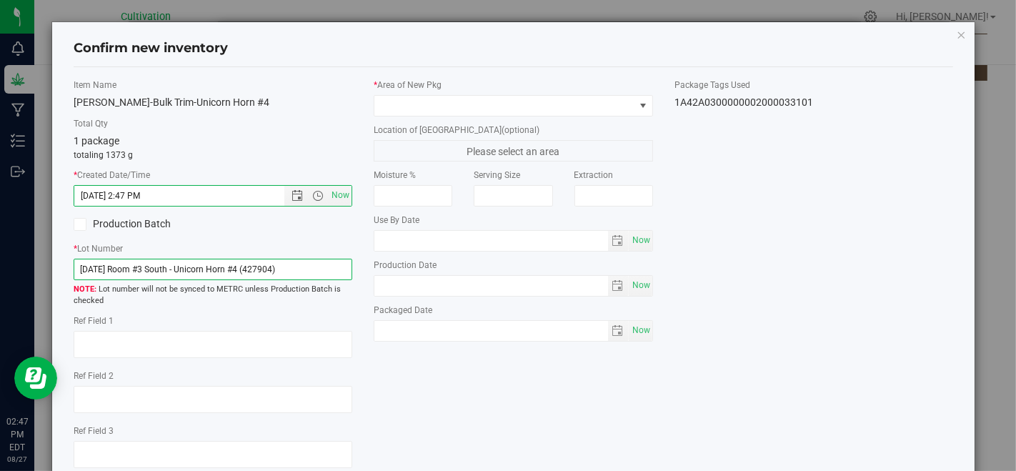
click at [340, 273] on input "[DATE] Room #3 South - Unicorn Horn #4 (427904)" at bounding box center [213, 269] width 279 height 21
type input "[DATE] Room #3 South CU Unicorn Horn #4(TS) TRIM"
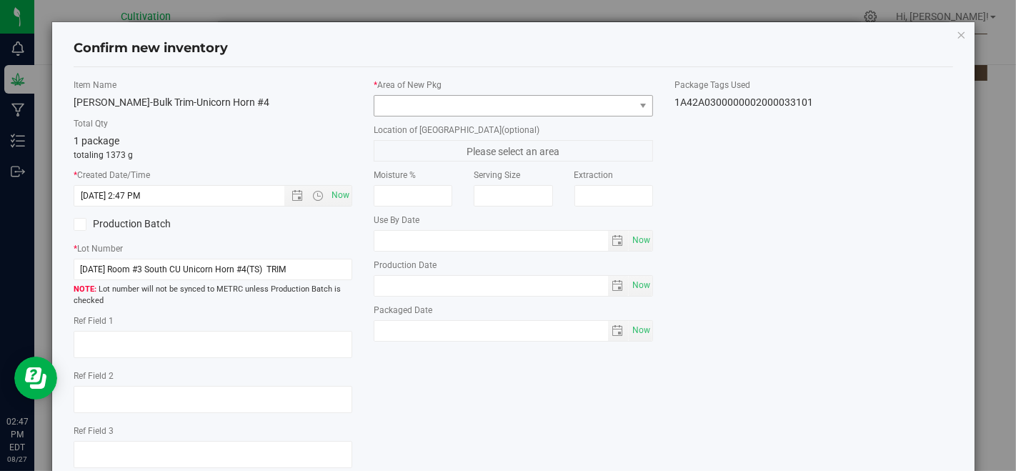
drag, startPoint x: 487, startPoint y: 93, endPoint x: 493, endPoint y: 104, distance: 12.8
click at [490, 102] on div "* Area of [GEOGRAPHIC_DATA]" at bounding box center [513, 98] width 279 height 38
click at [493, 104] on span at bounding box center [503, 106] width 259 height 20
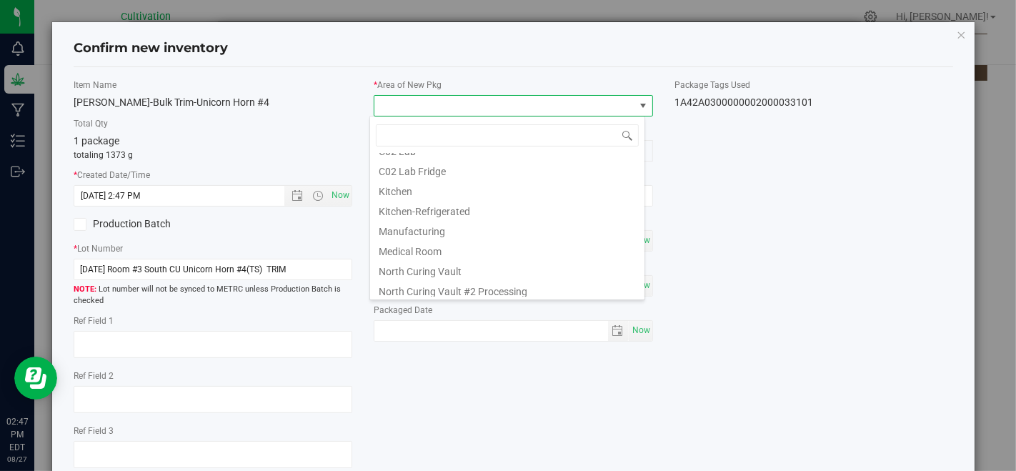
scroll to position [79, 0]
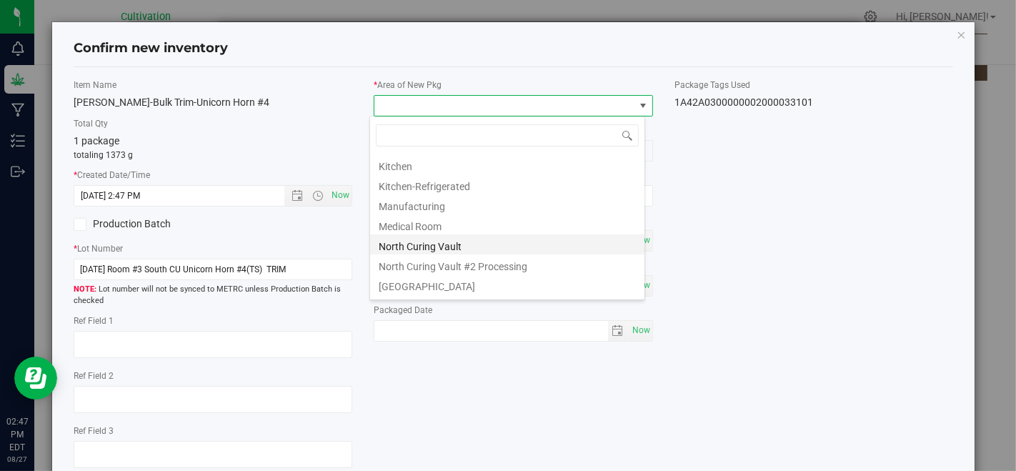
click at [491, 246] on li "North Curing Vault" at bounding box center [507, 244] width 274 height 20
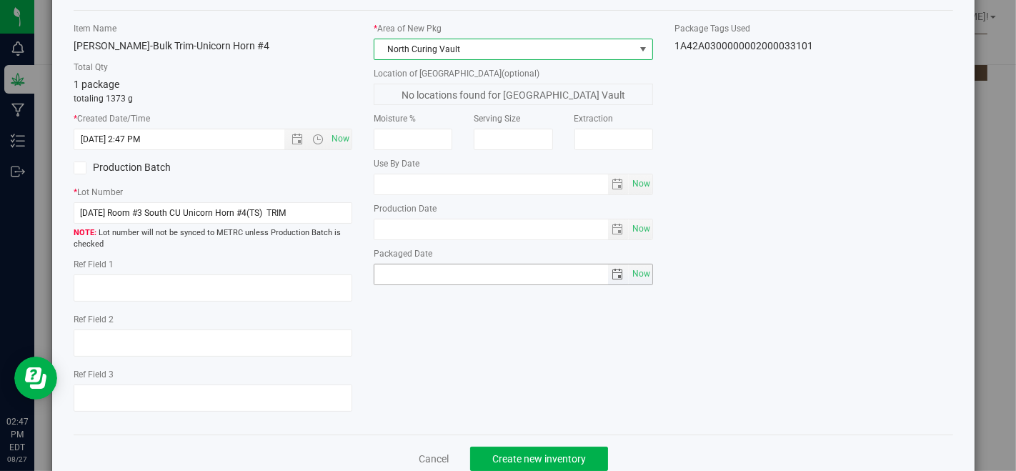
scroll to position [87, 0]
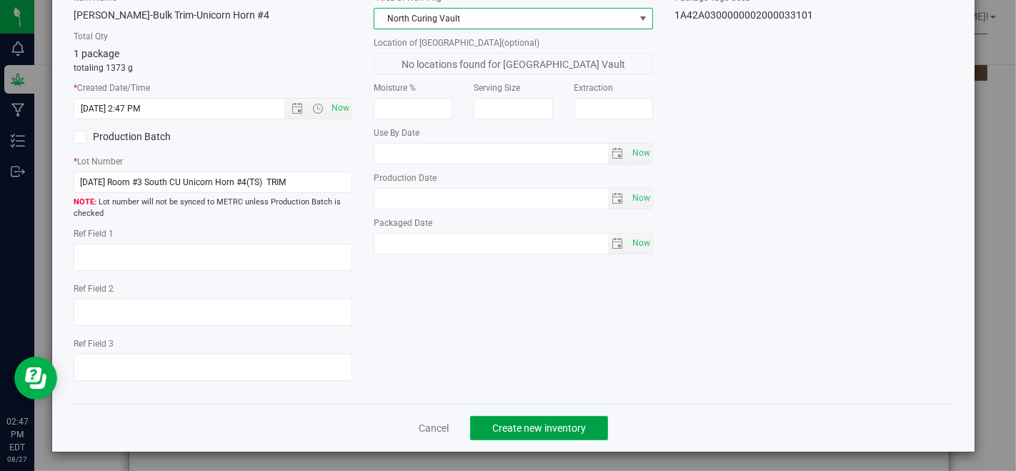
click at [517, 416] on button "Create new inventory" at bounding box center [539, 428] width 138 height 24
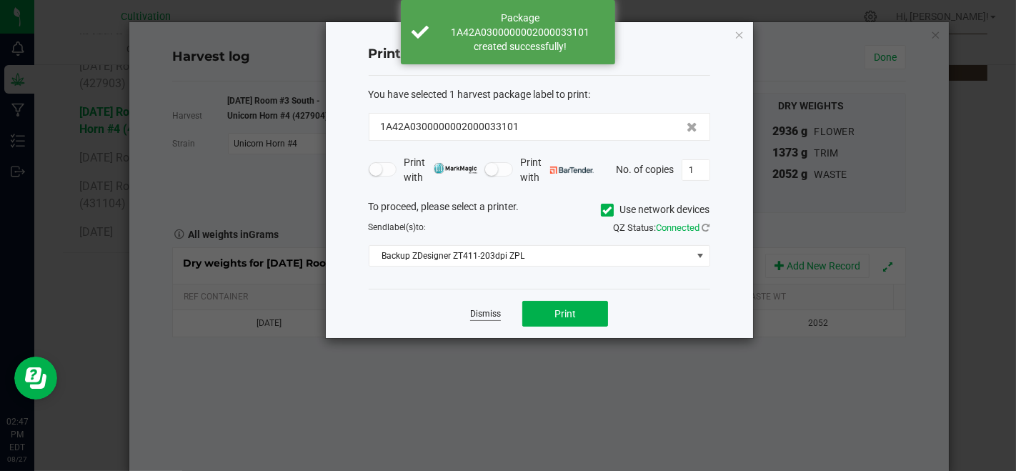
click at [489, 315] on link "Dismiss" at bounding box center [485, 314] width 31 height 12
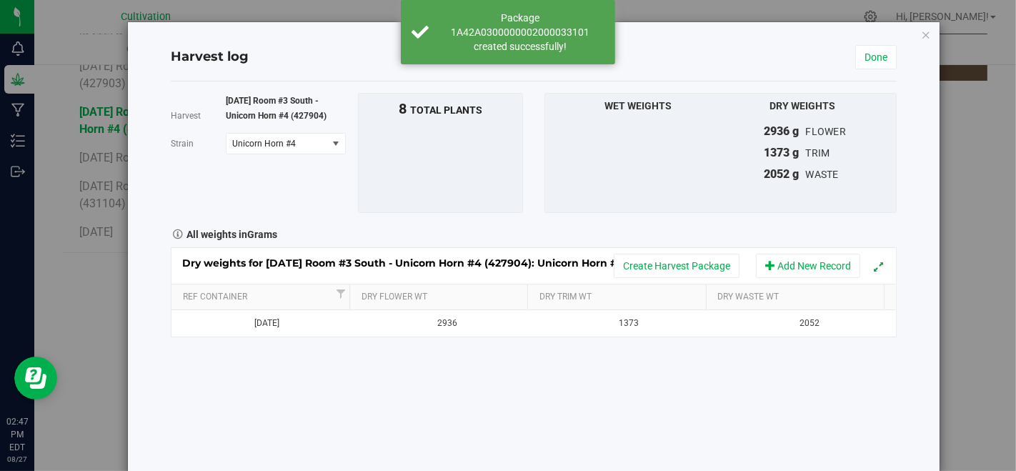
click at [876, 40] on div "Harvest log Done" at bounding box center [534, 58] width 726 height 48
click at [875, 56] on link "Done" at bounding box center [875, 57] width 41 height 24
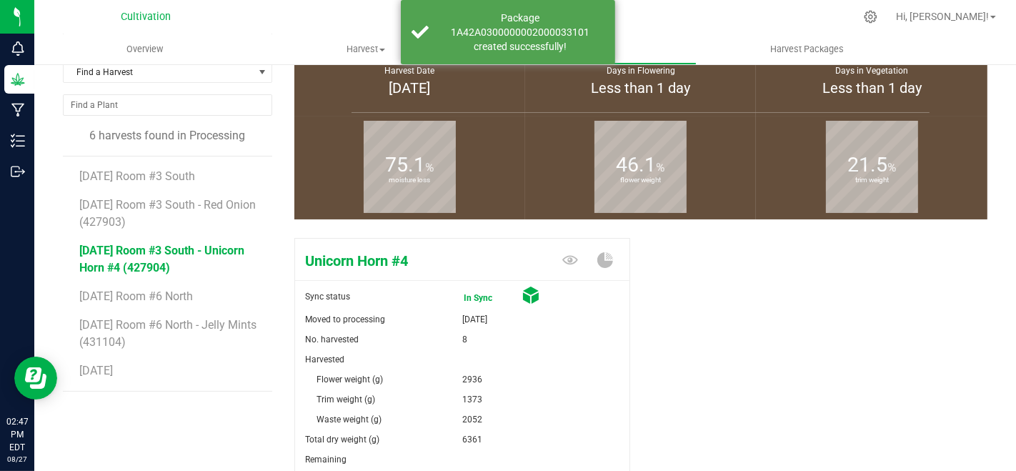
scroll to position [220, 0]
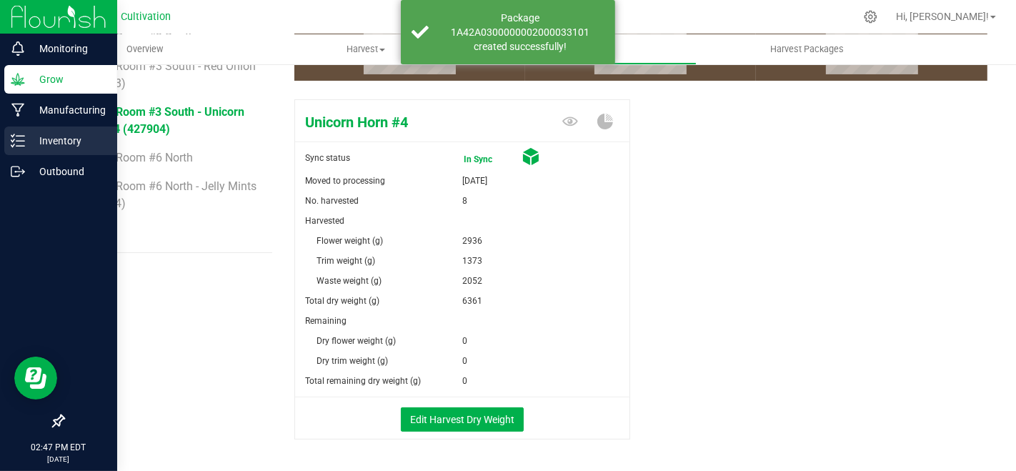
click at [25, 134] on p "Inventory" at bounding box center [68, 140] width 86 height 17
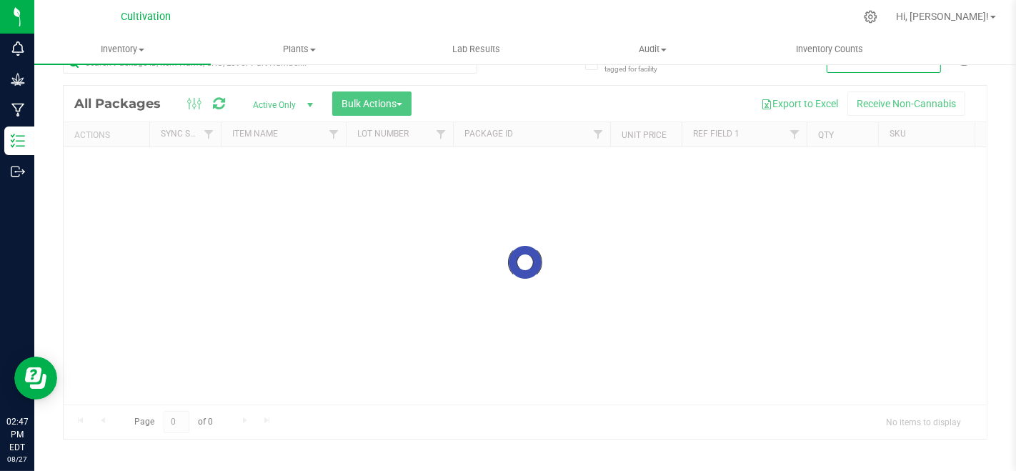
scroll to position [27, 0]
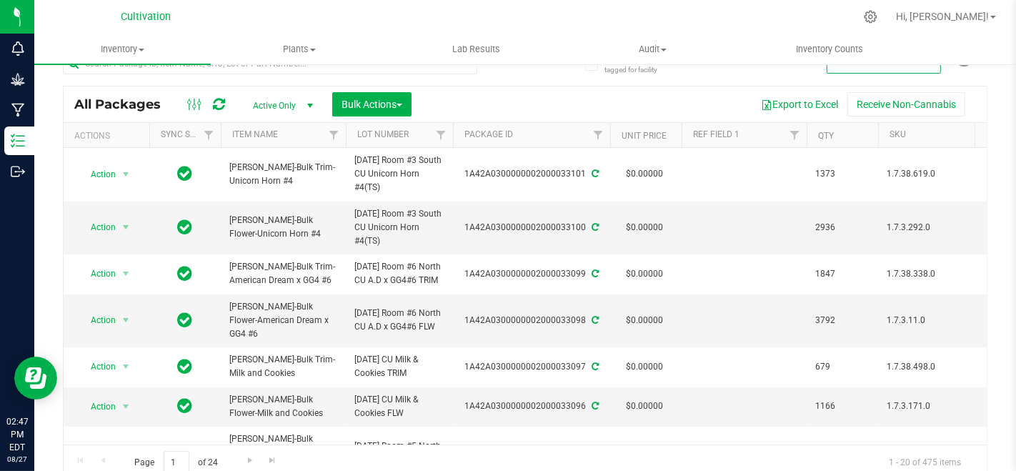
scroll to position [34, 0]
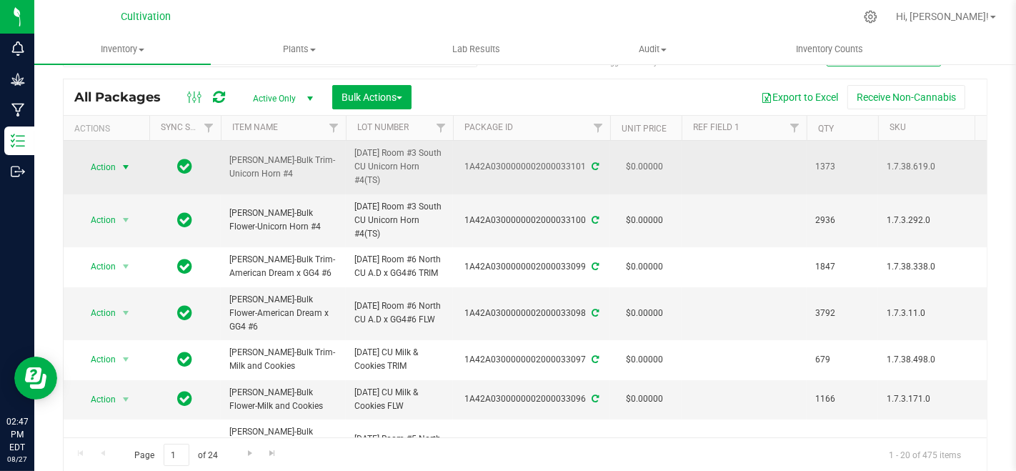
click at [121, 170] on span "select" at bounding box center [125, 166] width 11 height 11
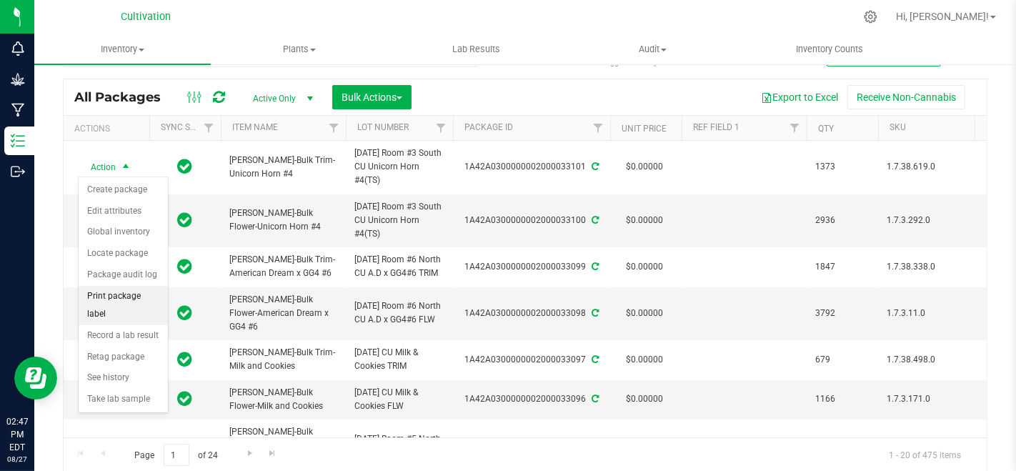
click at [135, 291] on li "Print package label" at bounding box center [123, 305] width 89 height 39
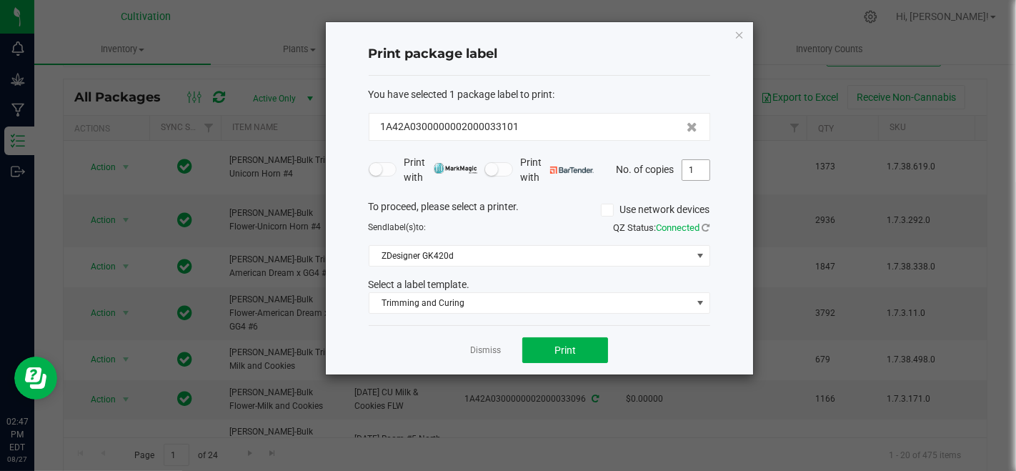
click at [702, 170] on input "1" at bounding box center [695, 170] width 27 height 20
type input "3"
click at [579, 349] on button "Print" at bounding box center [565, 350] width 86 height 26
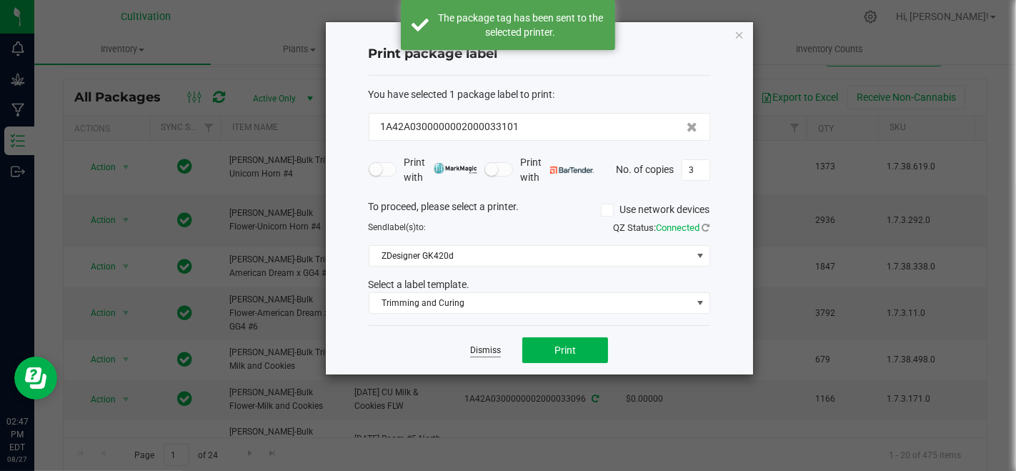
click at [486, 344] on link "Dismiss" at bounding box center [485, 350] width 31 height 12
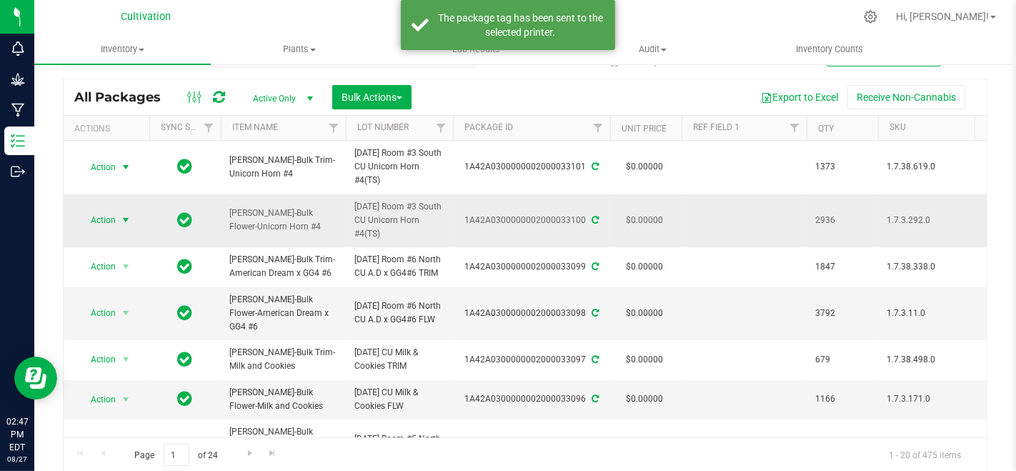
click at [111, 221] on span "Action" at bounding box center [97, 220] width 39 height 20
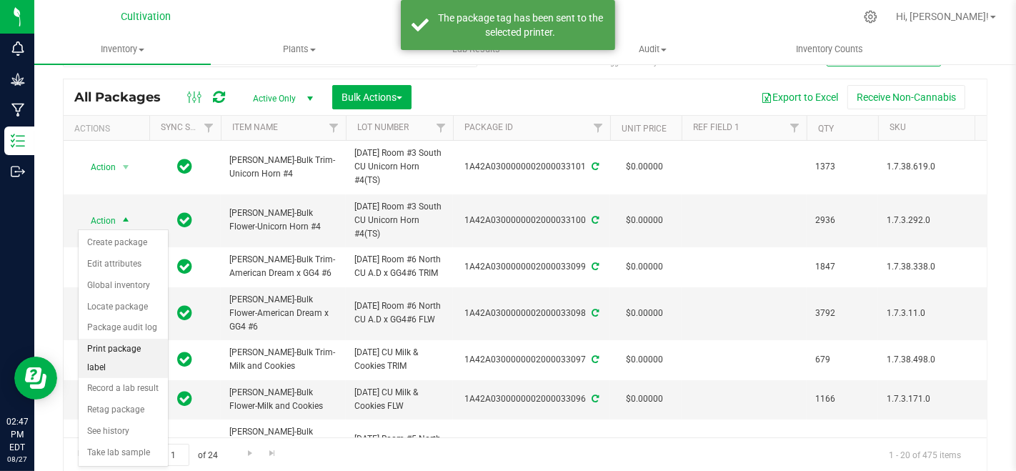
click at [109, 351] on li "Print package label" at bounding box center [123, 358] width 89 height 39
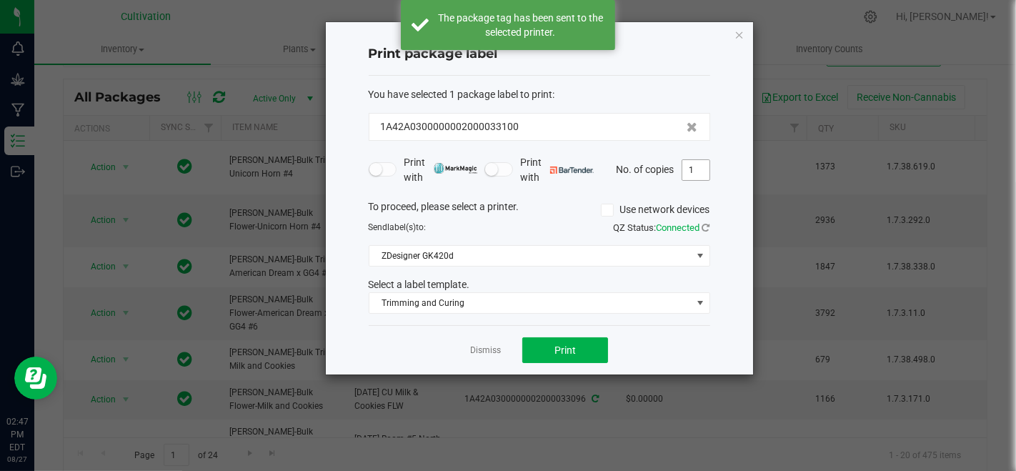
click at [699, 172] on input "1" at bounding box center [695, 170] width 27 height 20
type input "3"
click at [589, 339] on button "Print" at bounding box center [565, 350] width 86 height 26
click at [492, 346] on link "Dismiss" at bounding box center [485, 350] width 31 height 12
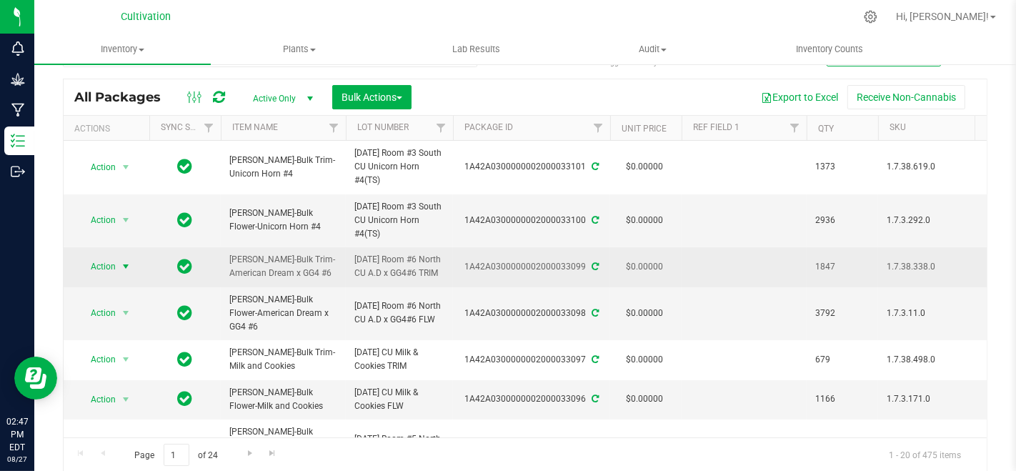
click at [117, 274] on span "select" at bounding box center [126, 266] width 18 height 20
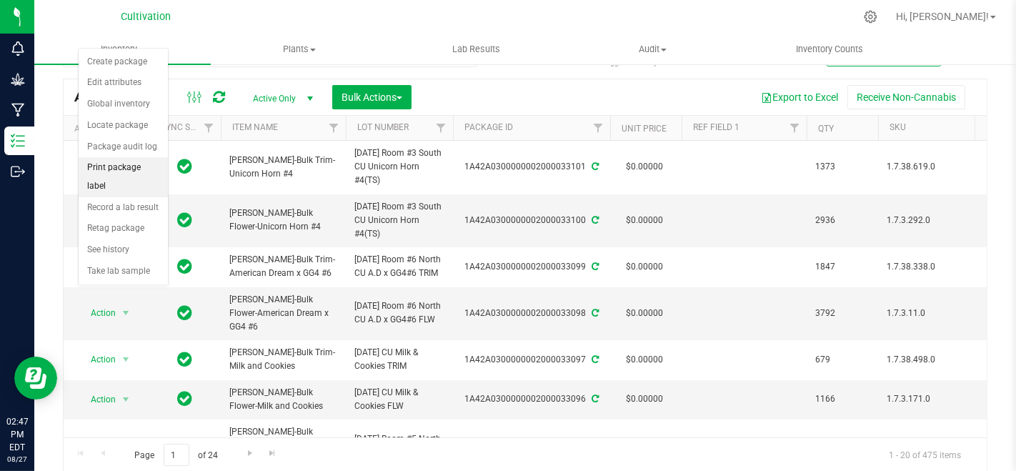
click at [99, 173] on li "Print package label" at bounding box center [123, 176] width 89 height 39
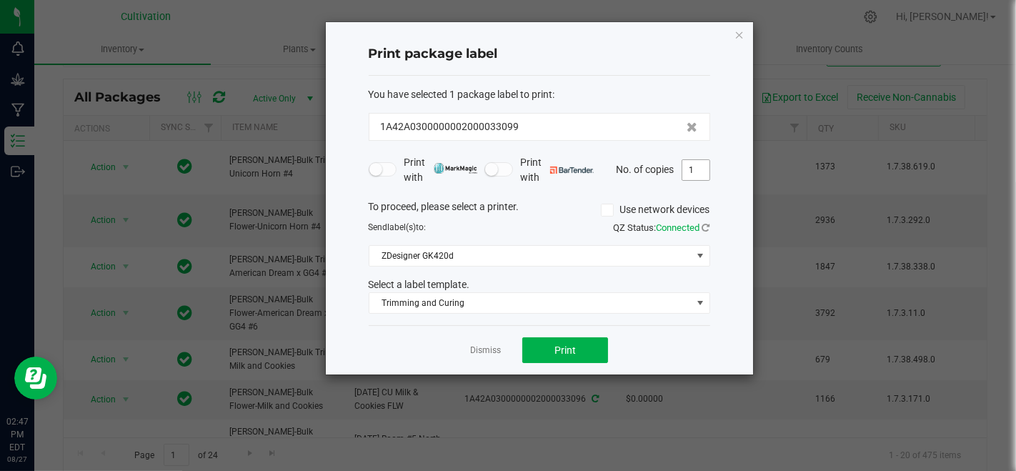
click at [686, 175] on input "1" at bounding box center [695, 170] width 27 height 20
type input "3"
click at [543, 359] on button "Print" at bounding box center [565, 350] width 86 height 26
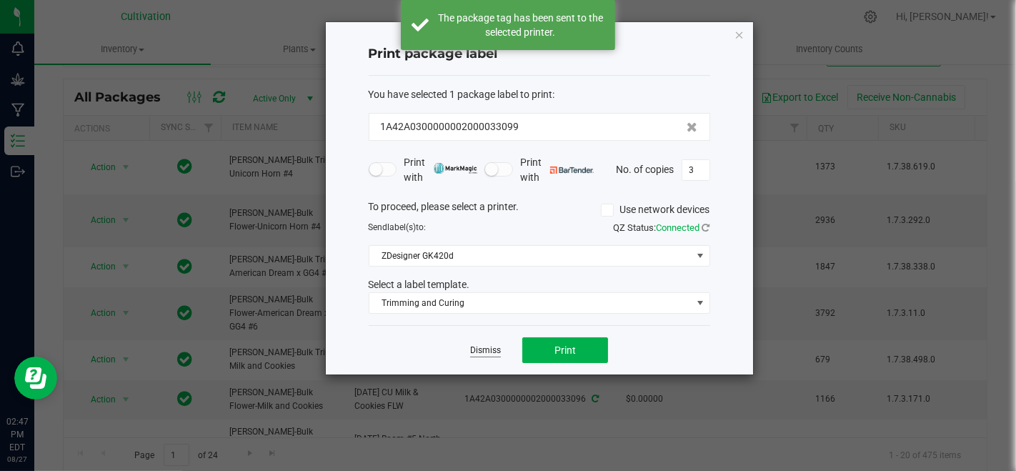
click at [475, 346] on link "Dismiss" at bounding box center [485, 350] width 31 height 12
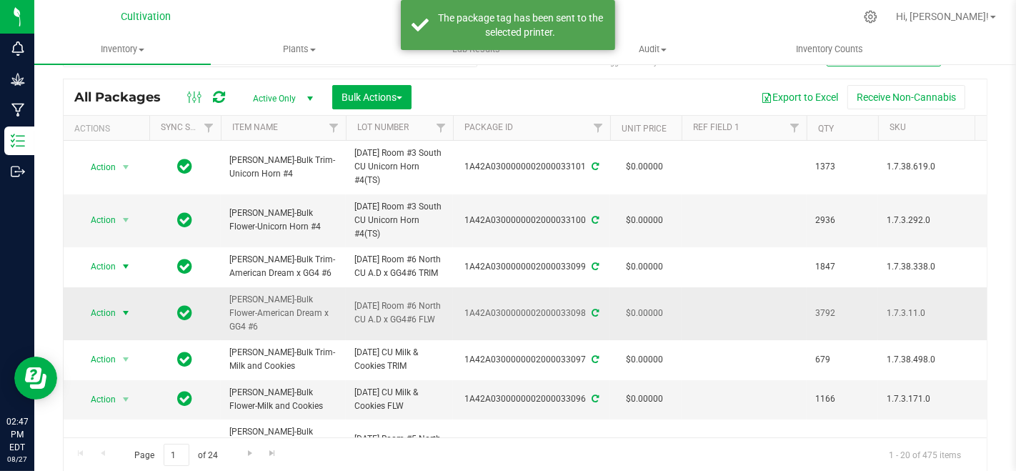
click at [122, 319] on span "select" at bounding box center [125, 312] width 11 height 11
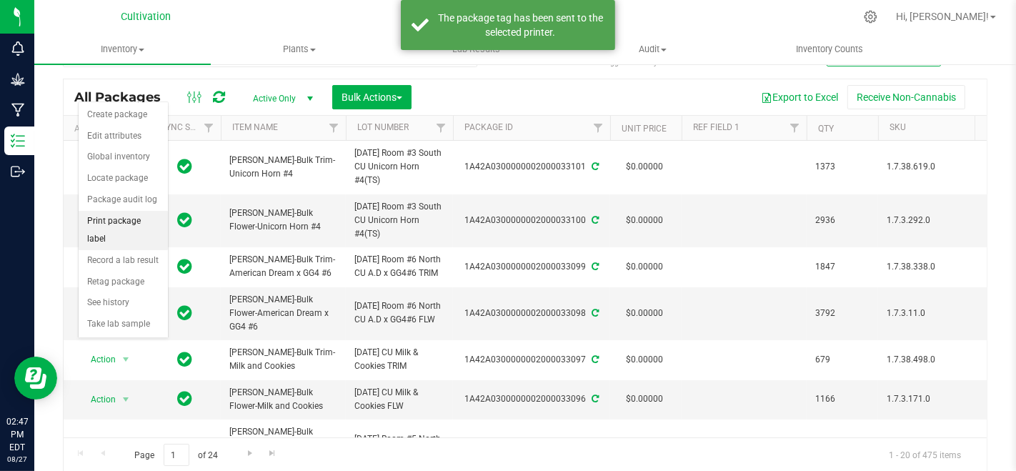
click at [151, 219] on li "Print package label" at bounding box center [123, 230] width 89 height 39
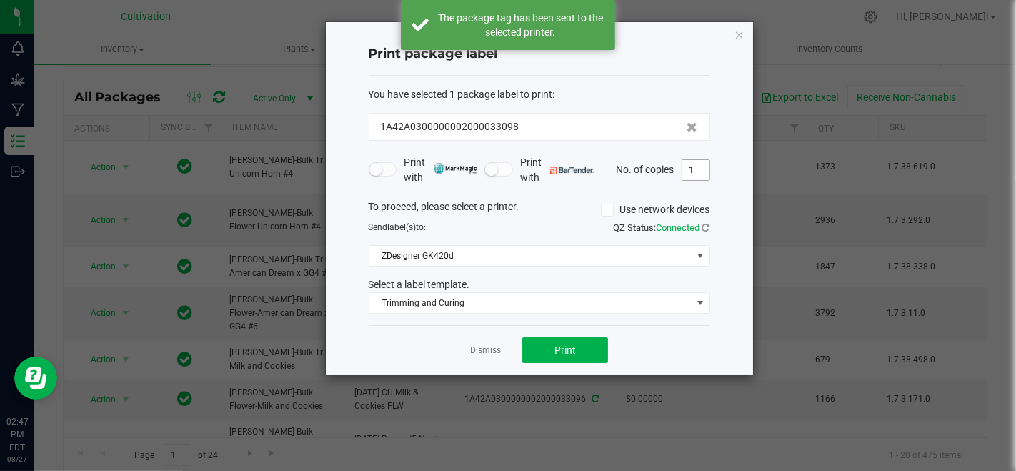
click at [694, 171] on input "1" at bounding box center [695, 170] width 27 height 20
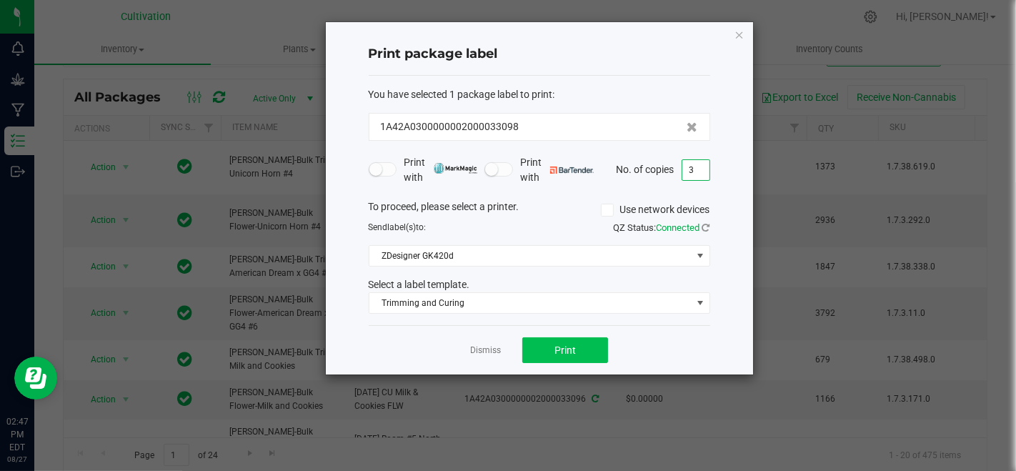
type input "3"
click at [575, 348] on span "Print" at bounding box center [564, 349] width 21 height 11
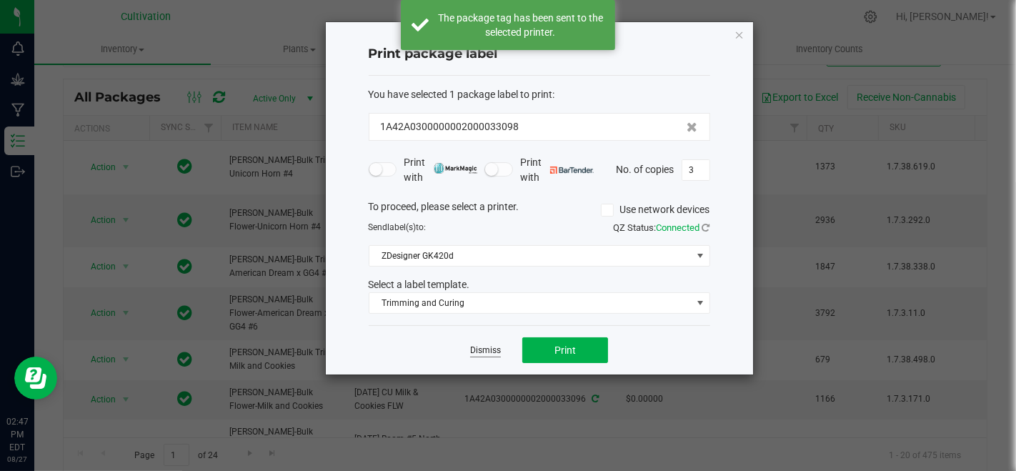
click at [493, 348] on link "Dismiss" at bounding box center [485, 350] width 31 height 12
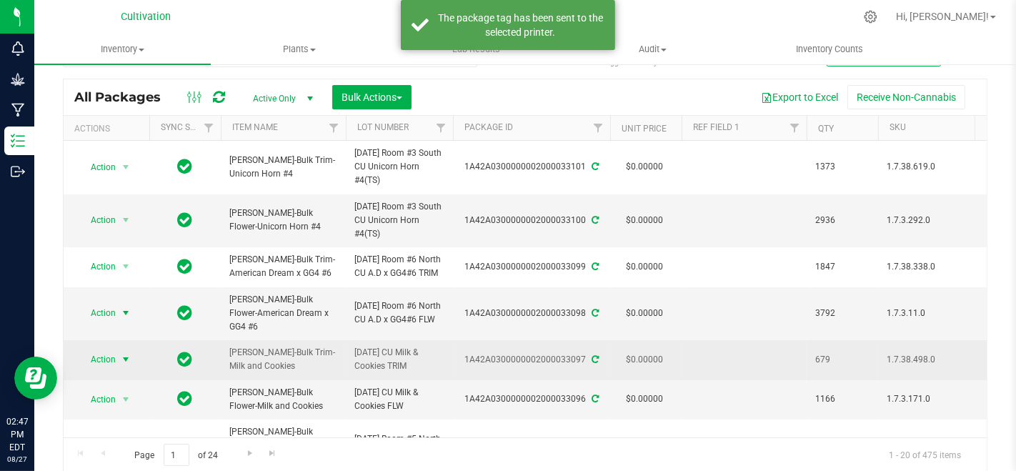
click at [96, 367] on span "Action" at bounding box center [97, 359] width 39 height 20
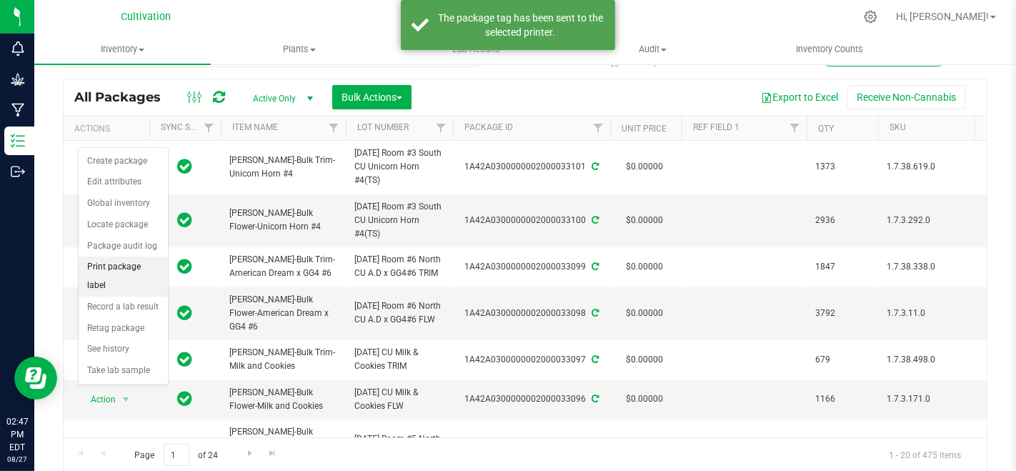
click at [101, 266] on li "Print package label" at bounding box center [123, 275] width 89 height 39
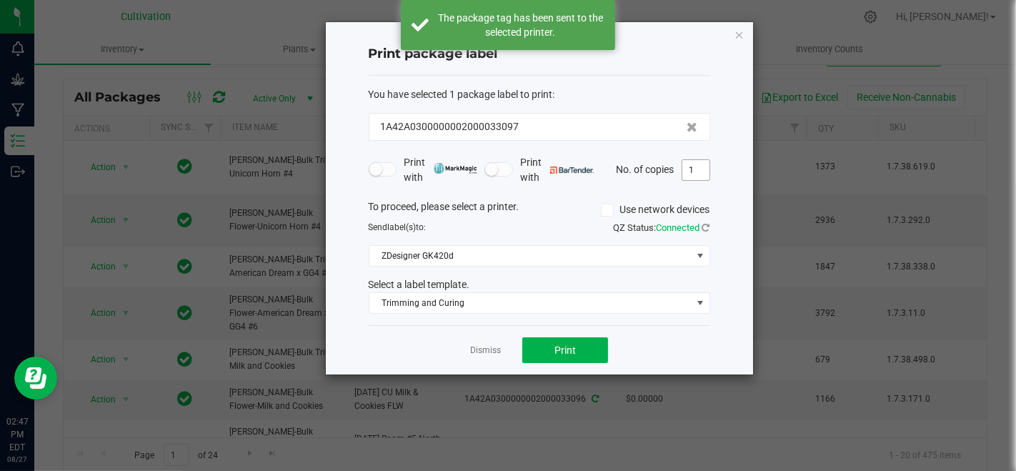
click at [703, 171] on input "1" at bounding box center [695, 170] width 27 height 20
type input "3"
click at [541, 350] on button "Print" at bounding box center [565, 350] width 86 height 26
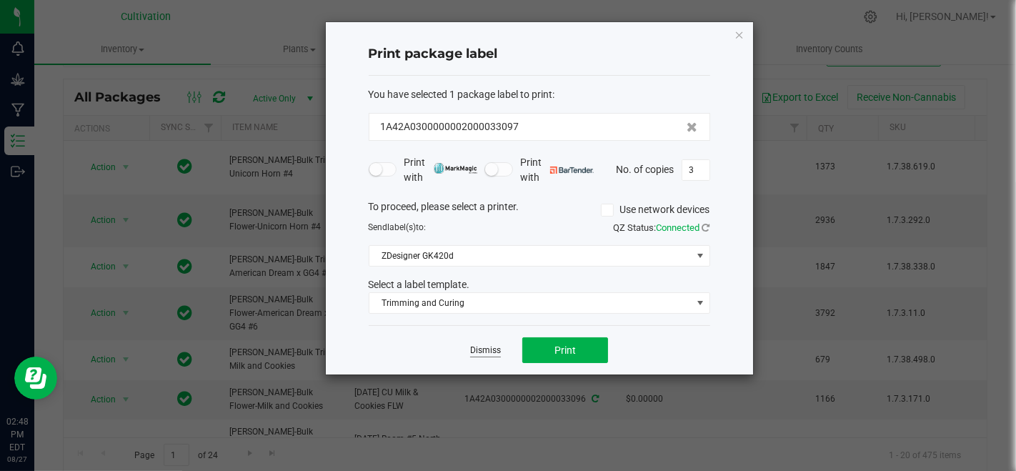
click at [489, 348] on link "Dismiss" at bounding box center [485, 350] width 31 height 12
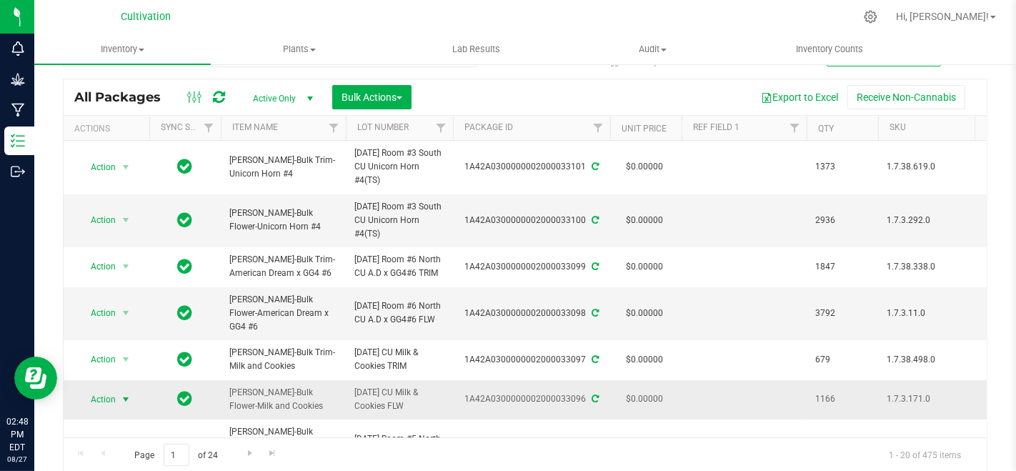
click at [103, 406] on span "Action" at bounding box center [97, 399] width 39 height 20
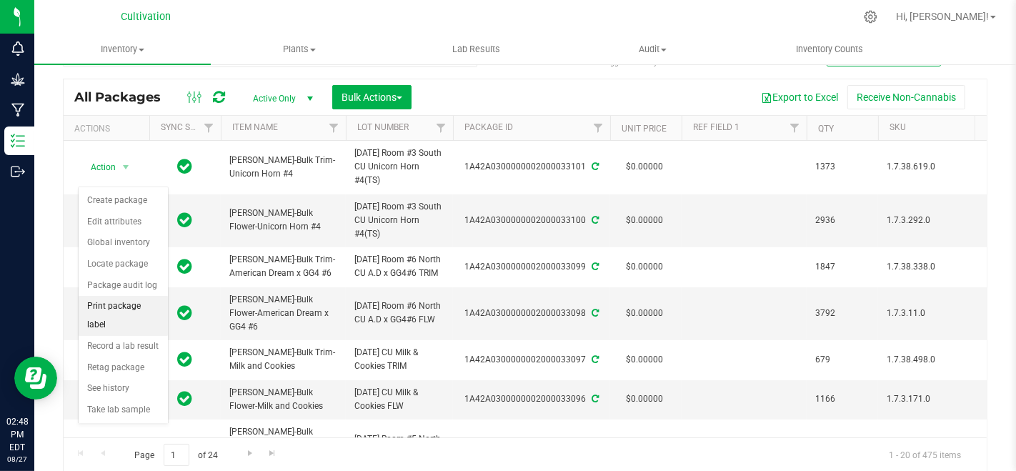
click at [99, 313] on li "Print package label" at bounding box center [123, 315] width 89 height 39
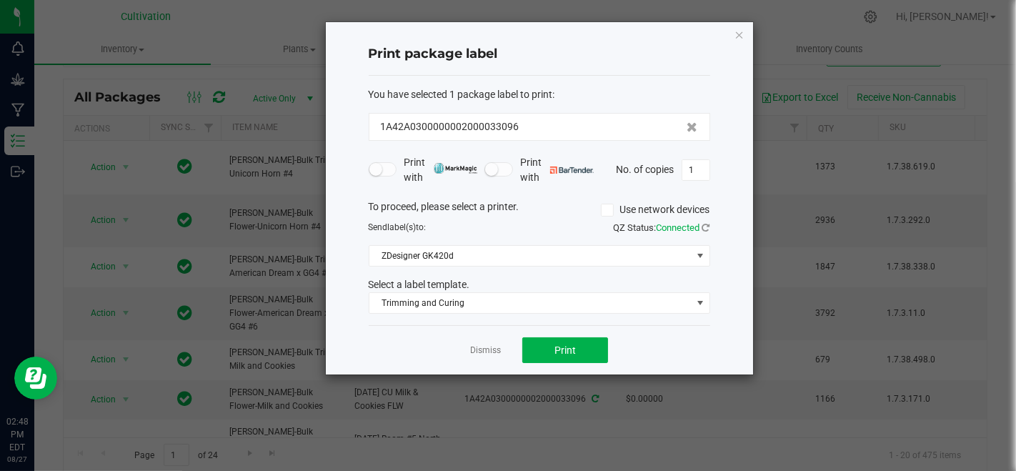
click at [674, 155] on div "Print with Print with No. of copies 1" at bounding box center [539, 170] width 341 height 30
click at [684, 161] on input "1" at bounding box center [695, 170] width 27 height 20
type input "2"
click at [587, 360] on button "Print" at bounding box center [565, 350] width 86 height 26
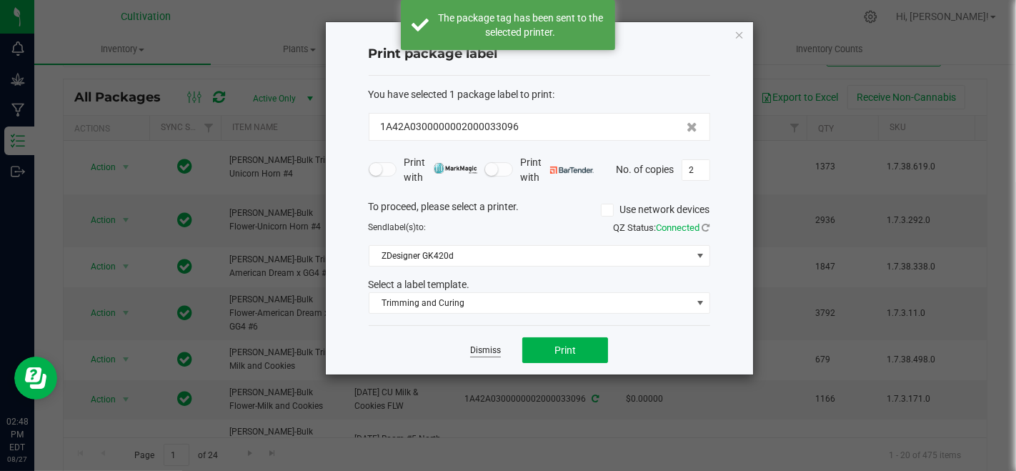
click at [489, 349] on link "Dismiss" at bounding box center [485, 350] width 31 height 12
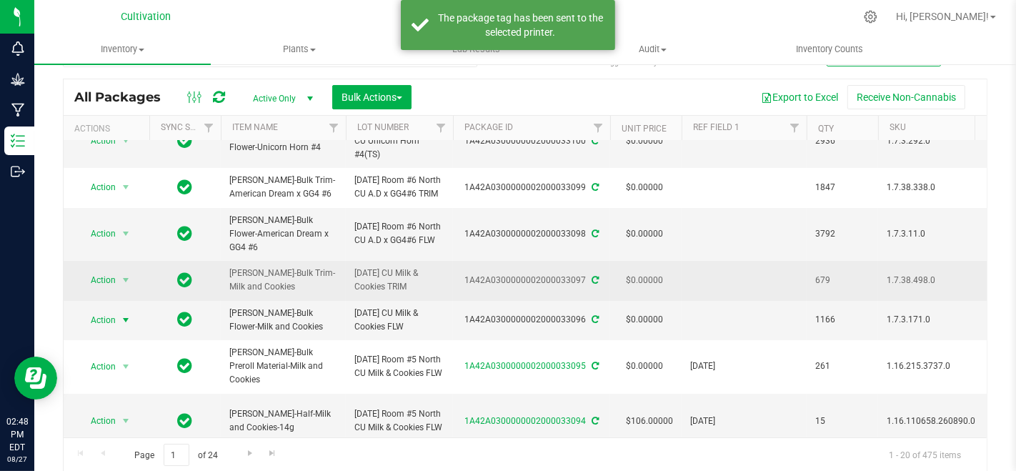
scroll to position [0, 0]
